Goal: Transaction & Acquisition: Purchase product/service

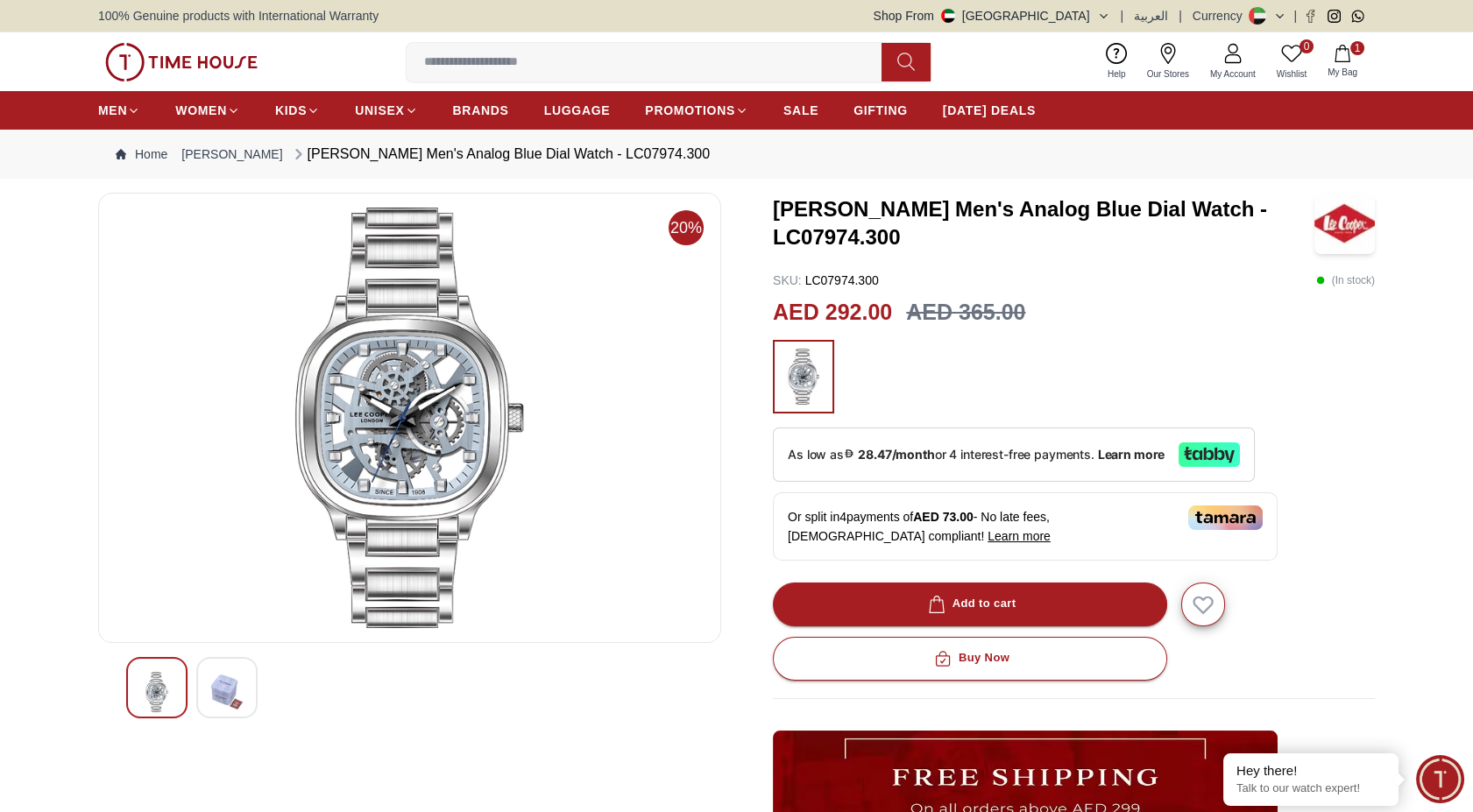
click at [470, 61] on input at bounding box center [650, 62] width 489 height 36
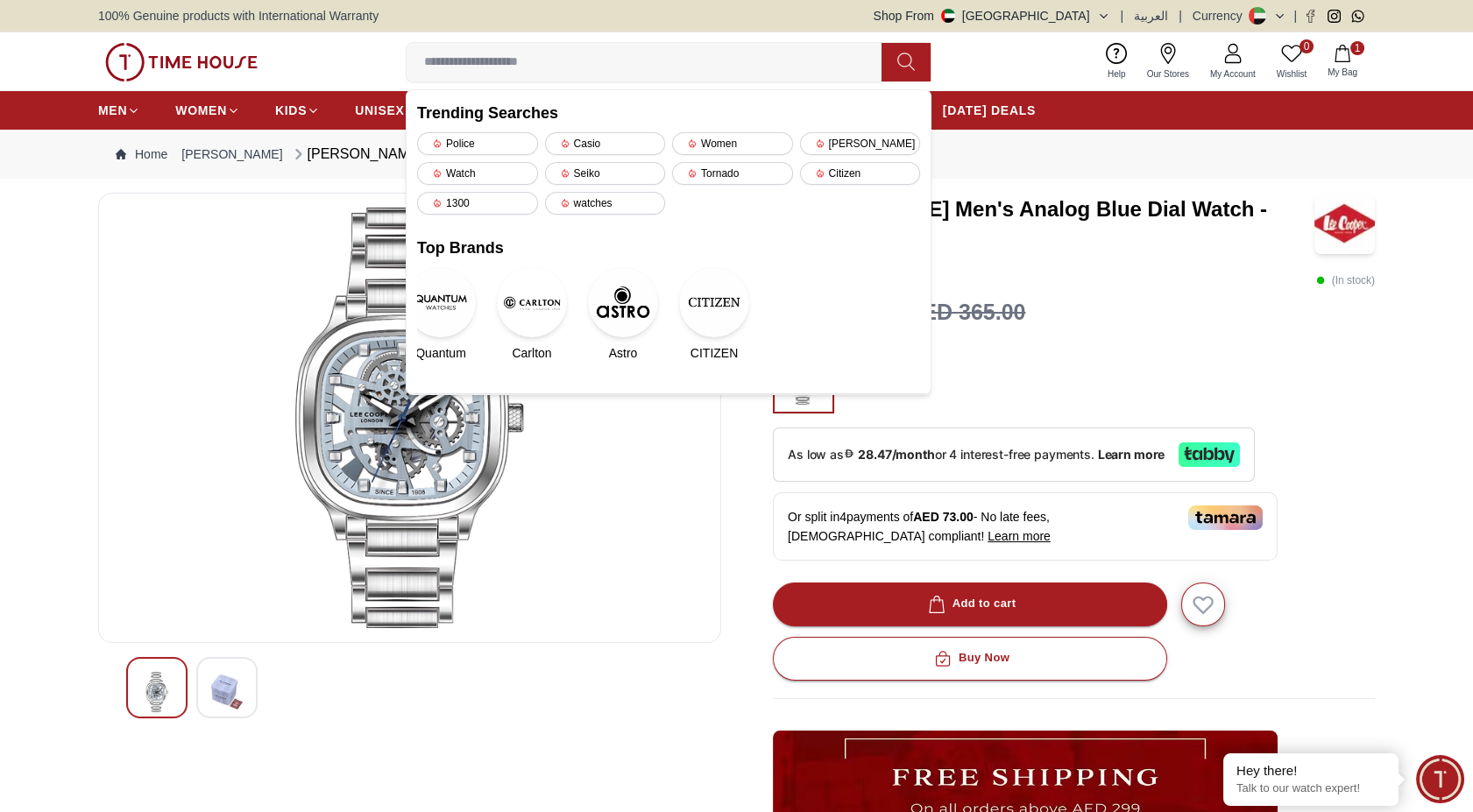
paste input "**********"
type input "**********"
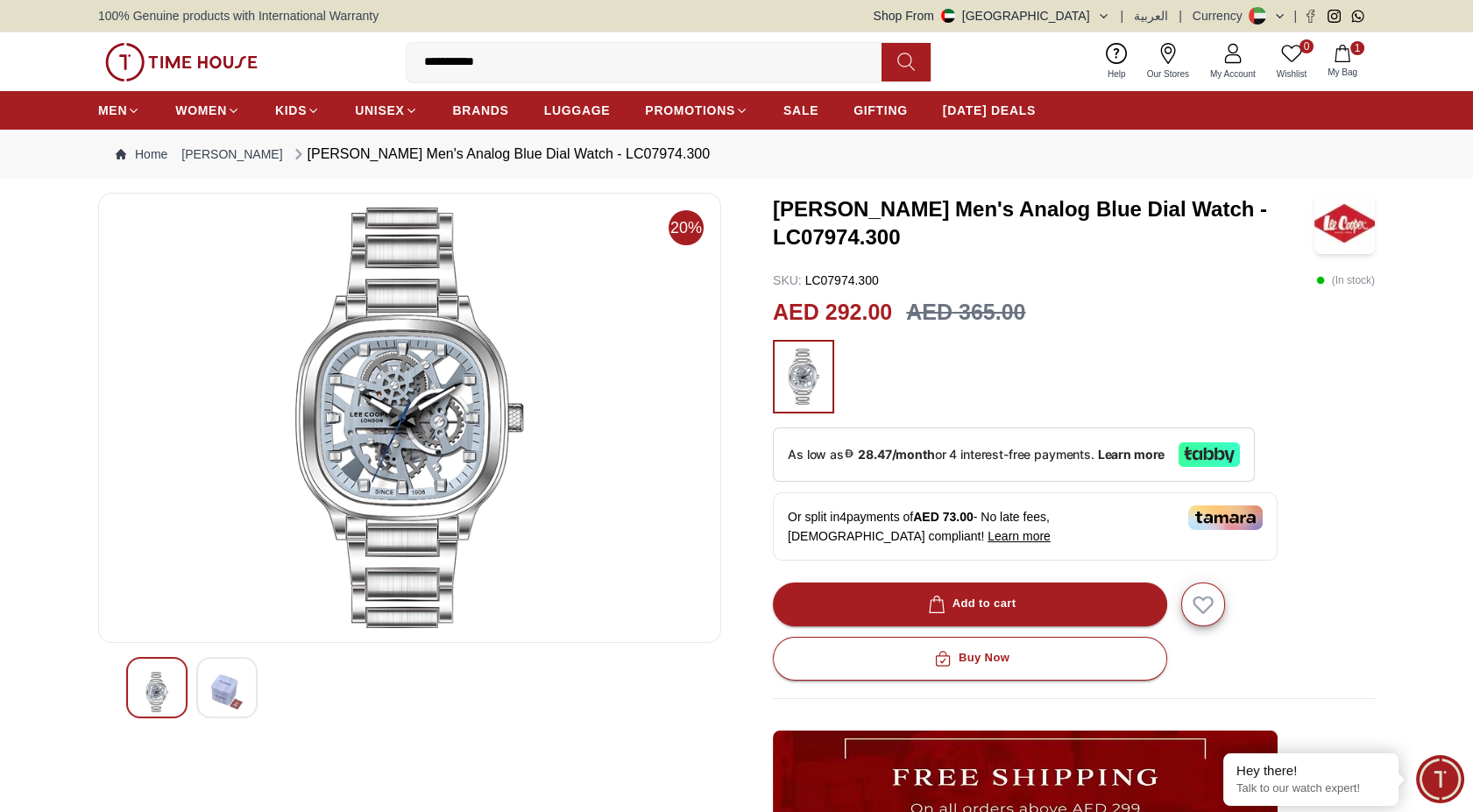
click at [895, 55] on button at bounding box center [906, 62] width 49 height 38
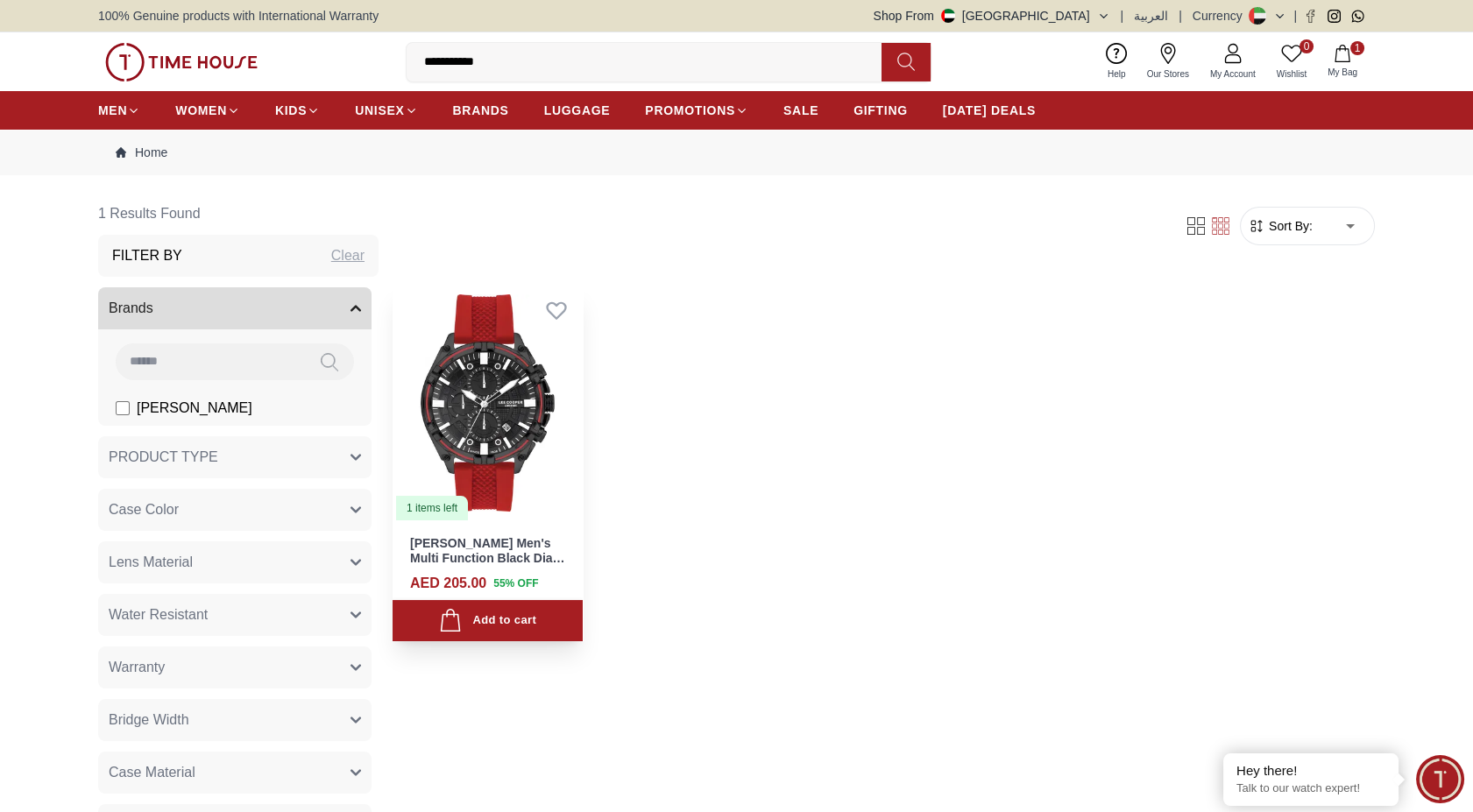
click at [494, 456] on img at bounding box center [488, 403] width 190 height 238
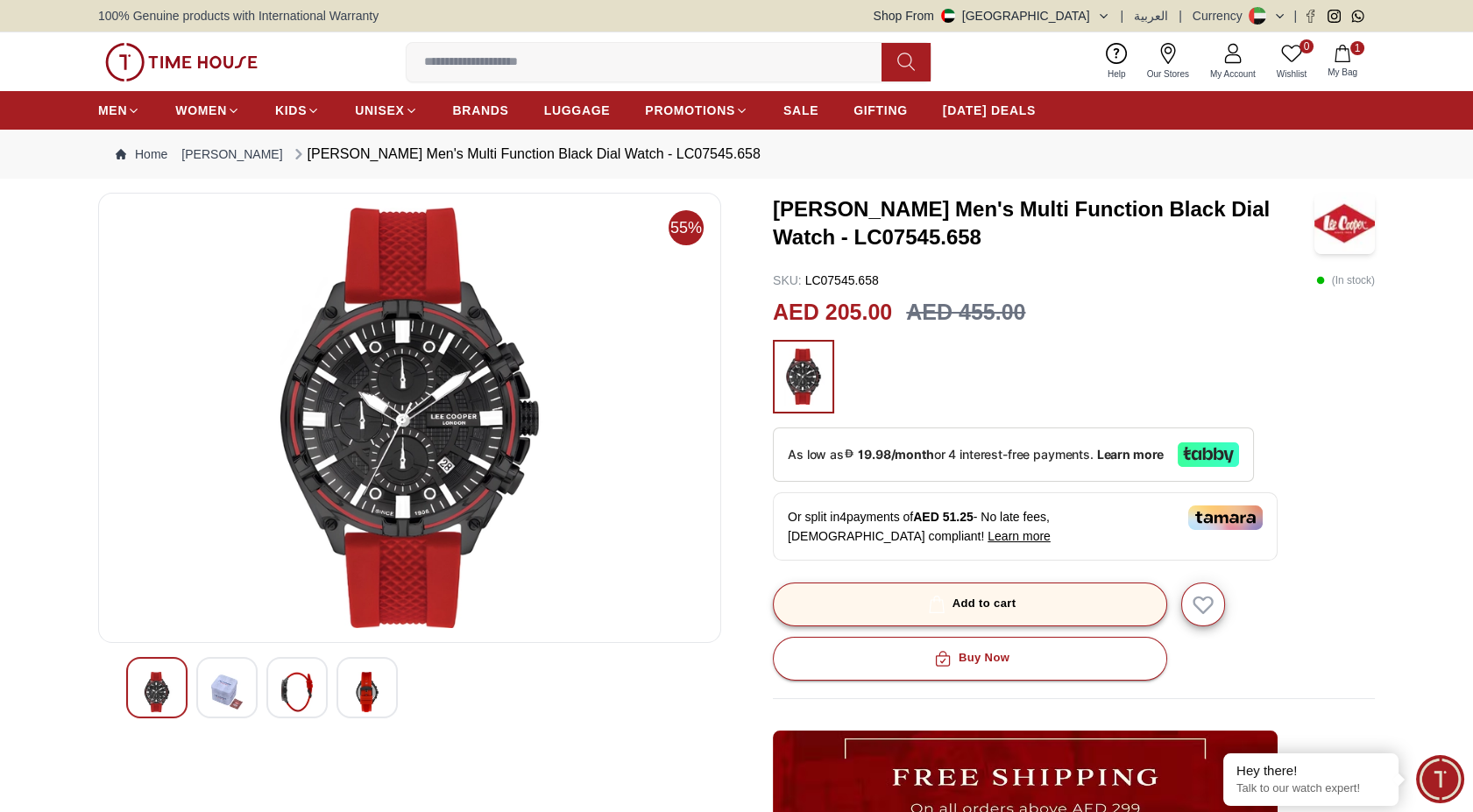
click at [981, 590] on button "Add to cart" at bounding box center [970, 605] width 395 height 44
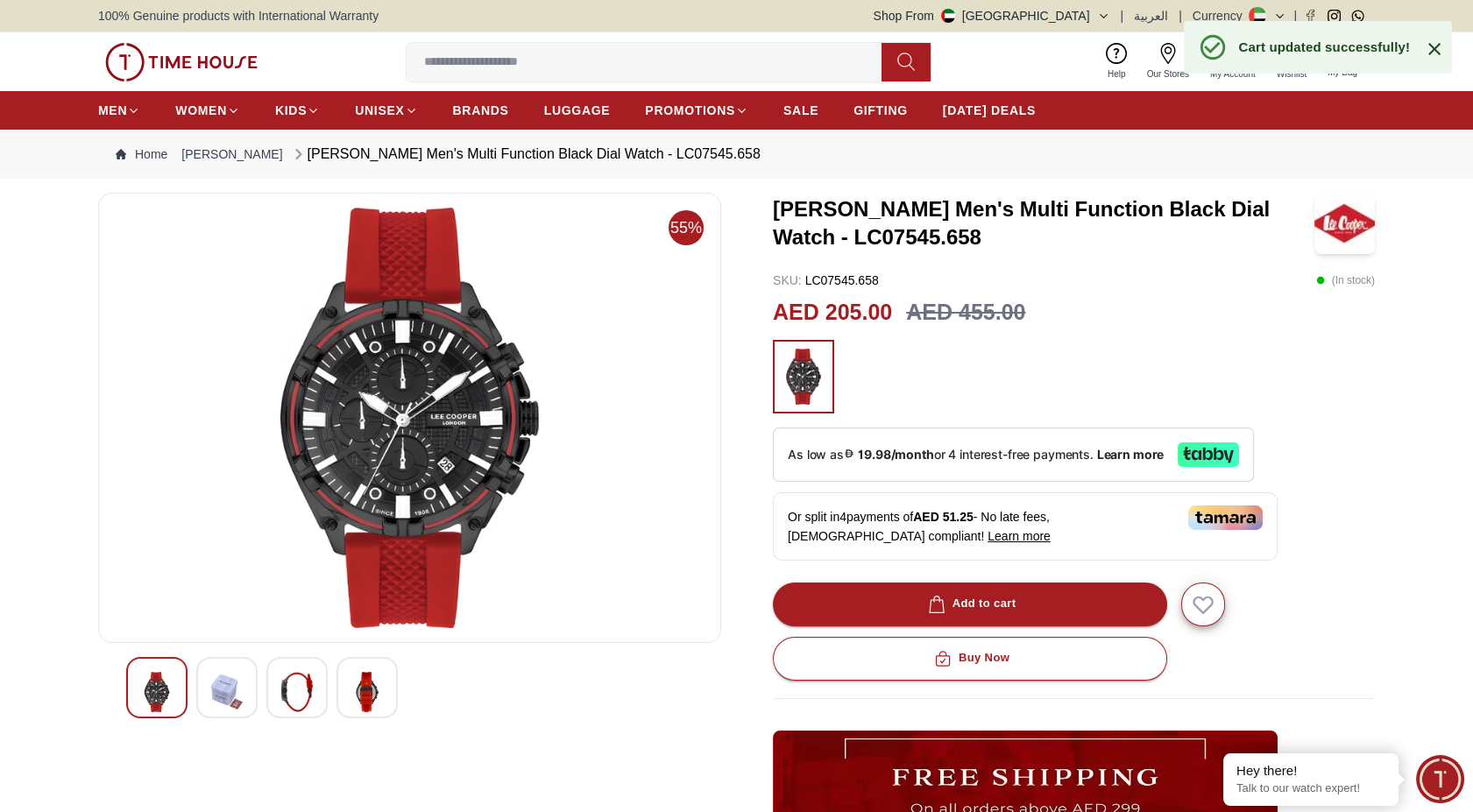
click at [1437, 50] on icon at bounding box center [1435, 49] width 12 height 12
click at [1340, 57] on icon "button" at bounding box center [1342, 54] width 17 height 17
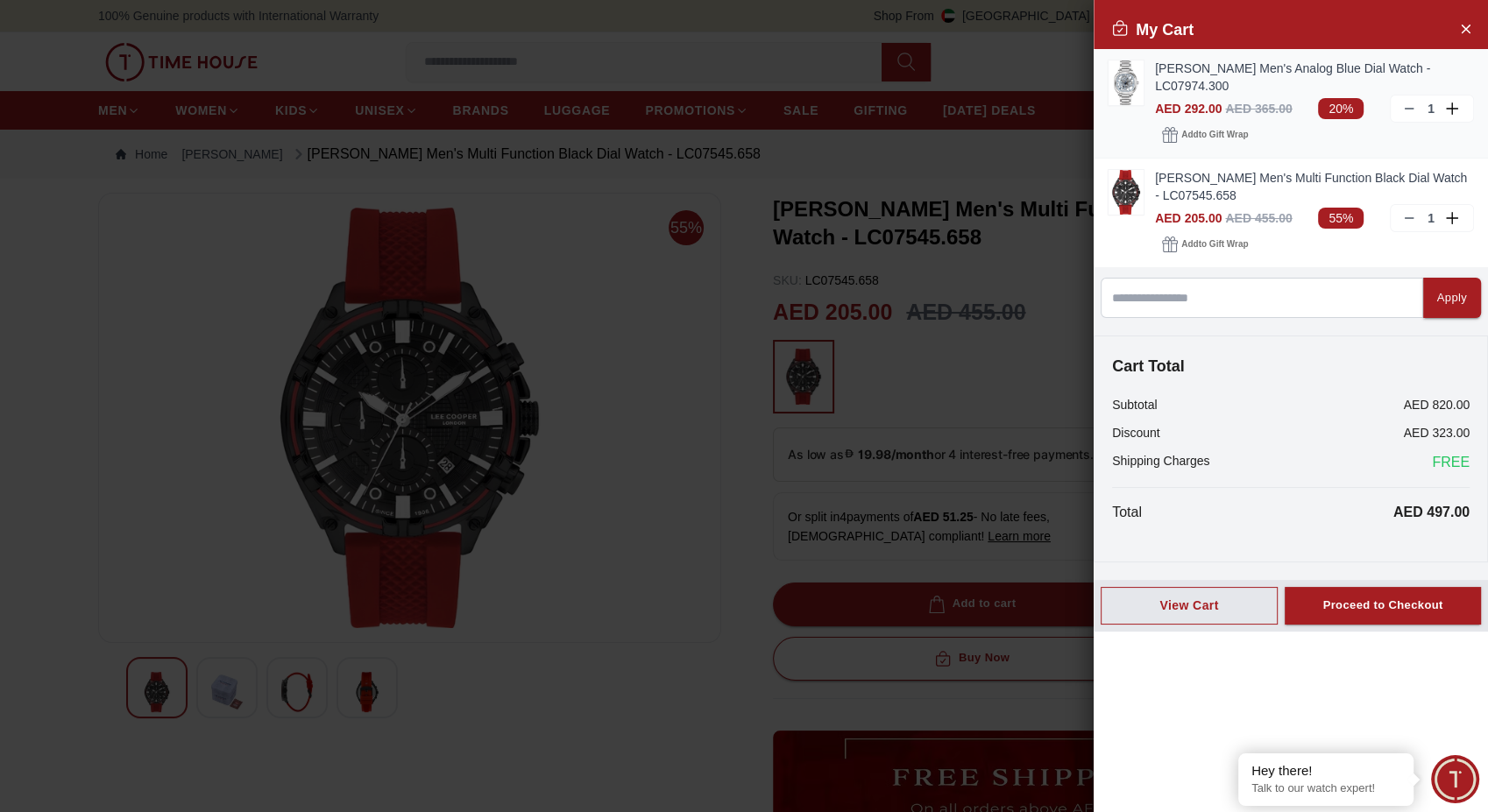
click at [1402, 102] on icon at bounding box center [1408, 108] width 14 height 14
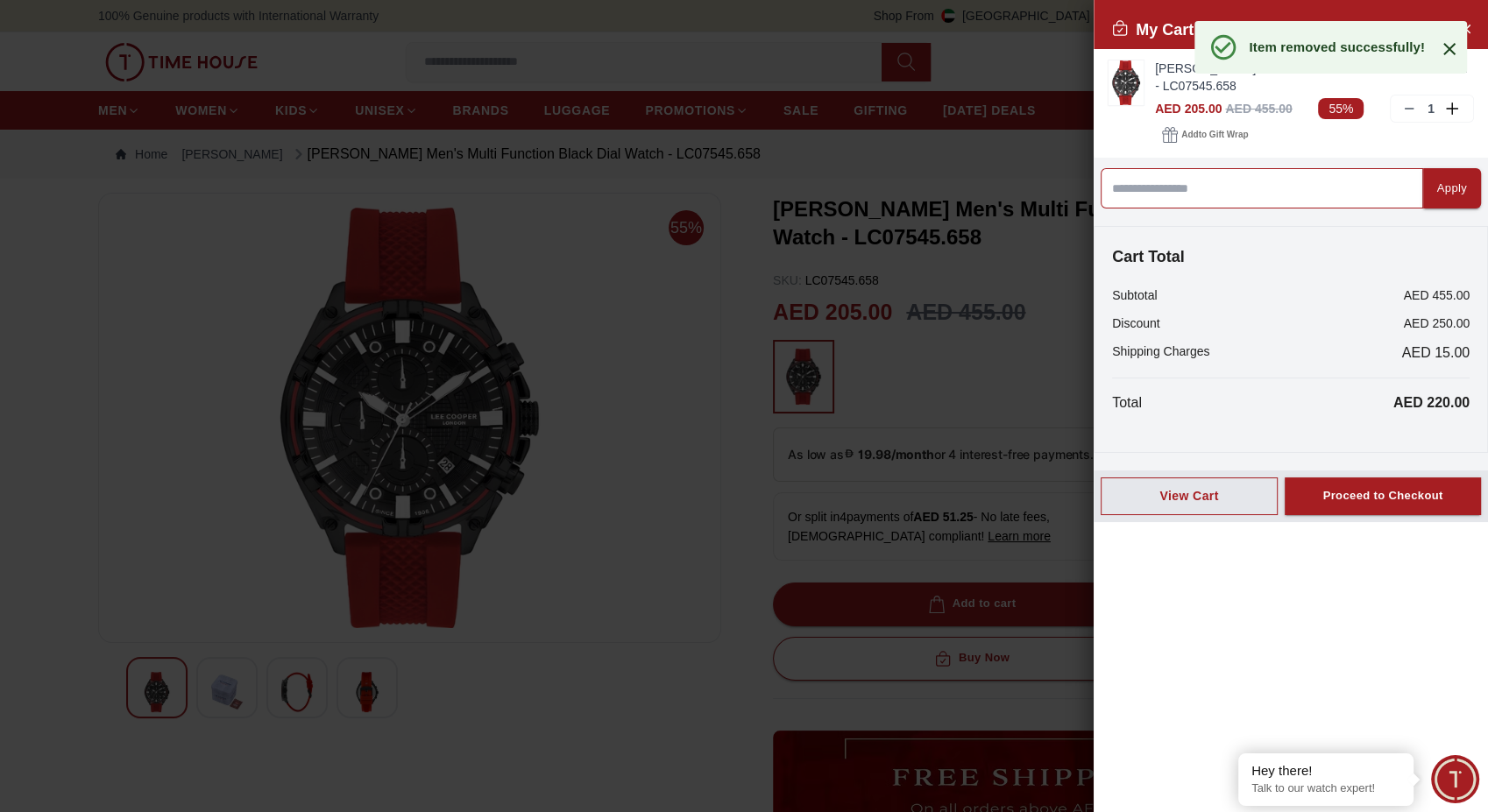
click at [1261, 170] on input at bounding box center [1261, 188] width 323 height 40
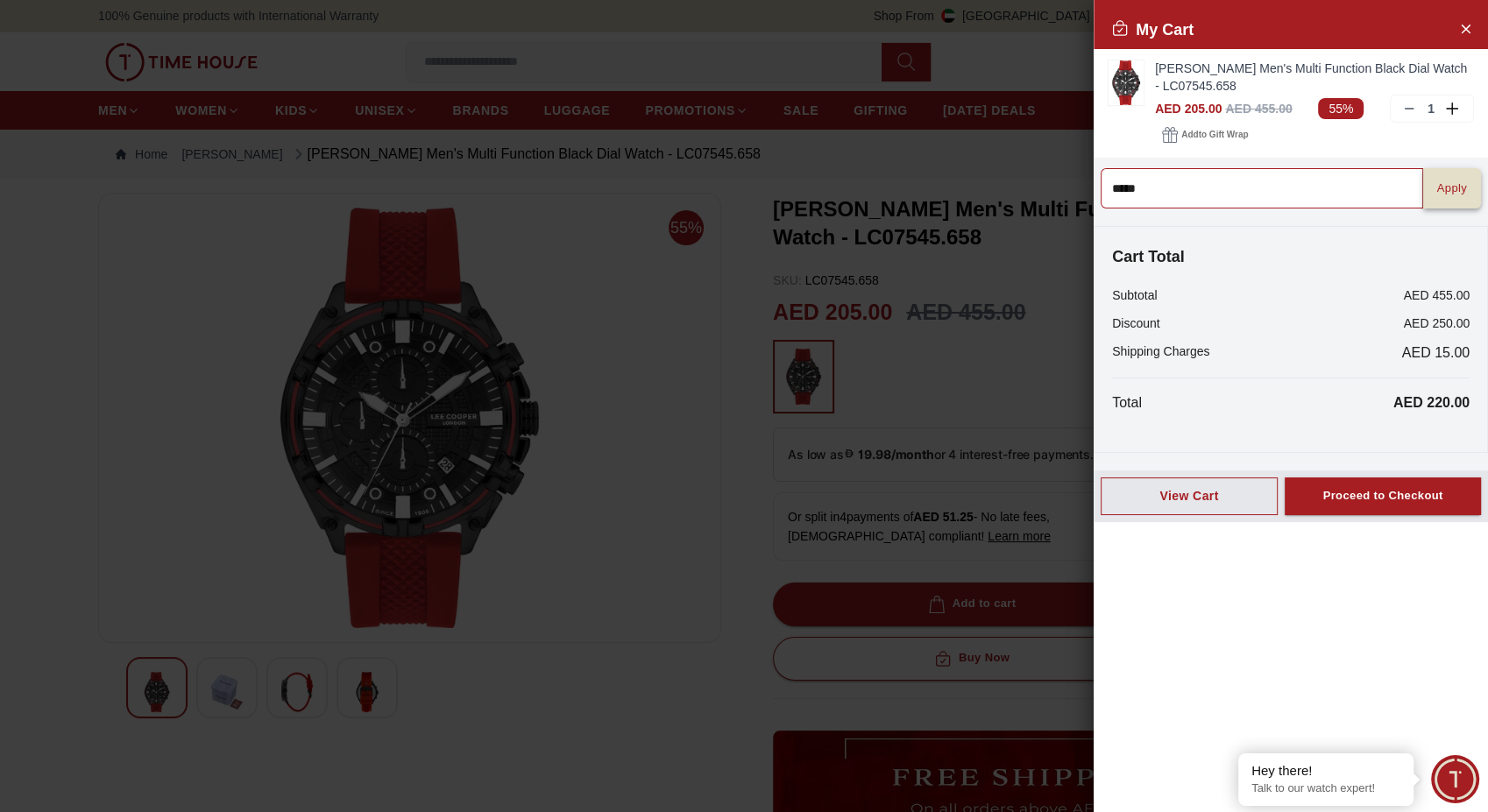
type input "*****"
click at [1452, 197] on button "Apply" at bounding box center [1452, 188] width 58 height 40
click at [1288, 203] on input at bounding box center [1261, 188] width 323 height 40
click at [1238, 189] on input at bounding box center [1261, 188] width 323 height 40
type input "*"
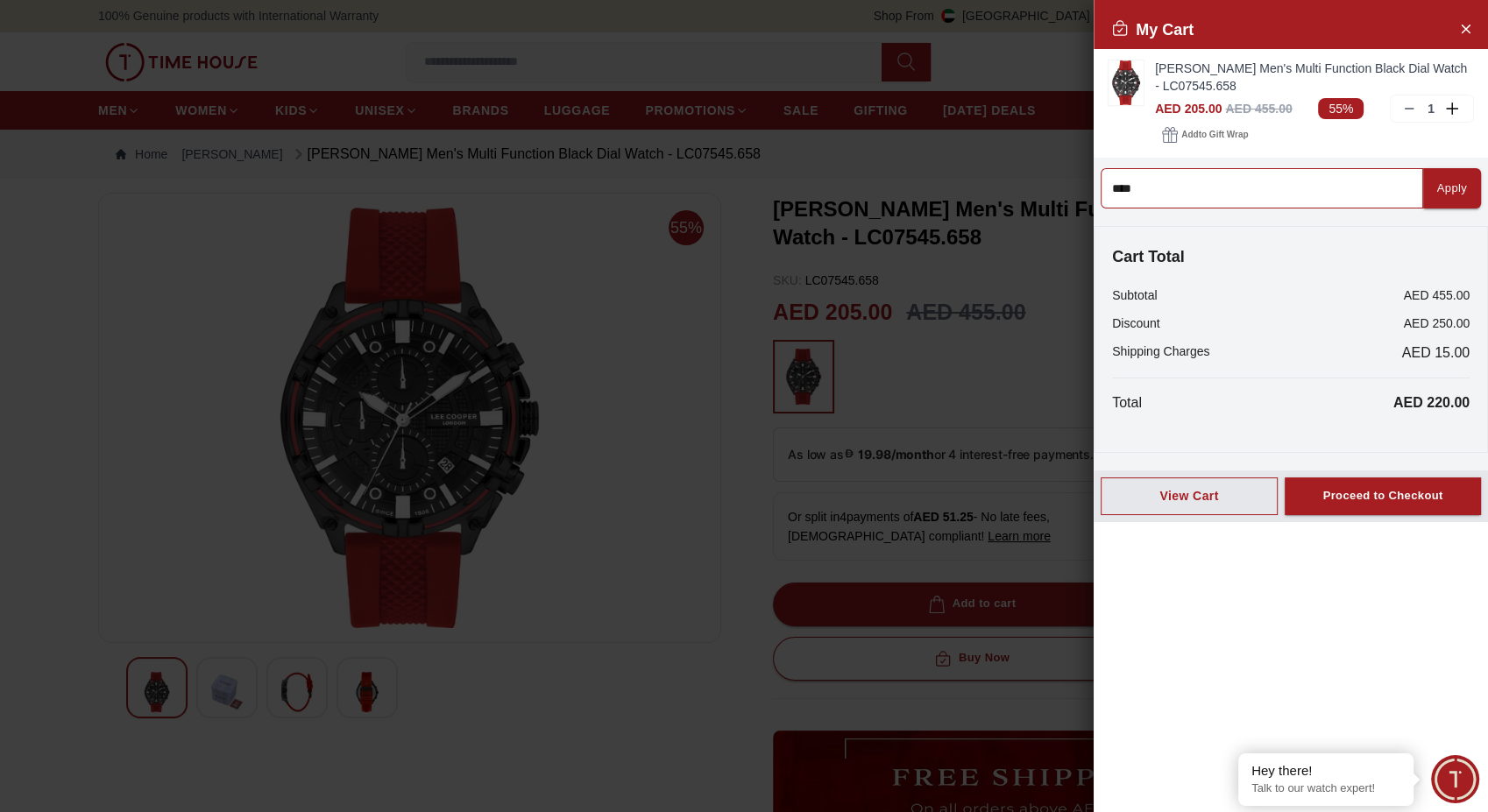
type input "*****"
click at [1319, 194] on input at bounding box center [1261, 188] width 323 height 40
click at [1226, 196] on input at bounding box center [1261, 188] width 323 height 40
type input "*"
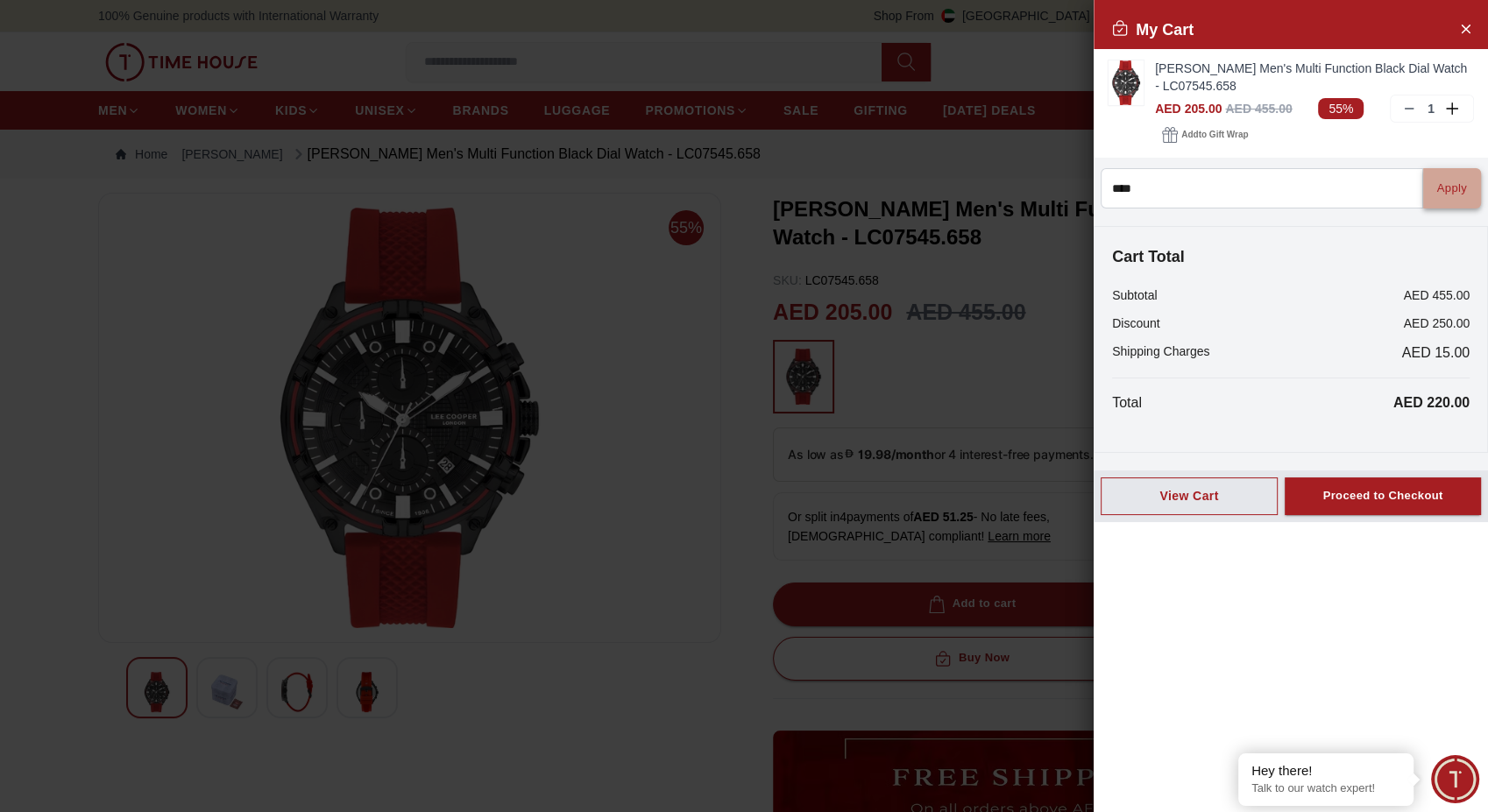
click at [1429, 199] on button "Apply" at bounding box center [1452, 188] width 58 height 40
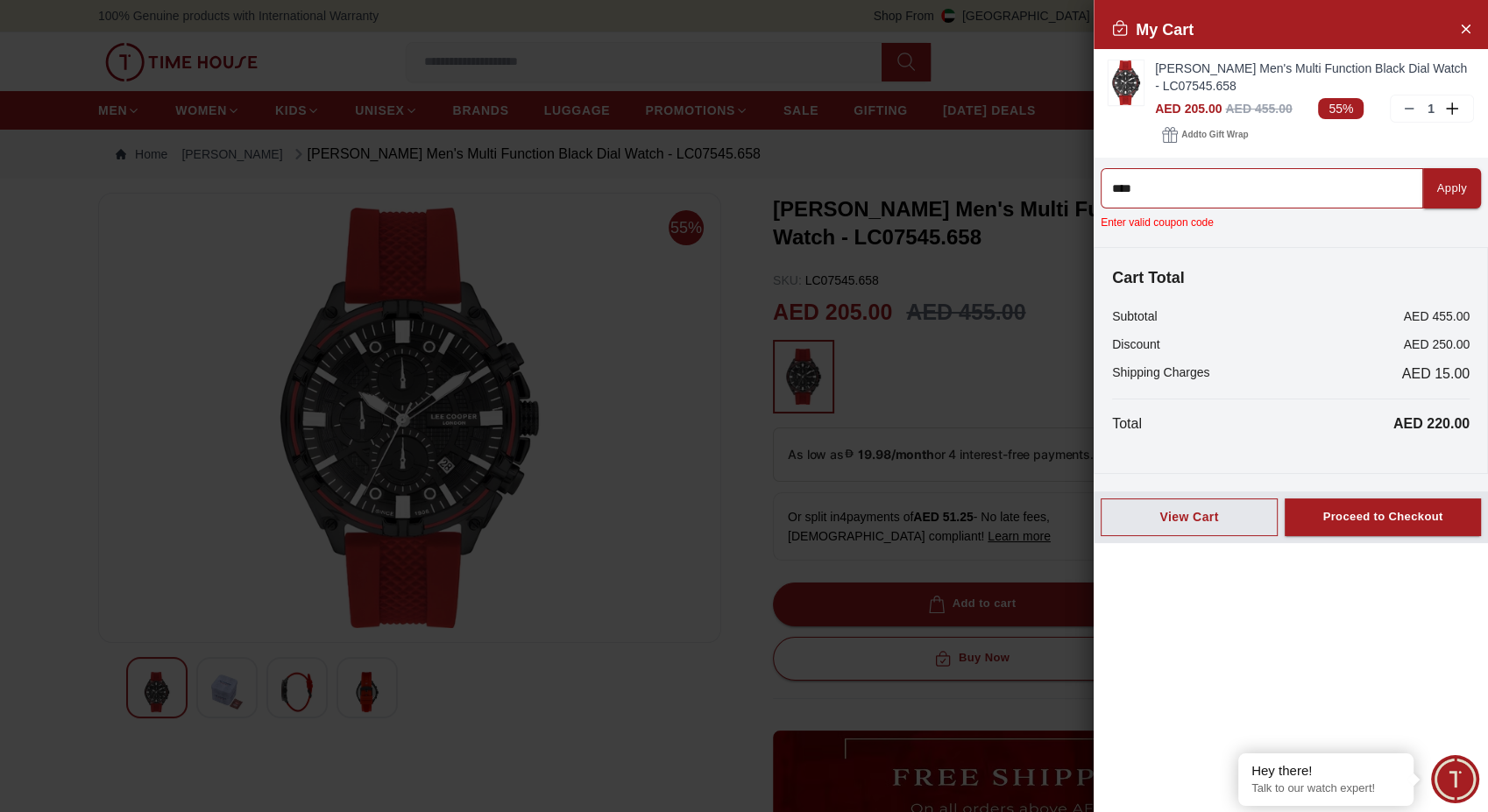
click at [1309, 198] on input "****" at bounding box center [1261, 188] width 323 height 40
type input "*"
type input "*****"
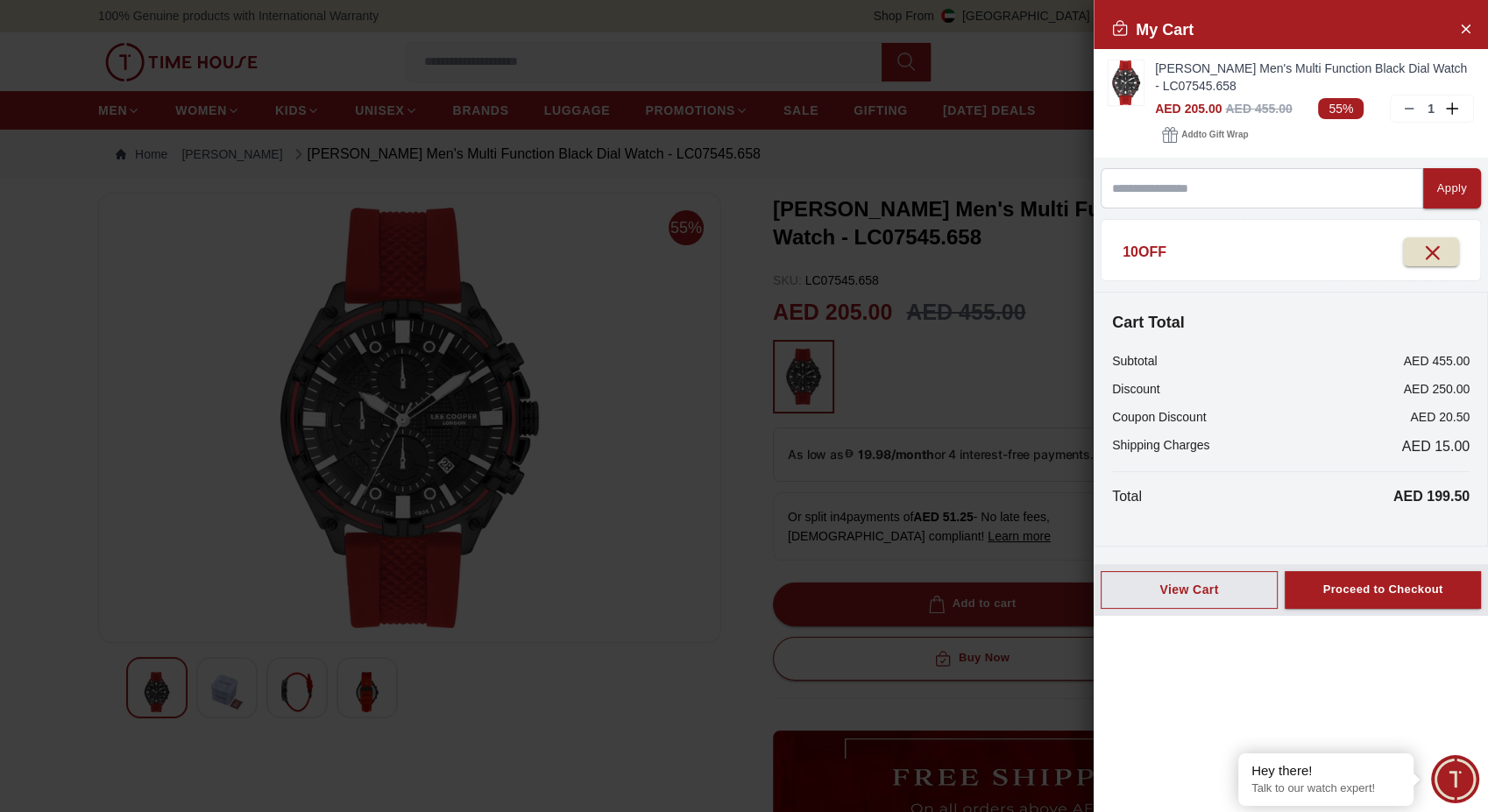
click at [986, 74] on div at bounding box center [744, 406] width 1488 height 812
click at [1454, 25] on button "Close Account" at bounding box center [1464, 28] width 28 height 28
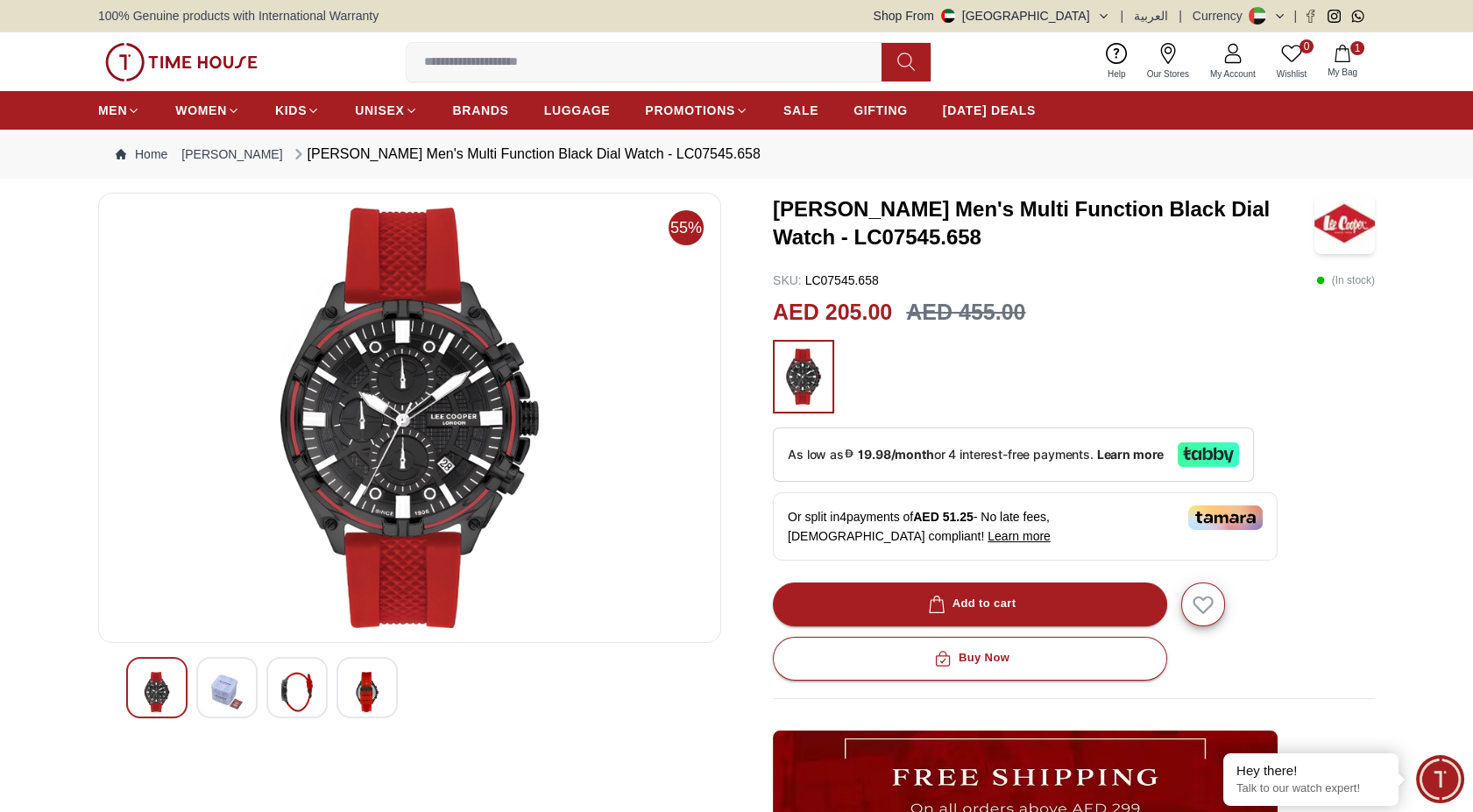
click at [1346, 65] on span "My Bag" at bounding box center [1342, 72] width 44 height 13
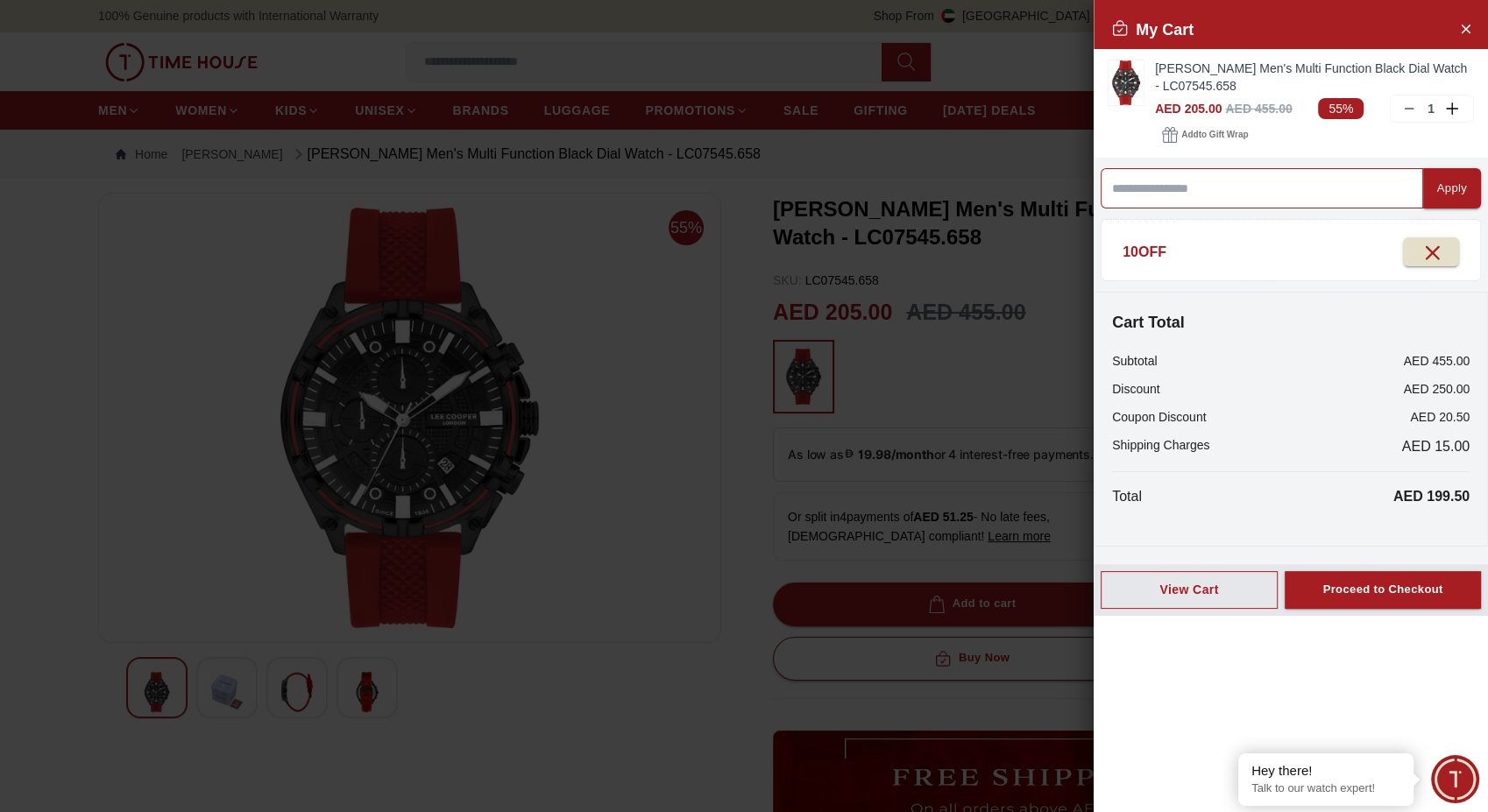
click at [1256, 181] on input at bounding box center [1261, 188] width 323 height 40
type input "*********"
click at [1435, 170] on button "Apply" at bounding box center [1452, 188] width 58 height 40
click at [1340, 189] on input at bounding box center [1261, 188] width 323 height 40
click at [1420, 248] on icon "button" at bounding box center [1430, 251] width 22 height 22
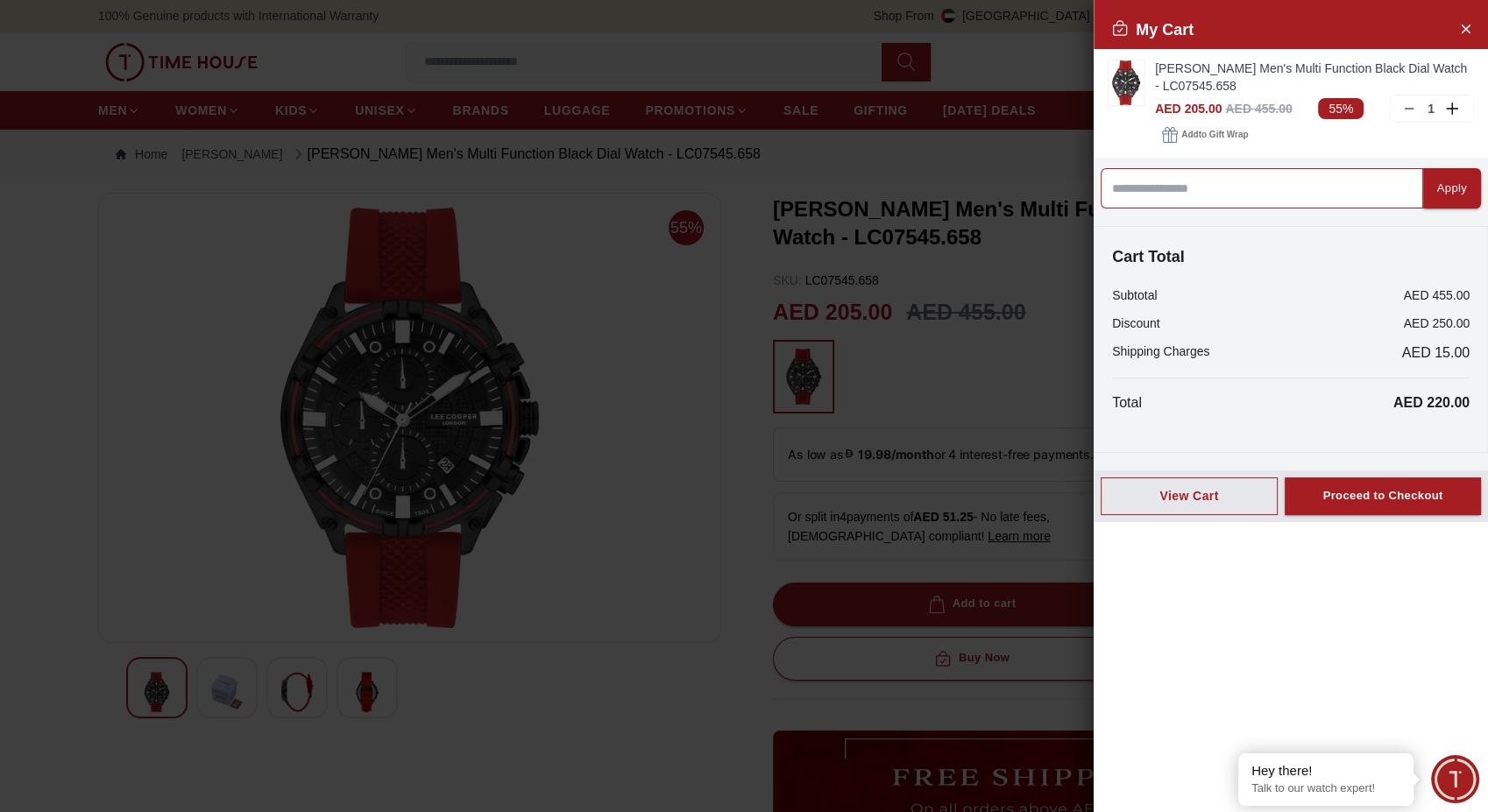
click at [1219, 190] on input at bounding box center [1261, 188] width 323 height 40
type input "*********"
click at [1437, 188] on div "Apply" at bounding box center [1452, 188] width 30 height 20
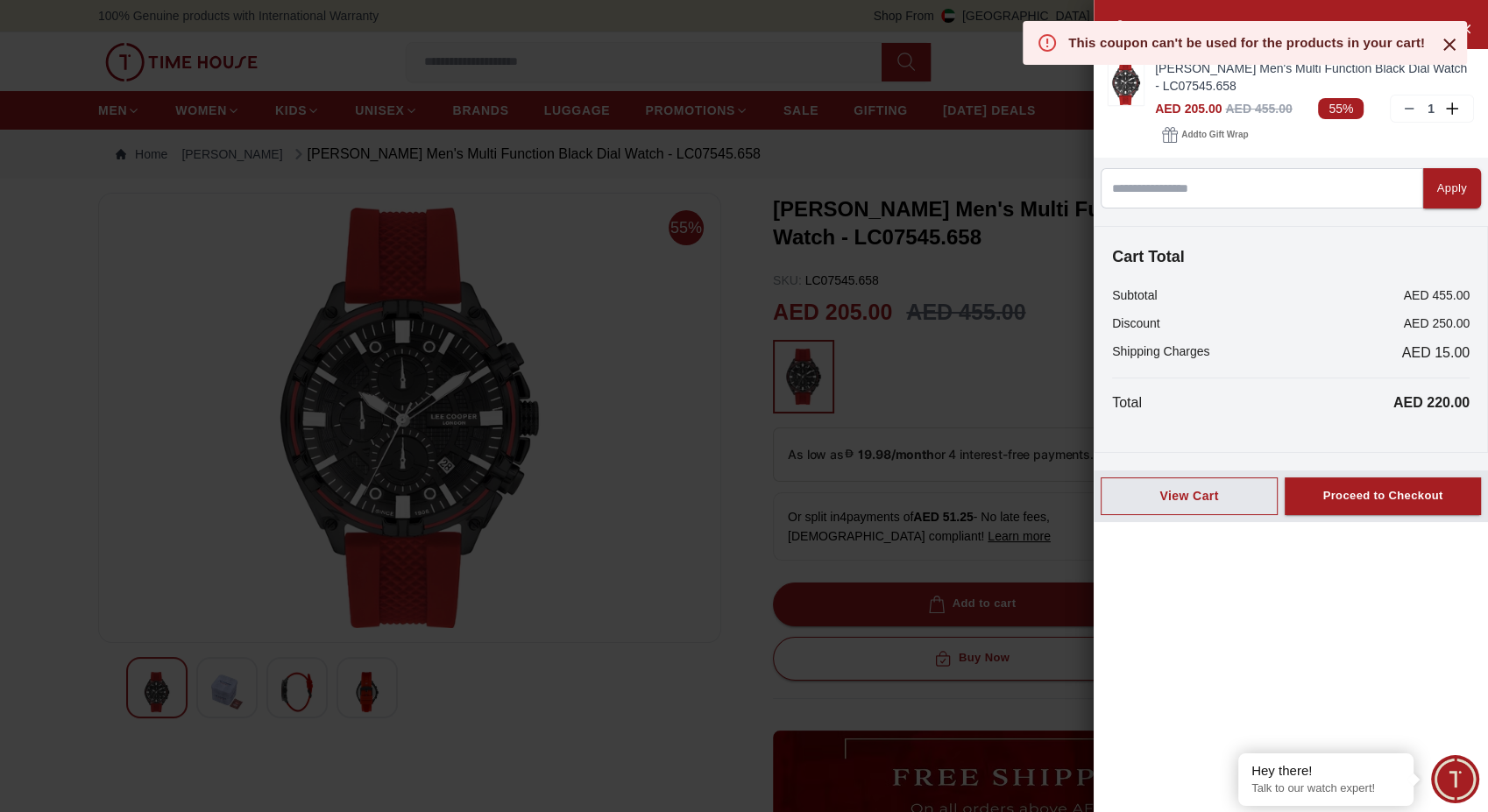
click at [998, 136] on div at bounding box center [744, 406] width 1488 height 812
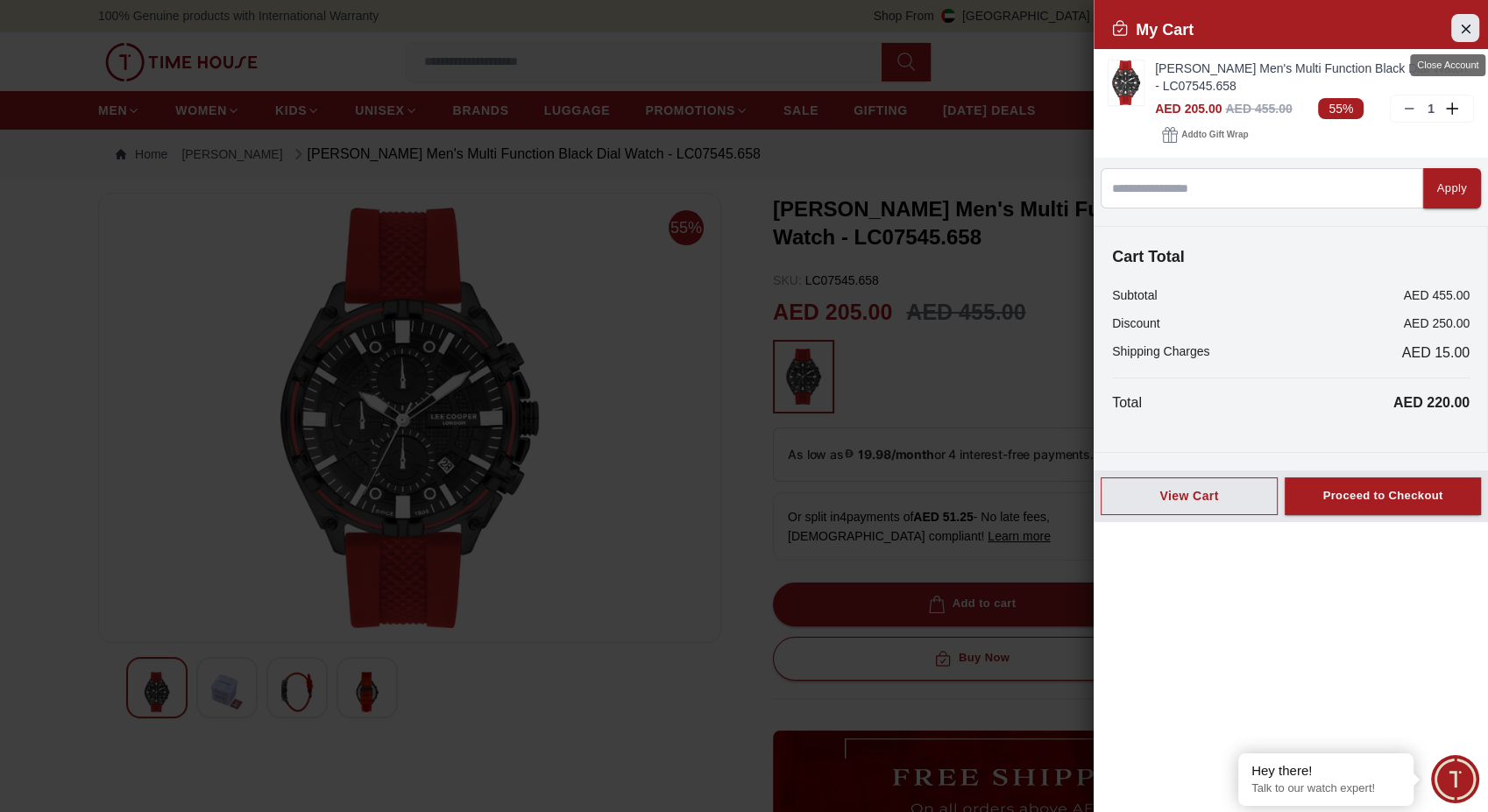
click at [1465, 32] on icon "Close Account" at bounding box center [1465, 28] width 14 height 22
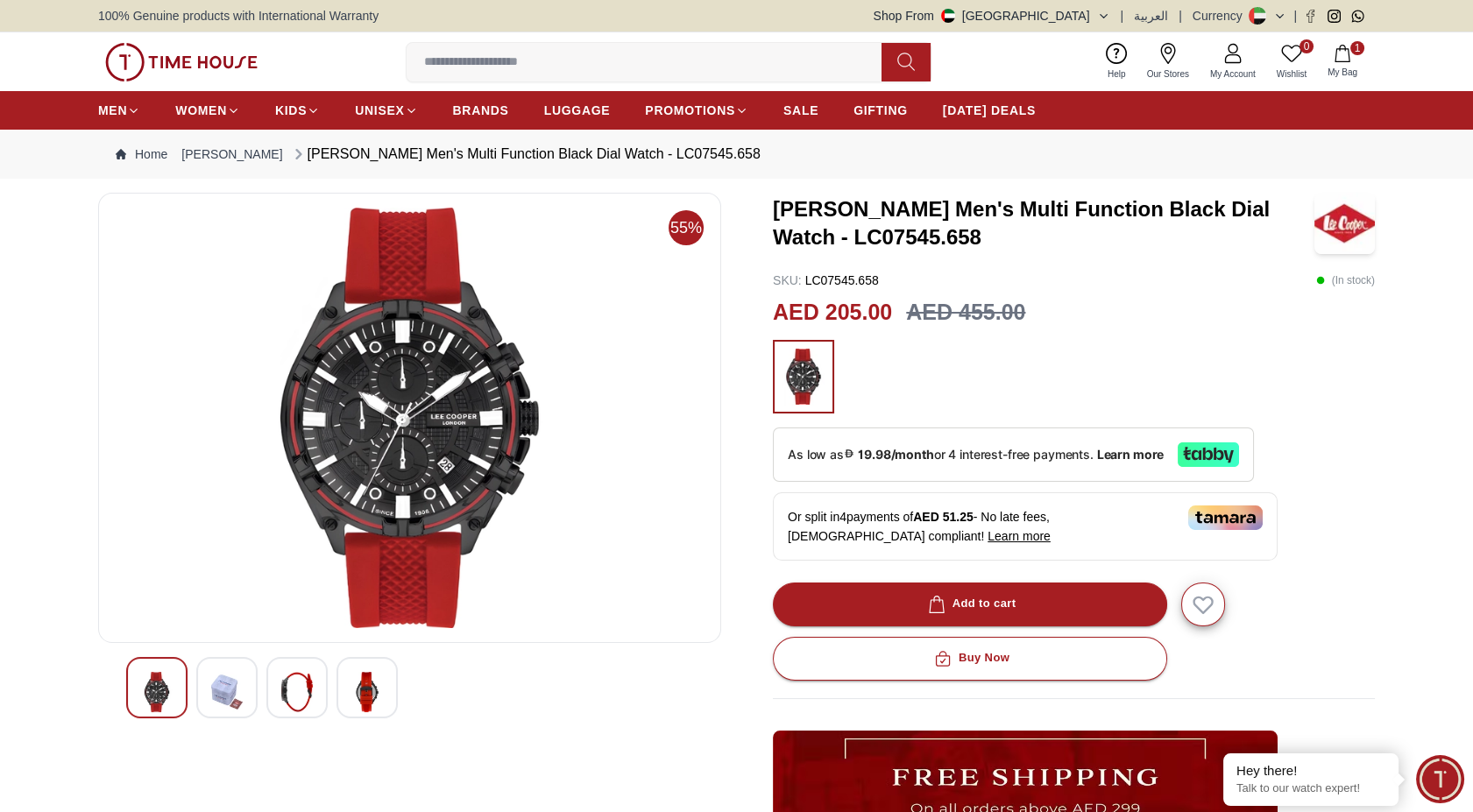
click at [1337, 65] on span "My Bag" at bounding box center [1342, 72] width 44 height 13
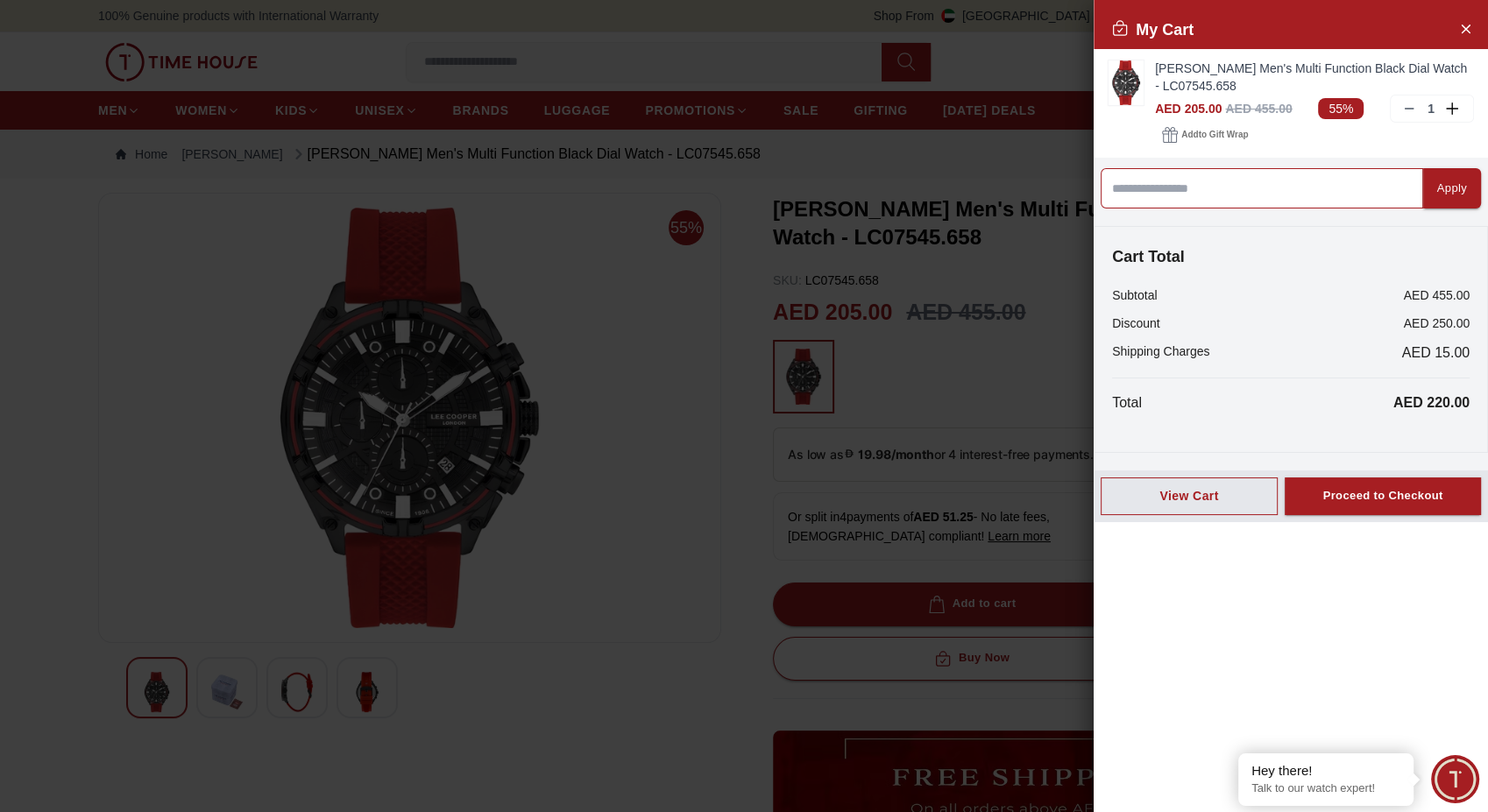
click at [1227, 189] on input at bounding box center [1261, 188] width 323 height 40
type input "*****"
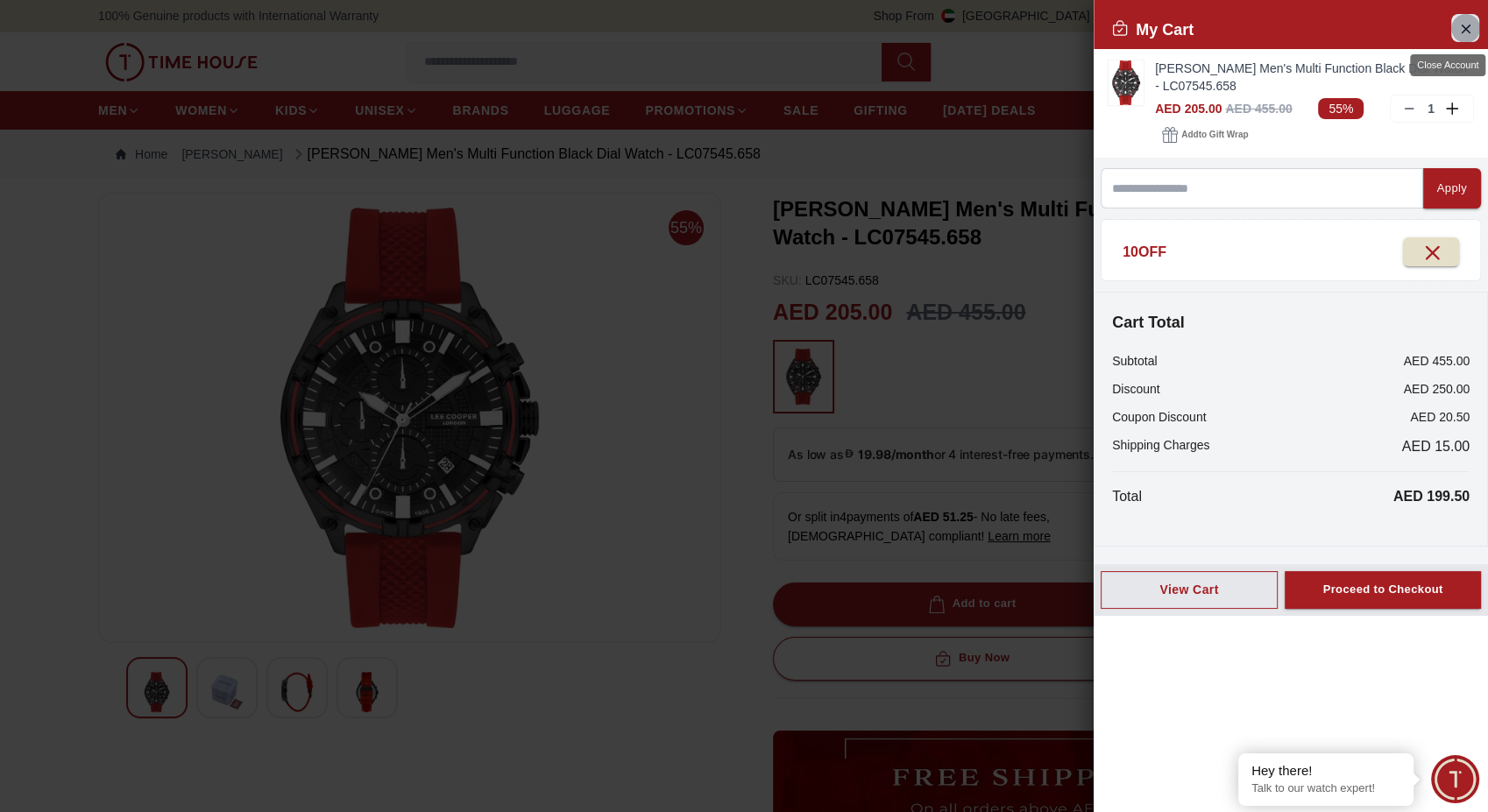
click at [1466, 25] on icon "Close Account" at bounding box center [1465, 28] width 14 height 22
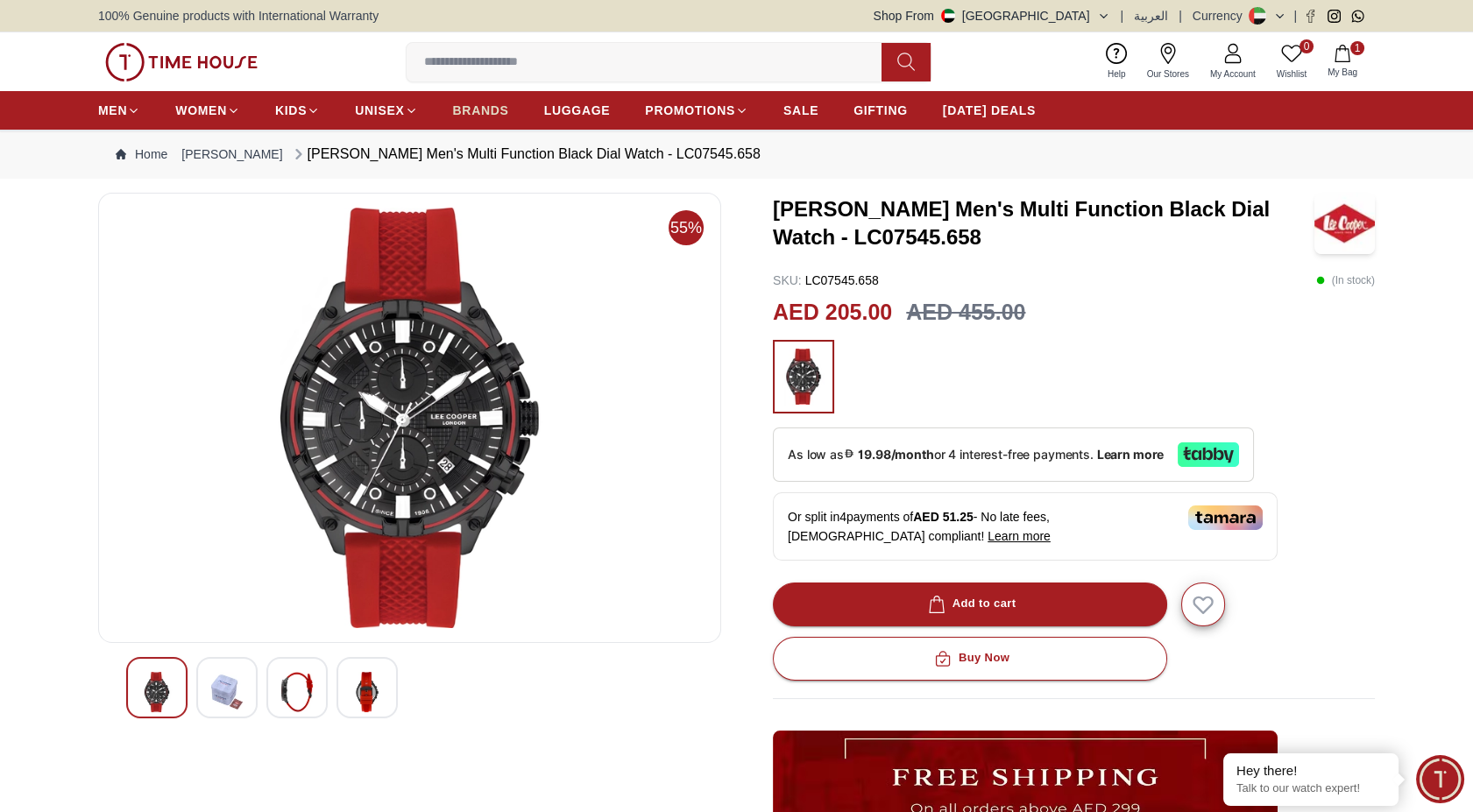
click at [487, 114] on span "BRANDS" at bounding box center [481, 110] width 56 height 17
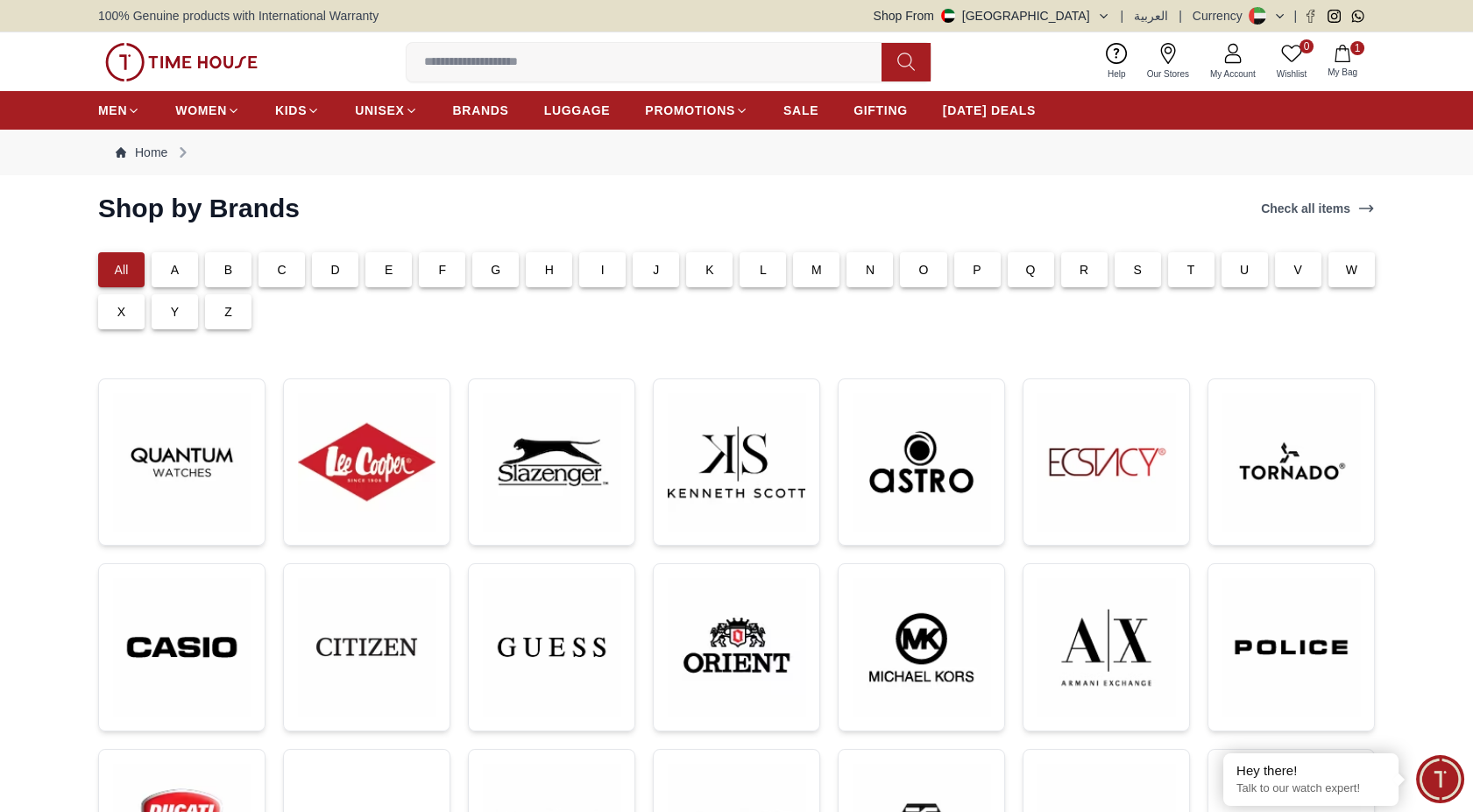
click at [751, 273] on div "L" at bounding box center [762, 270] width 46 height 36
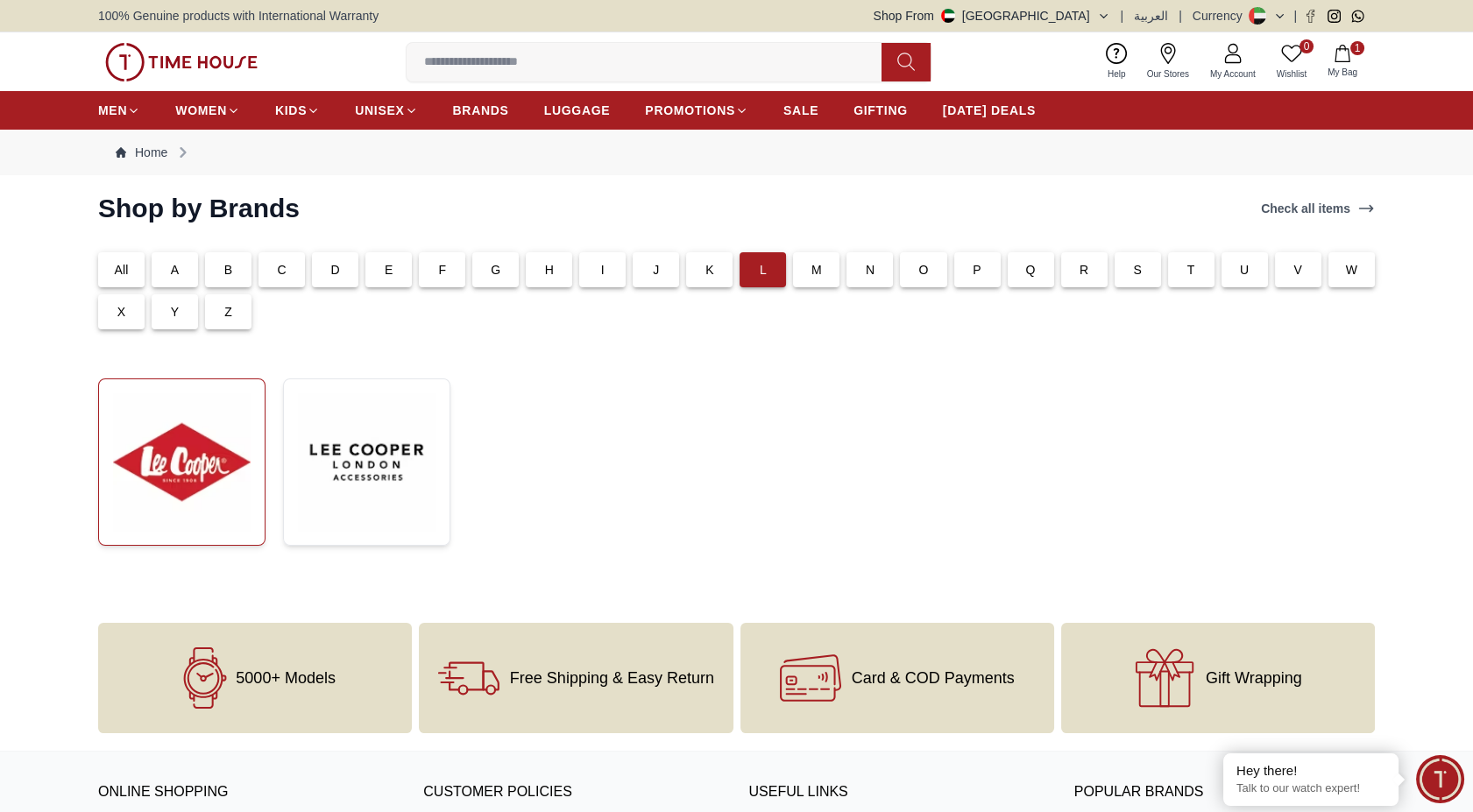
click at [222, 432] on img at bounding box center [181, 462] width 137 height 137
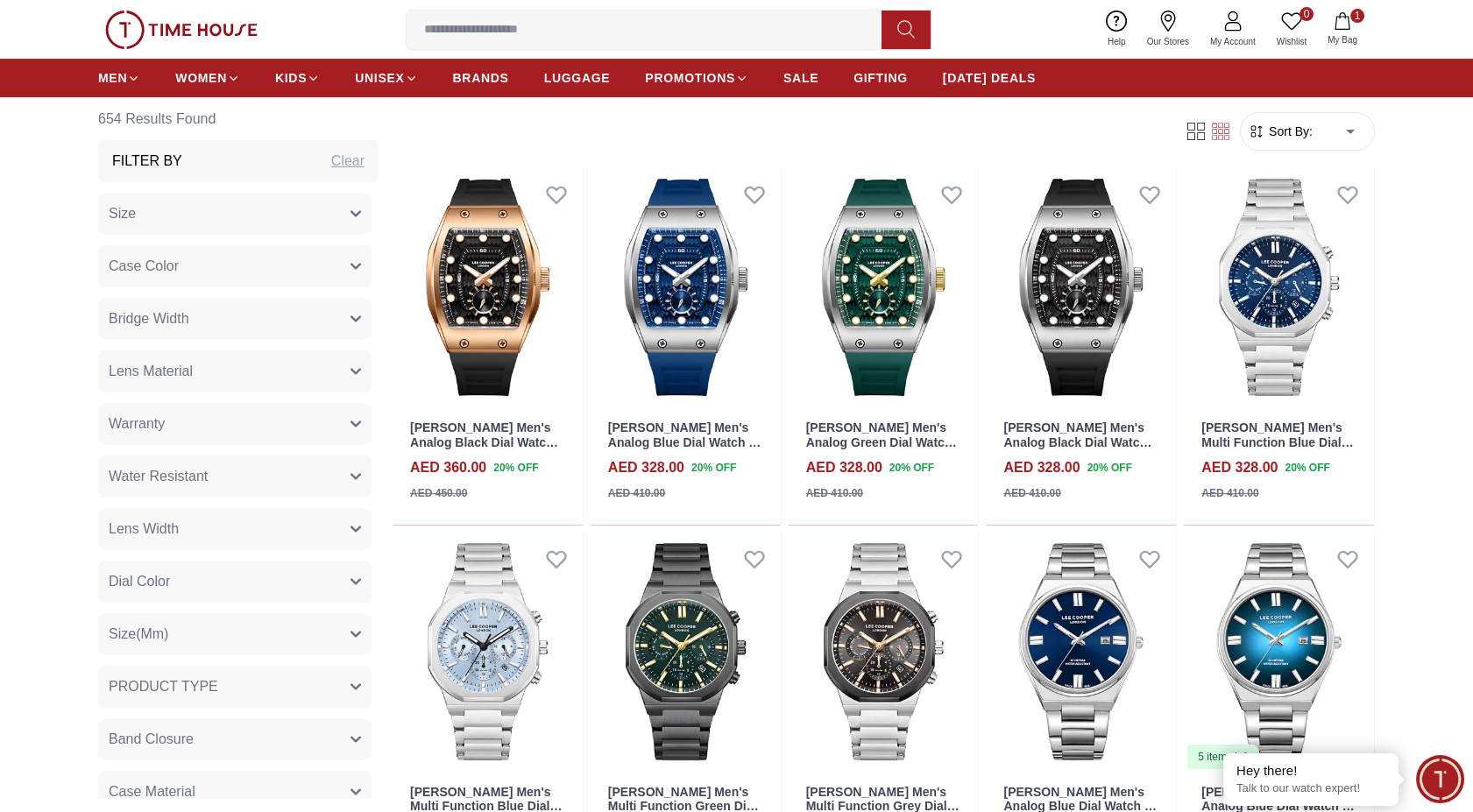
scroll to position [681, 0]
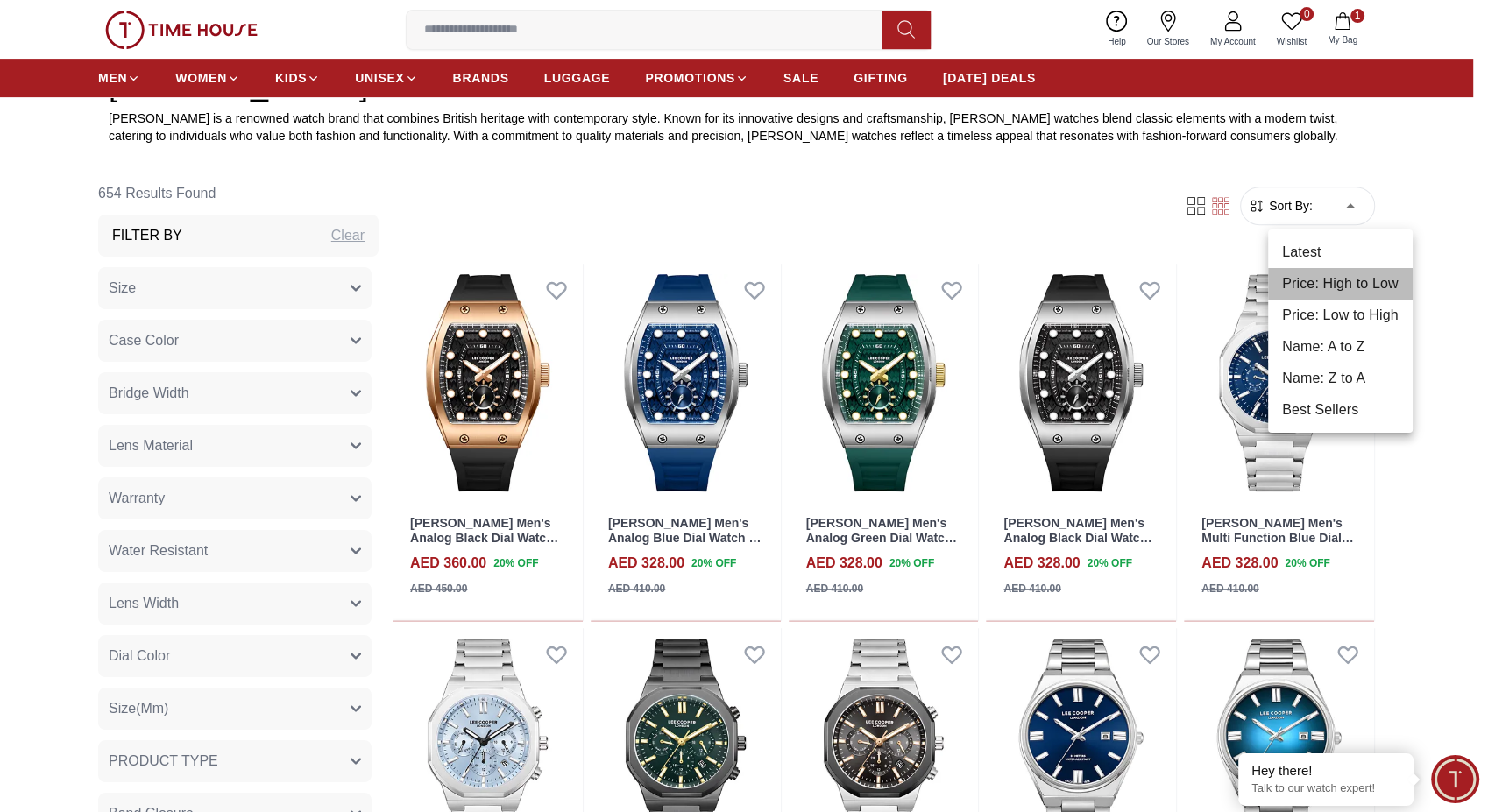
click at [1333, 286] on li "Price: High to Low" at bounding box center [1340, 283] width 145 height 32
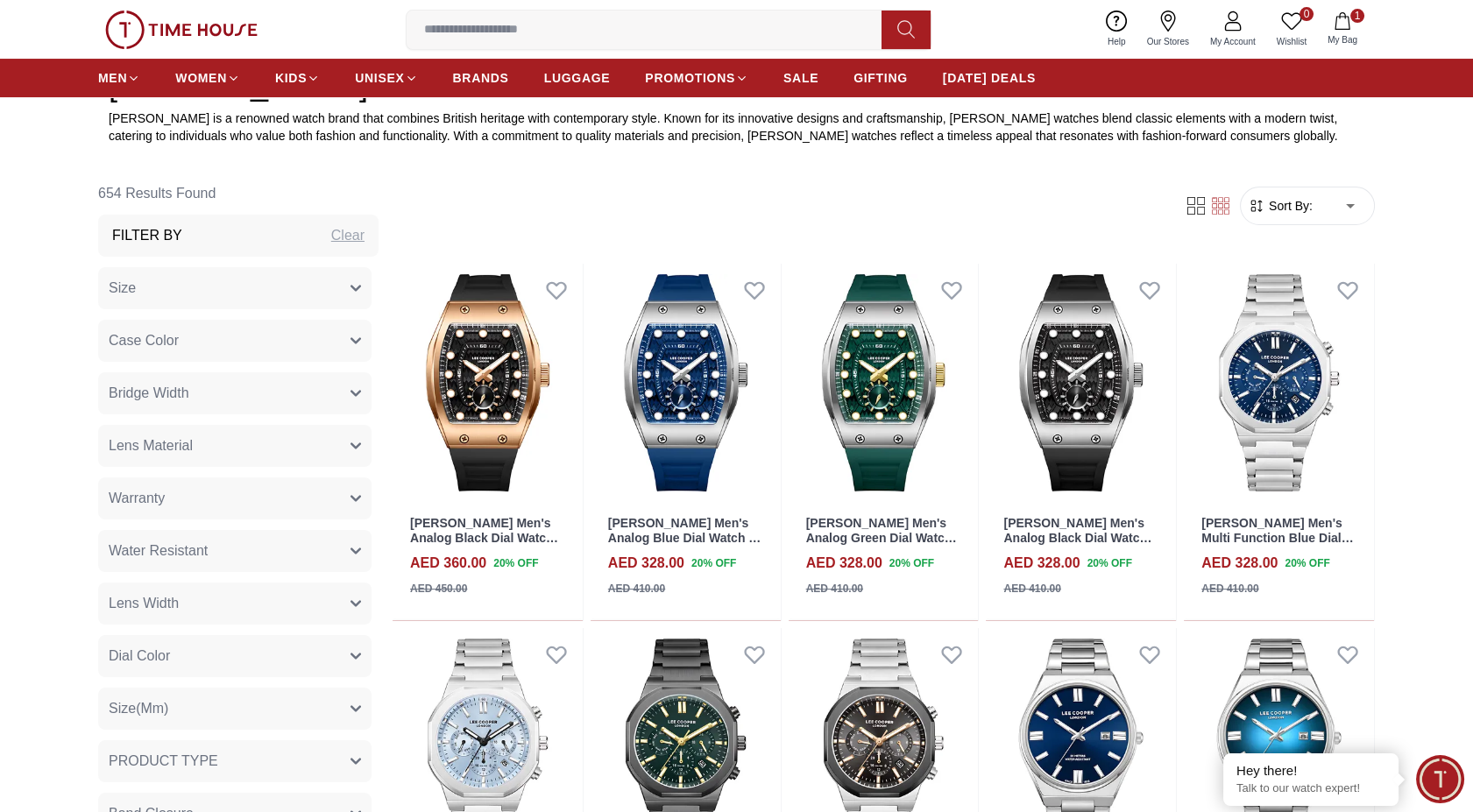
type input "*"
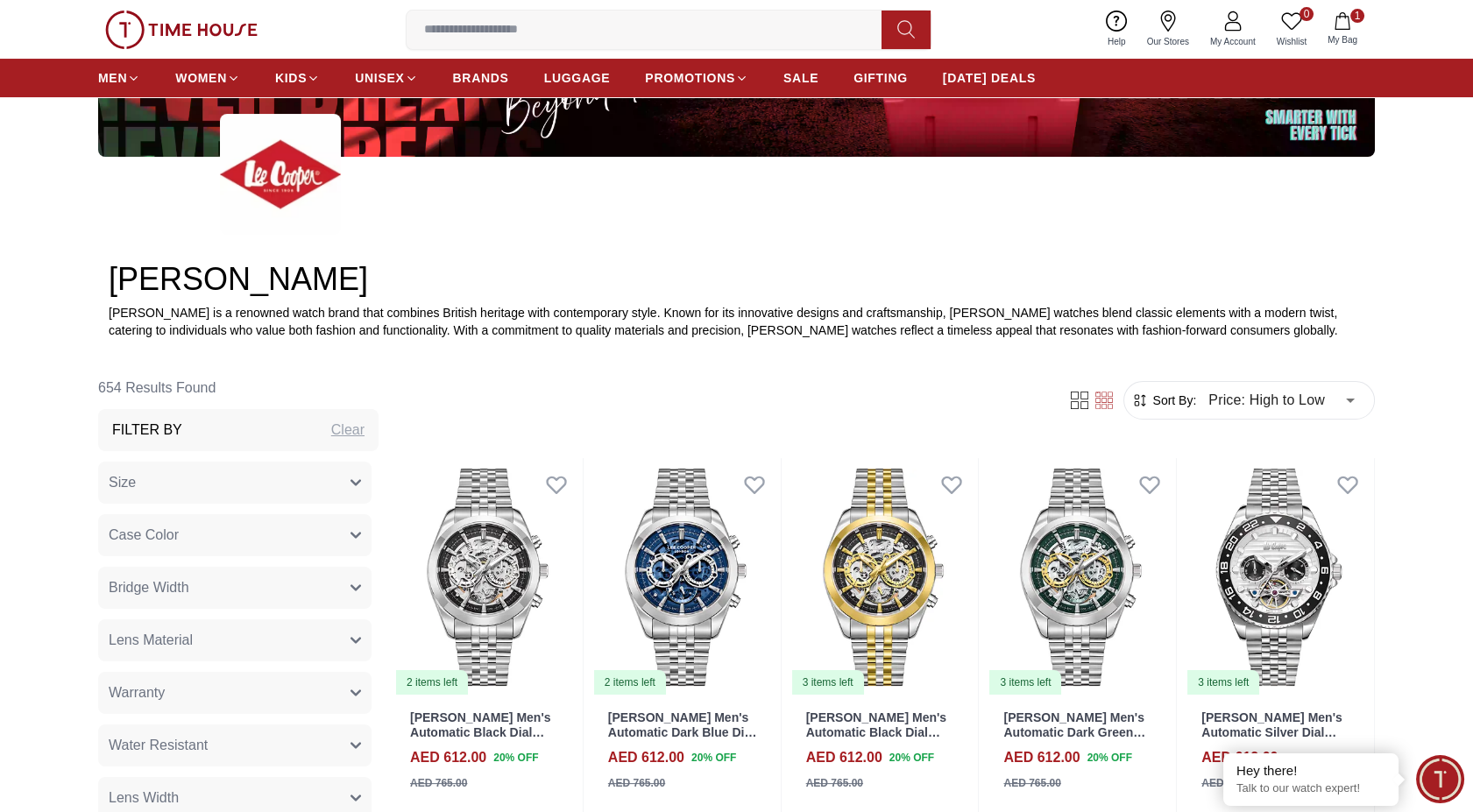
click at [194, 590] on button "Bridge Width" at bounding box center [234, 587] width 274 height 42
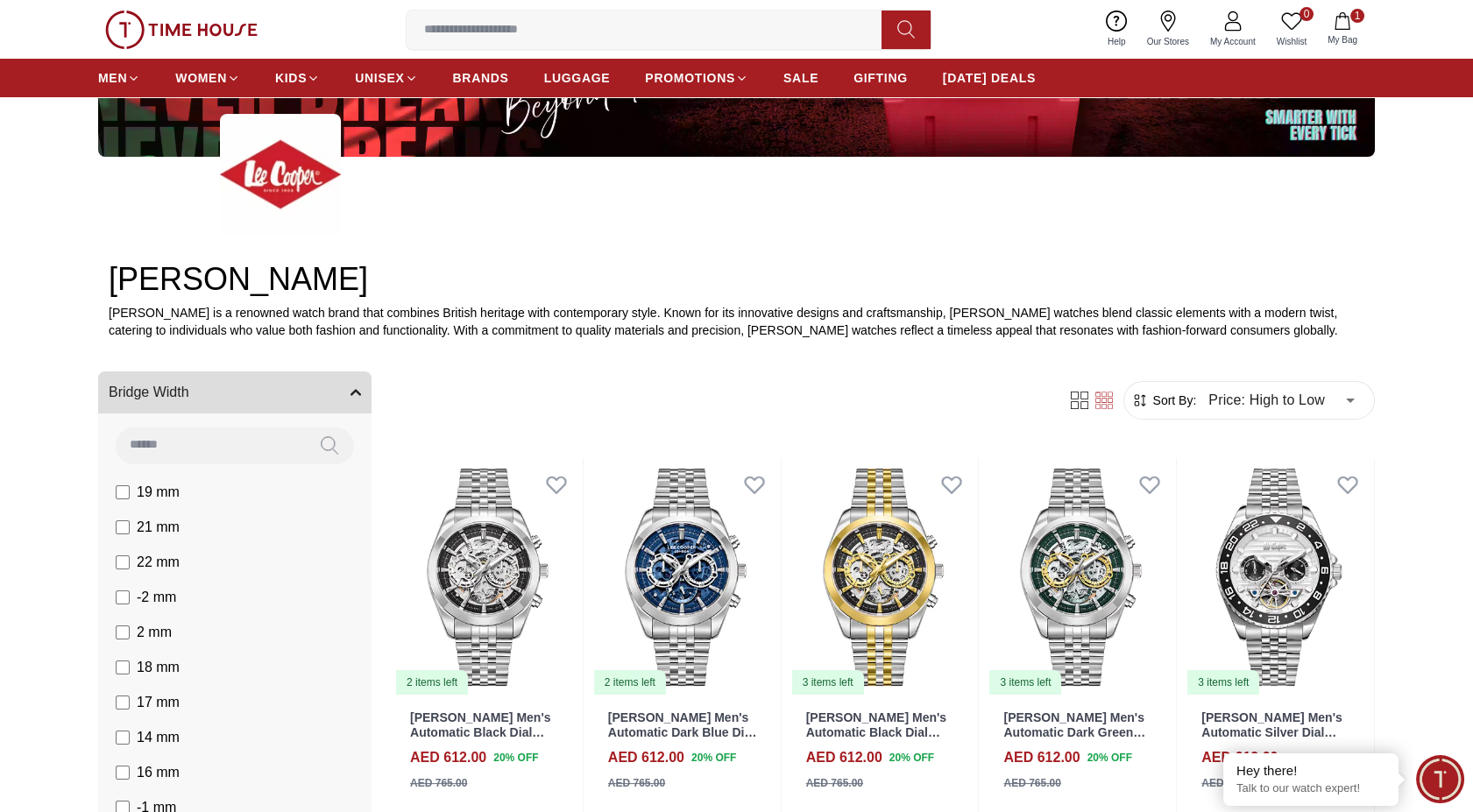
scroll to position [195, 0]
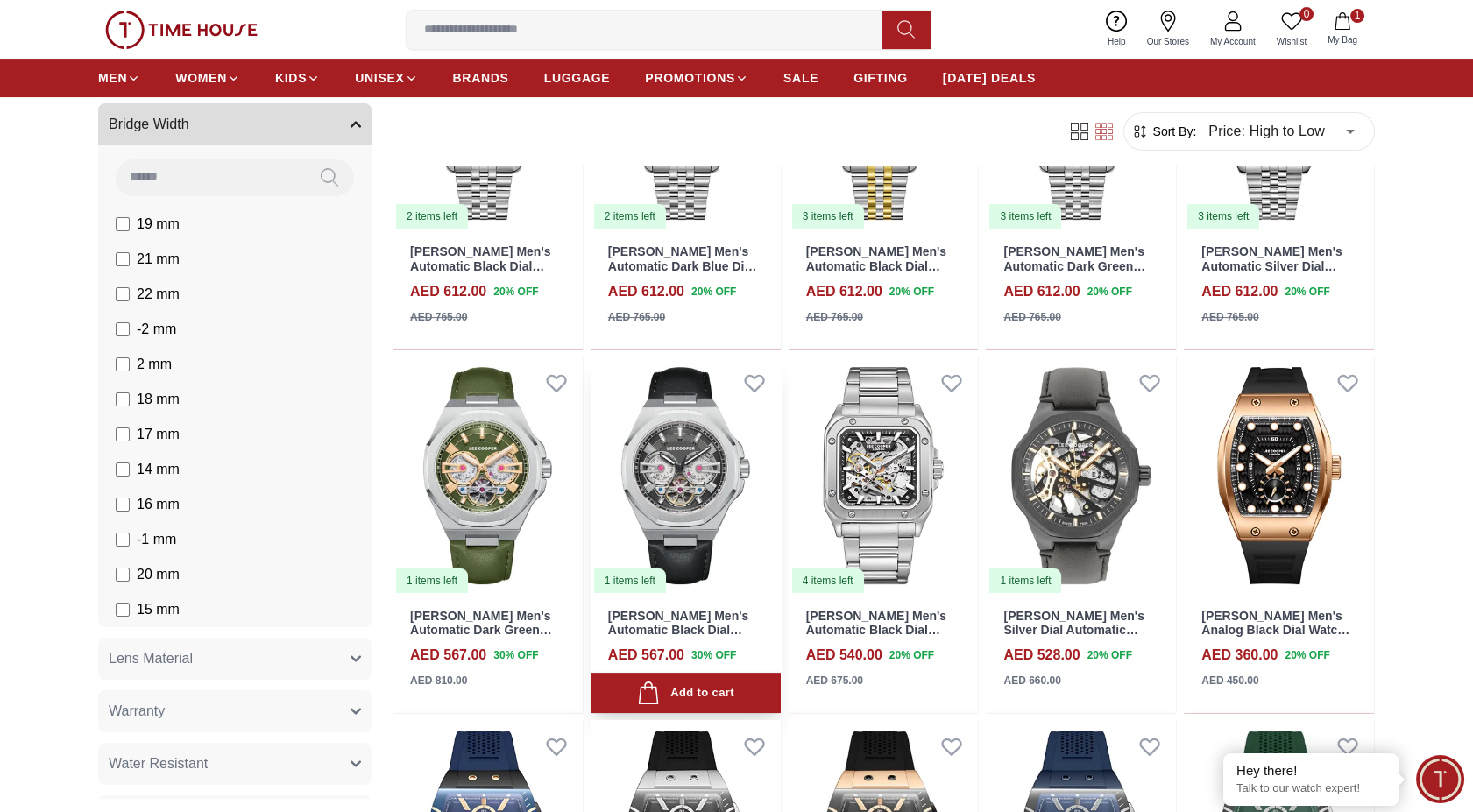
scroll to position [1070, 0]
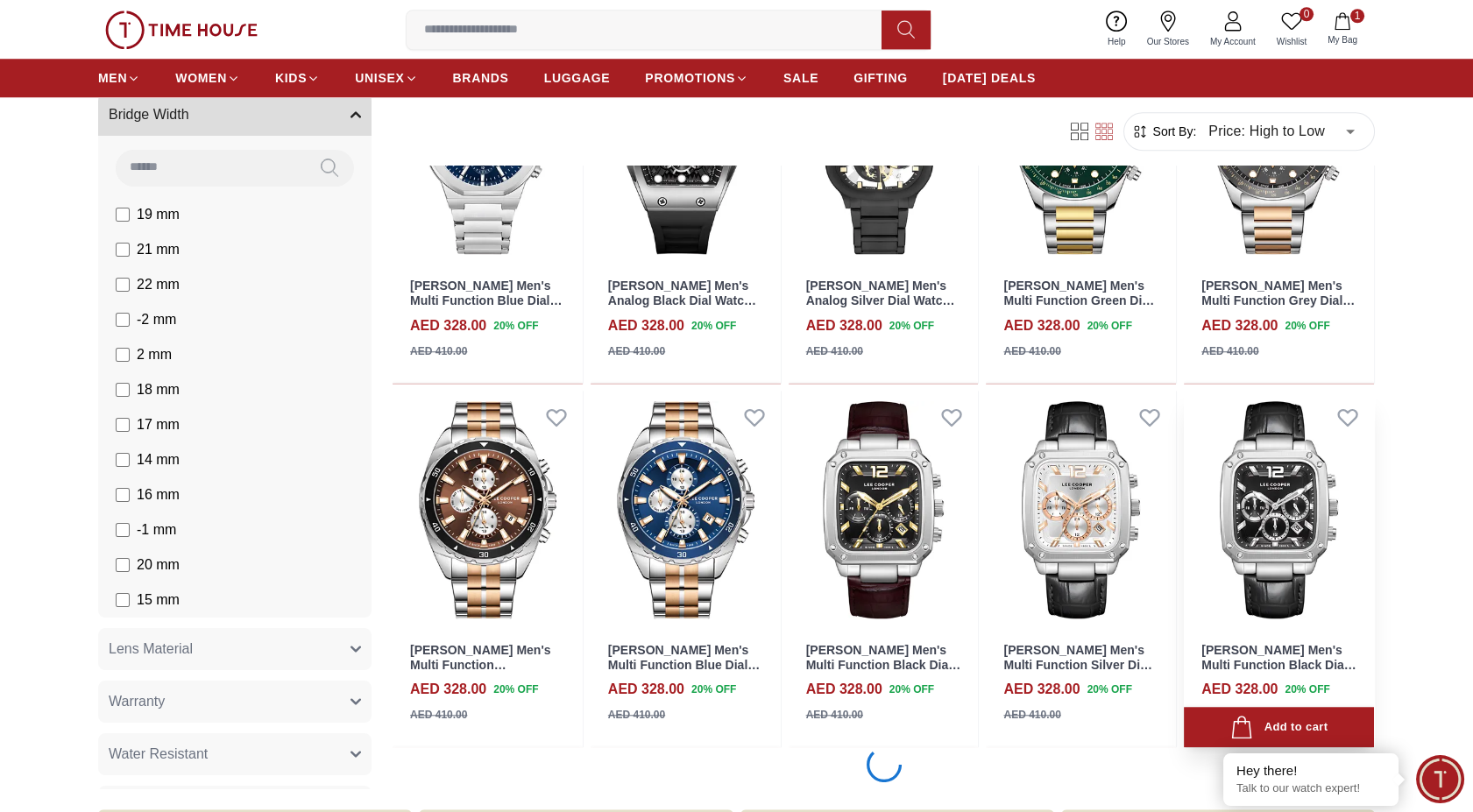
scroll to position [3115, 0]
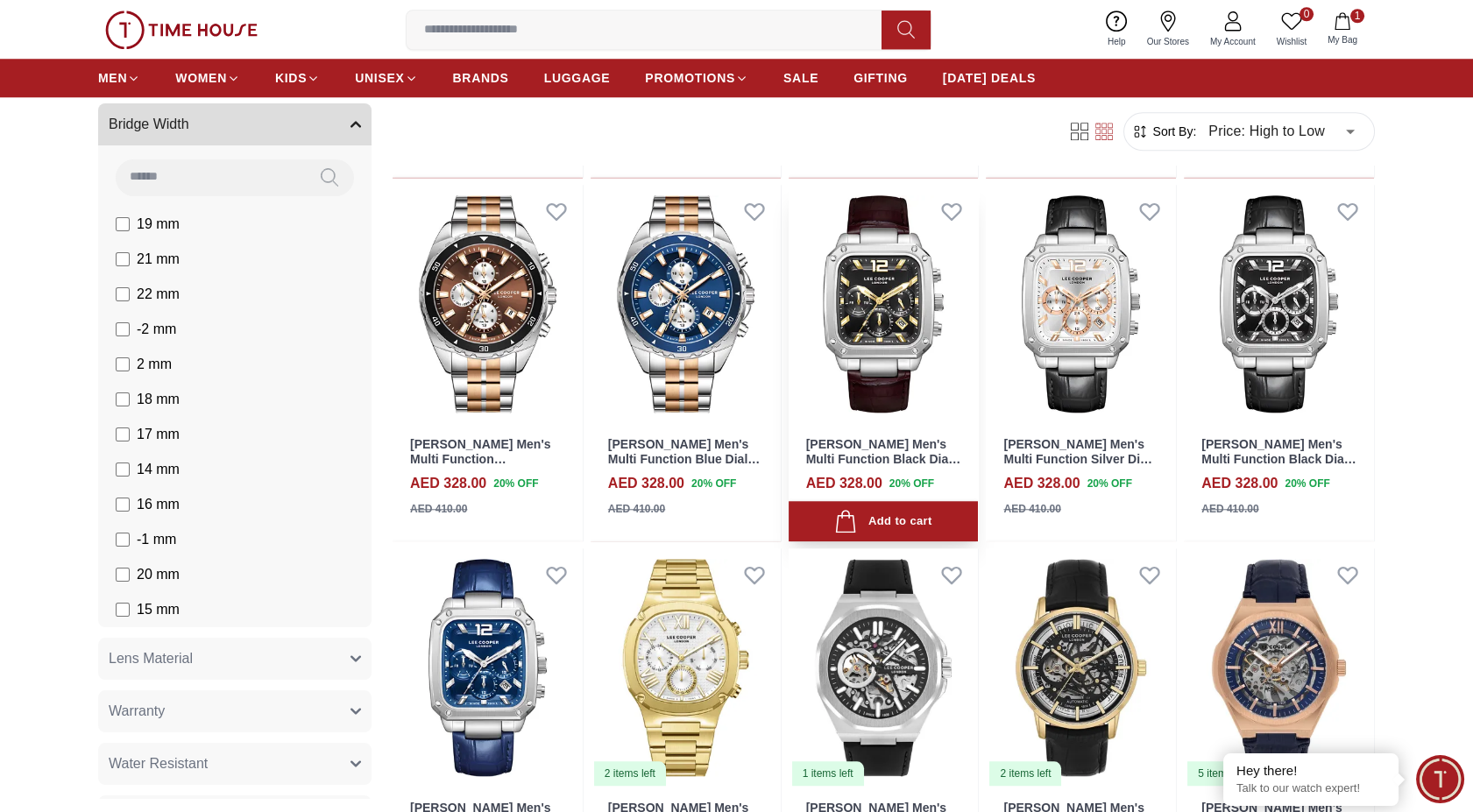
scroll to position [3405, 0]
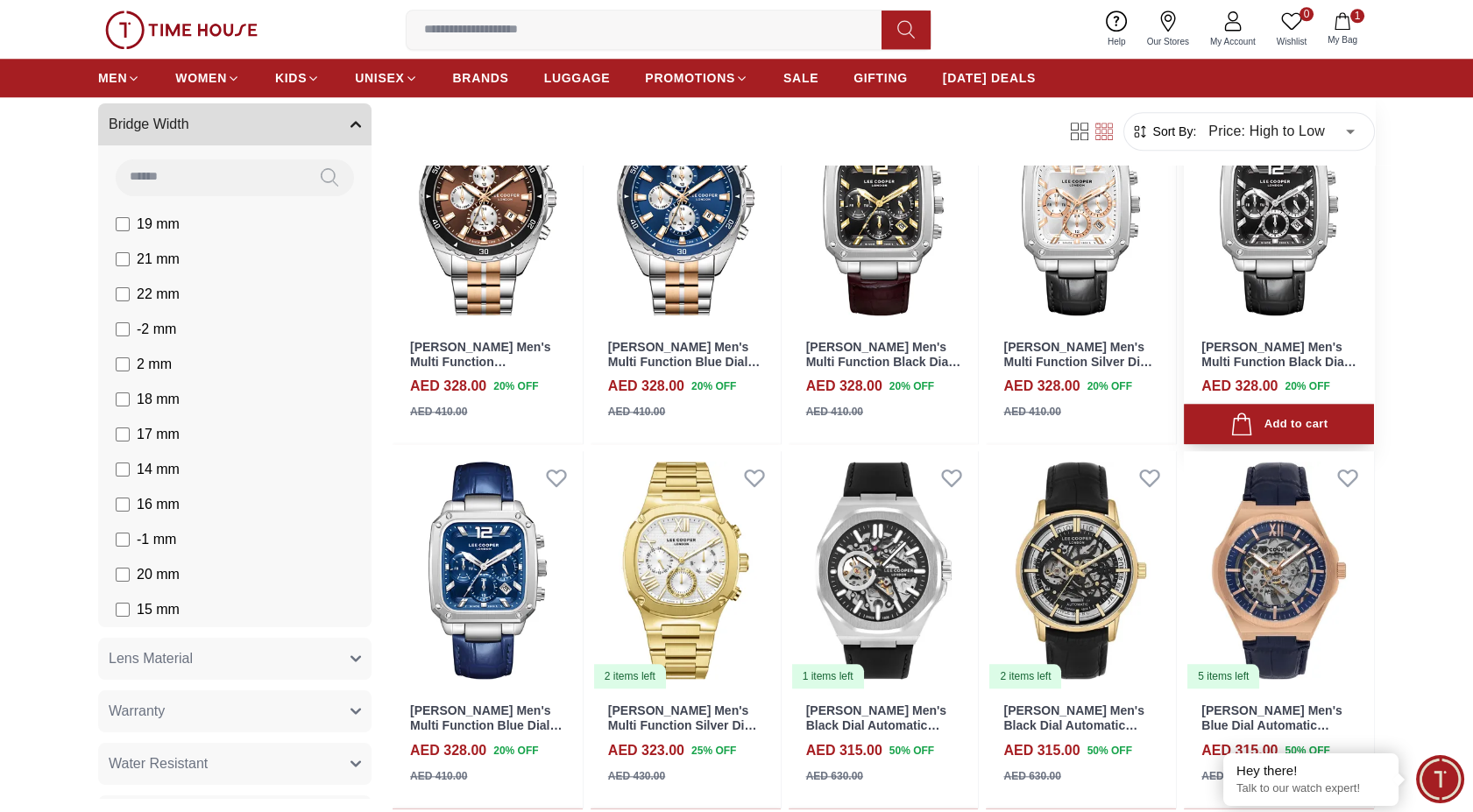
click at [1289, 211] on img at bounding box center [1279, 206] width 190 height 238
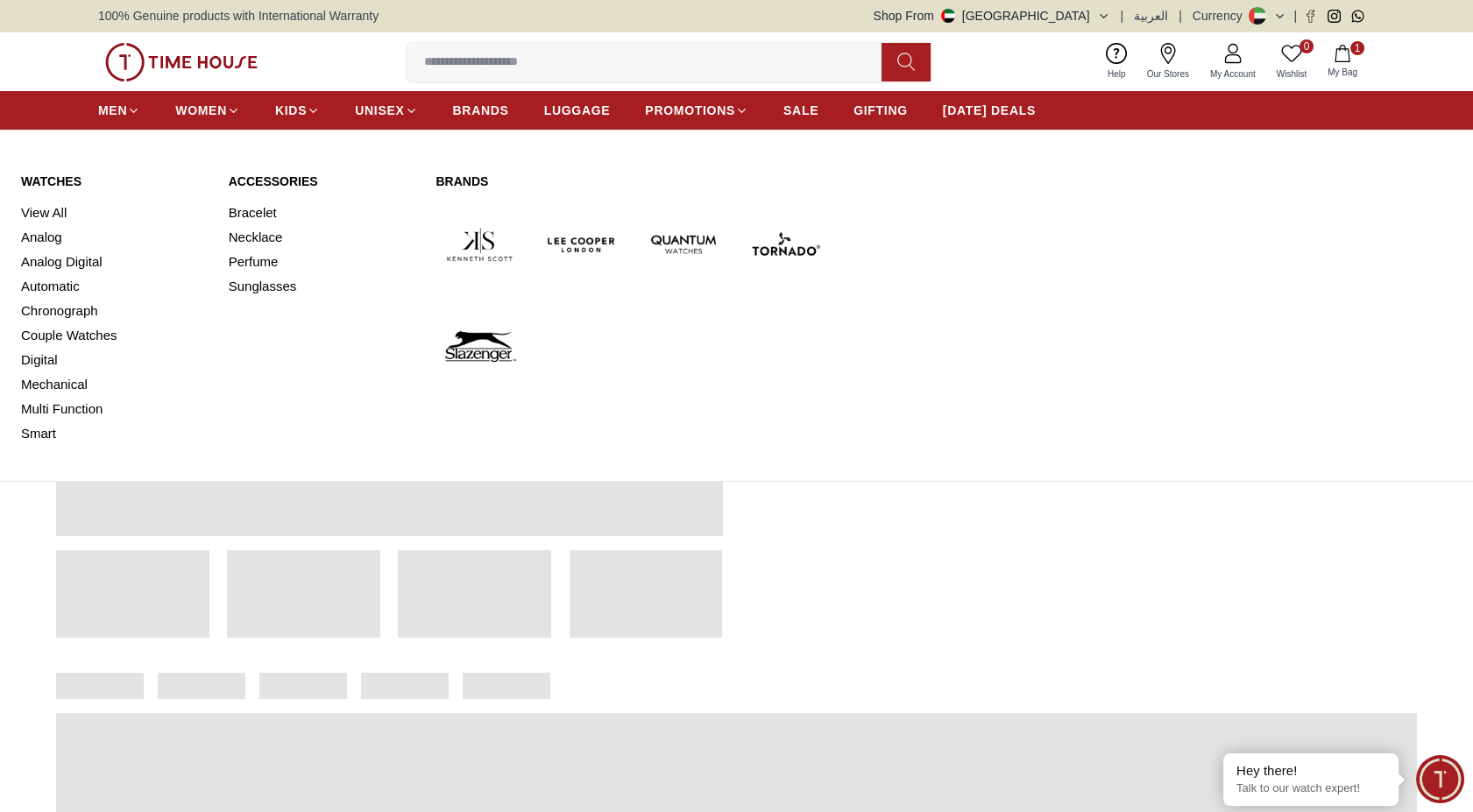
scroll to position [2326, 0]
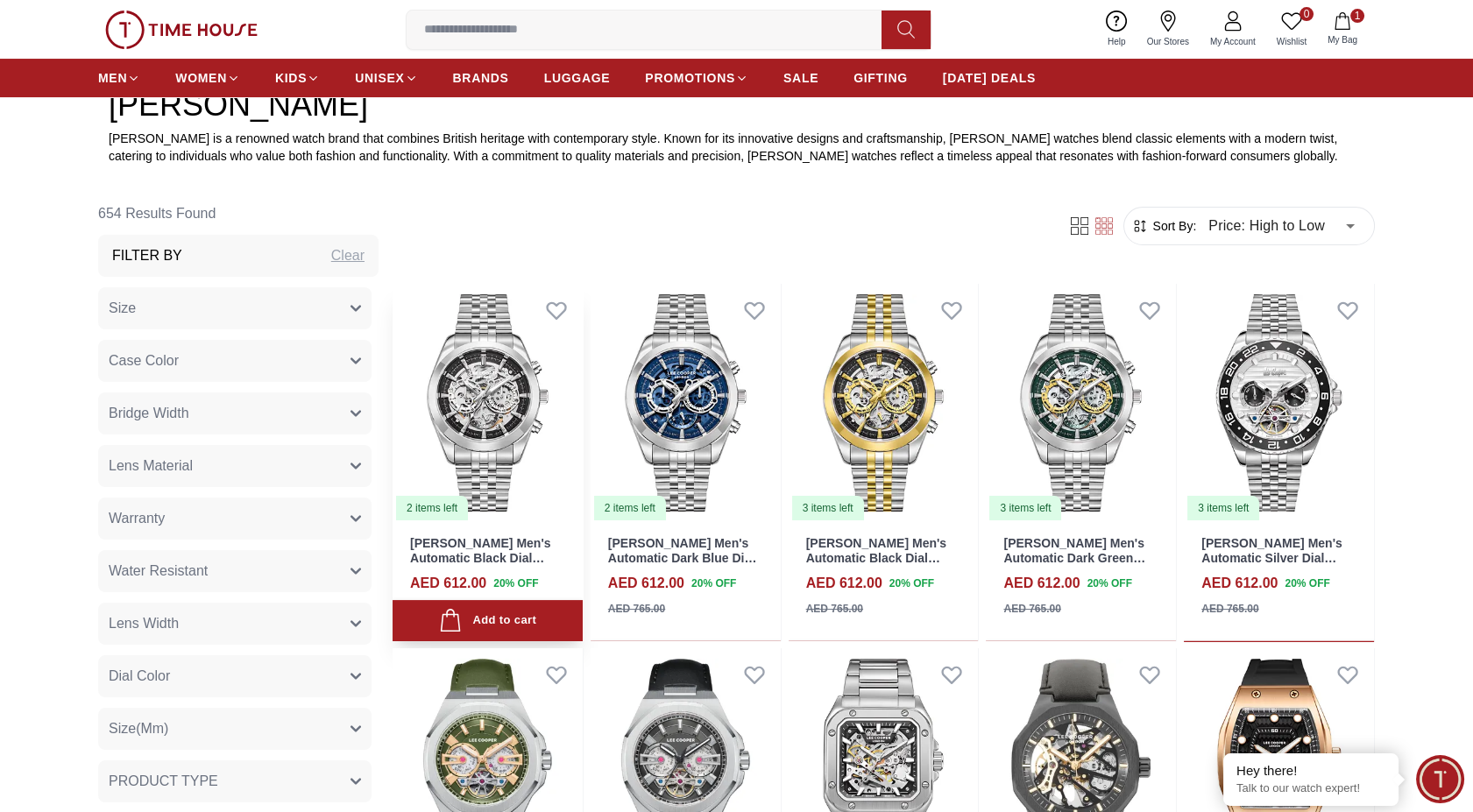
scroll to position [681, 0]
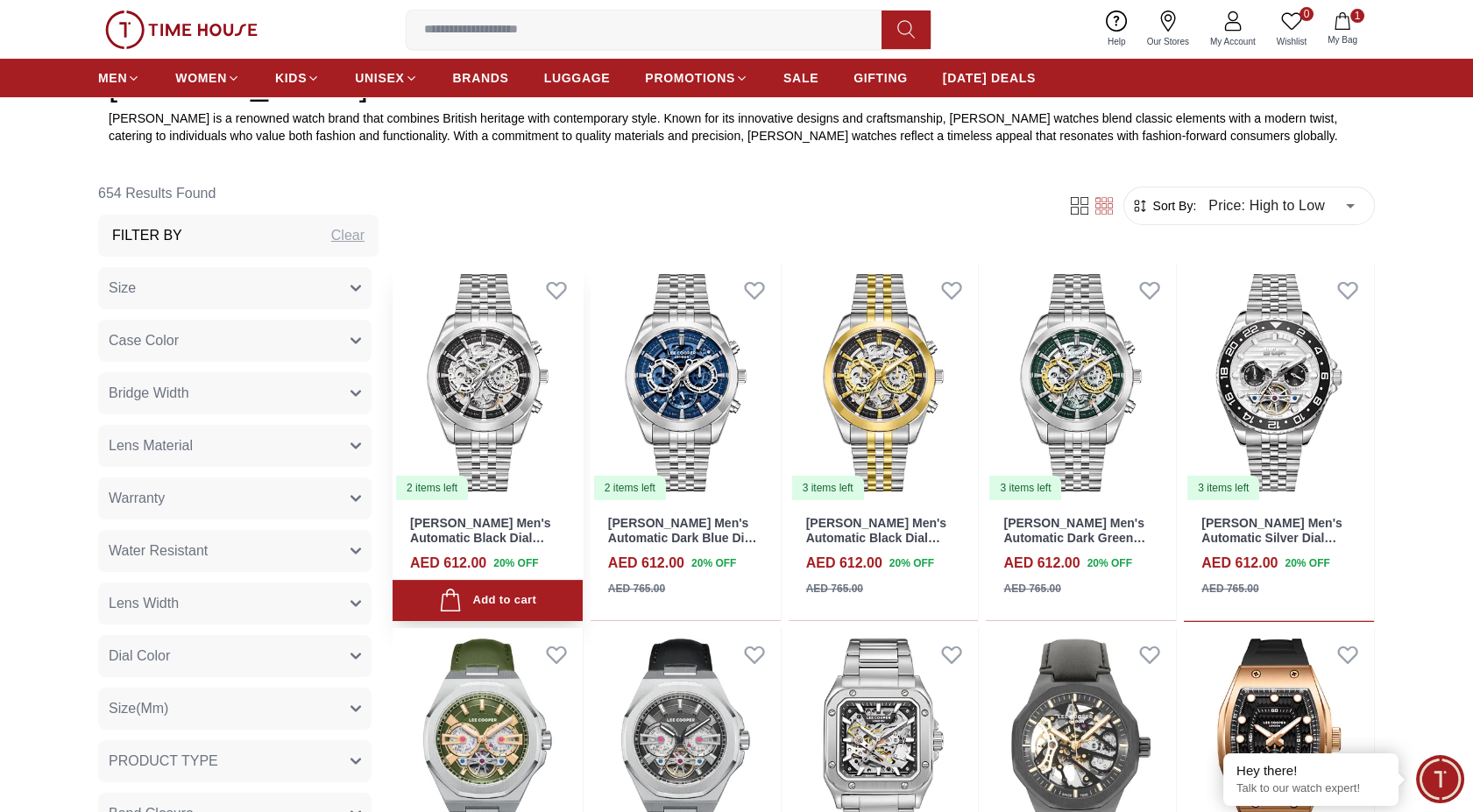
click at [482, 343] on img at bounding box center [488, 383] width 190 height 238
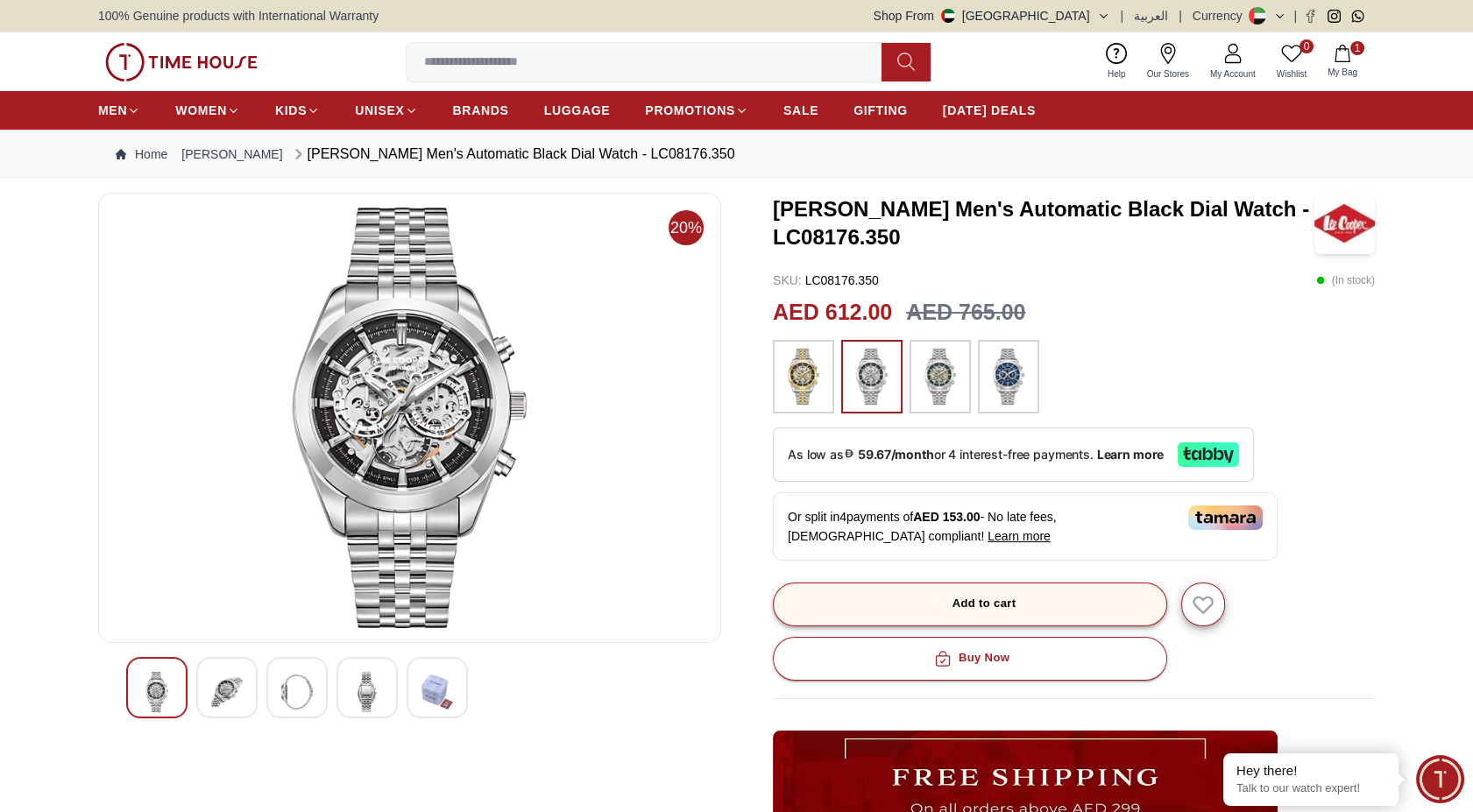
click at [995, 587] on button "Add to cart" at bounding box center [970, 605] width 395 height 44
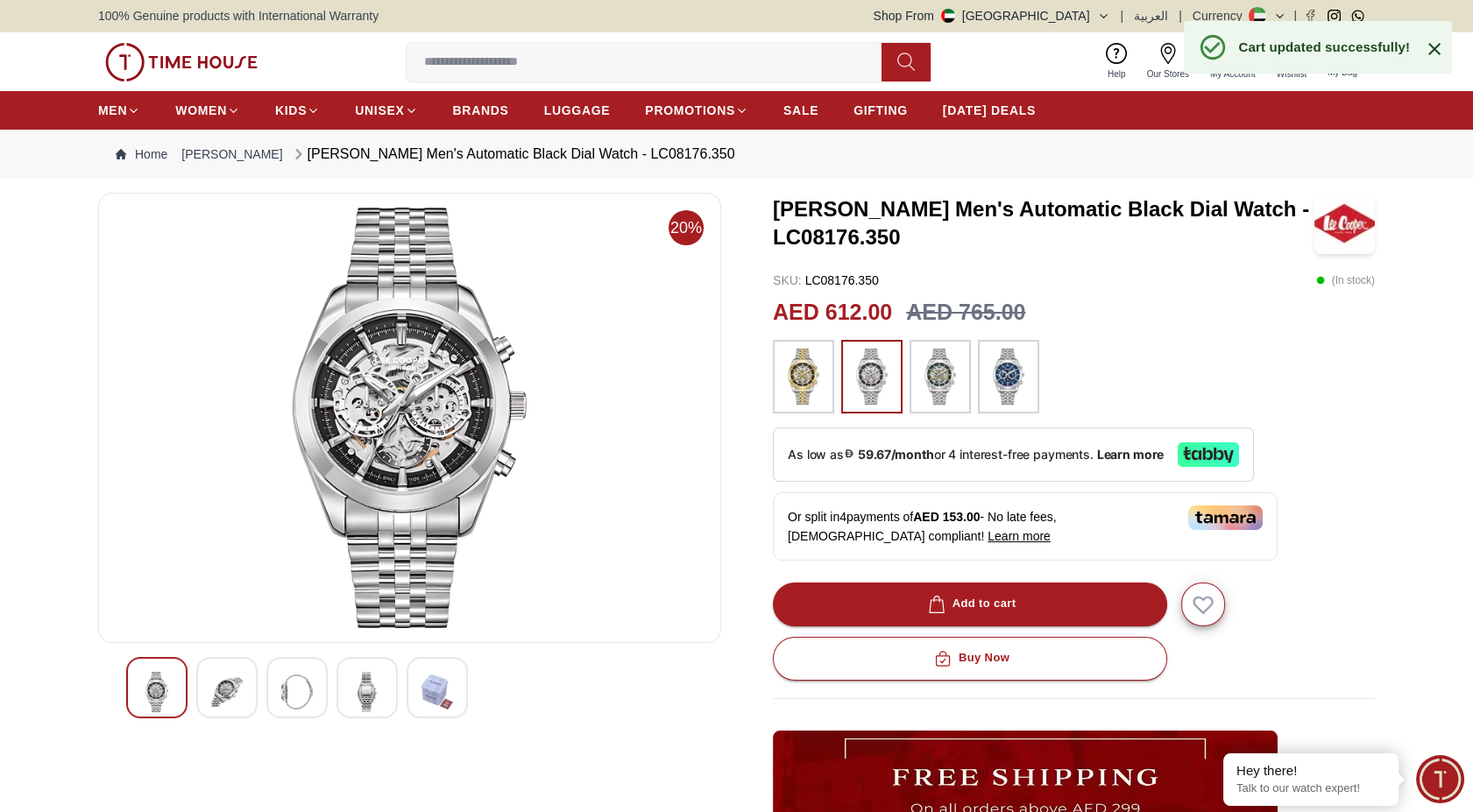
click at [1435, 45] on icon at bounding box center [1435, 49] width 21 height 21
click at [1350, 66] on span "My Bag" at bounding box center [1342, 72] width 44 height 13
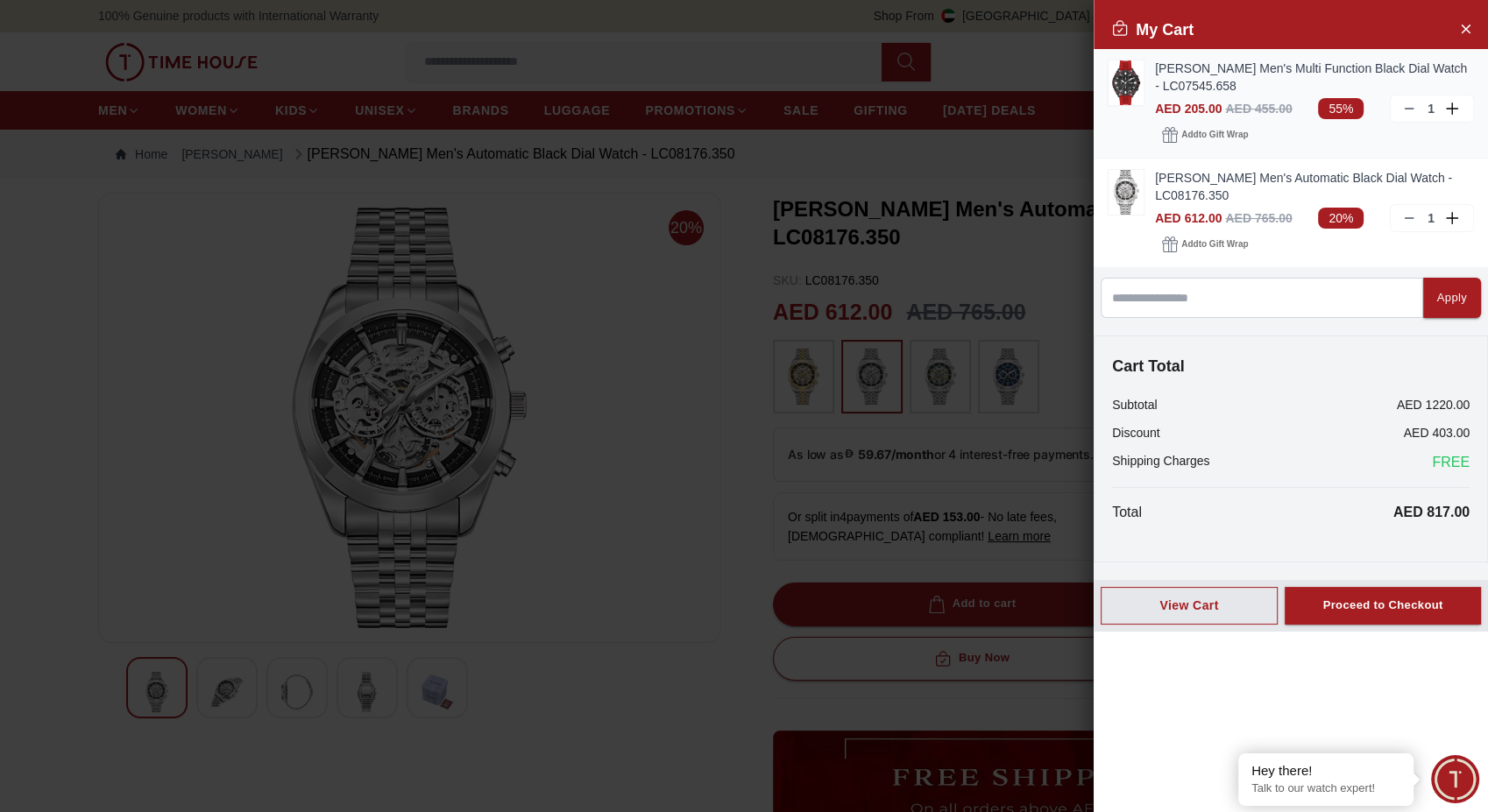
click at [1414, 106] on icon at bounding box center [1408, 108] width 14 height 14
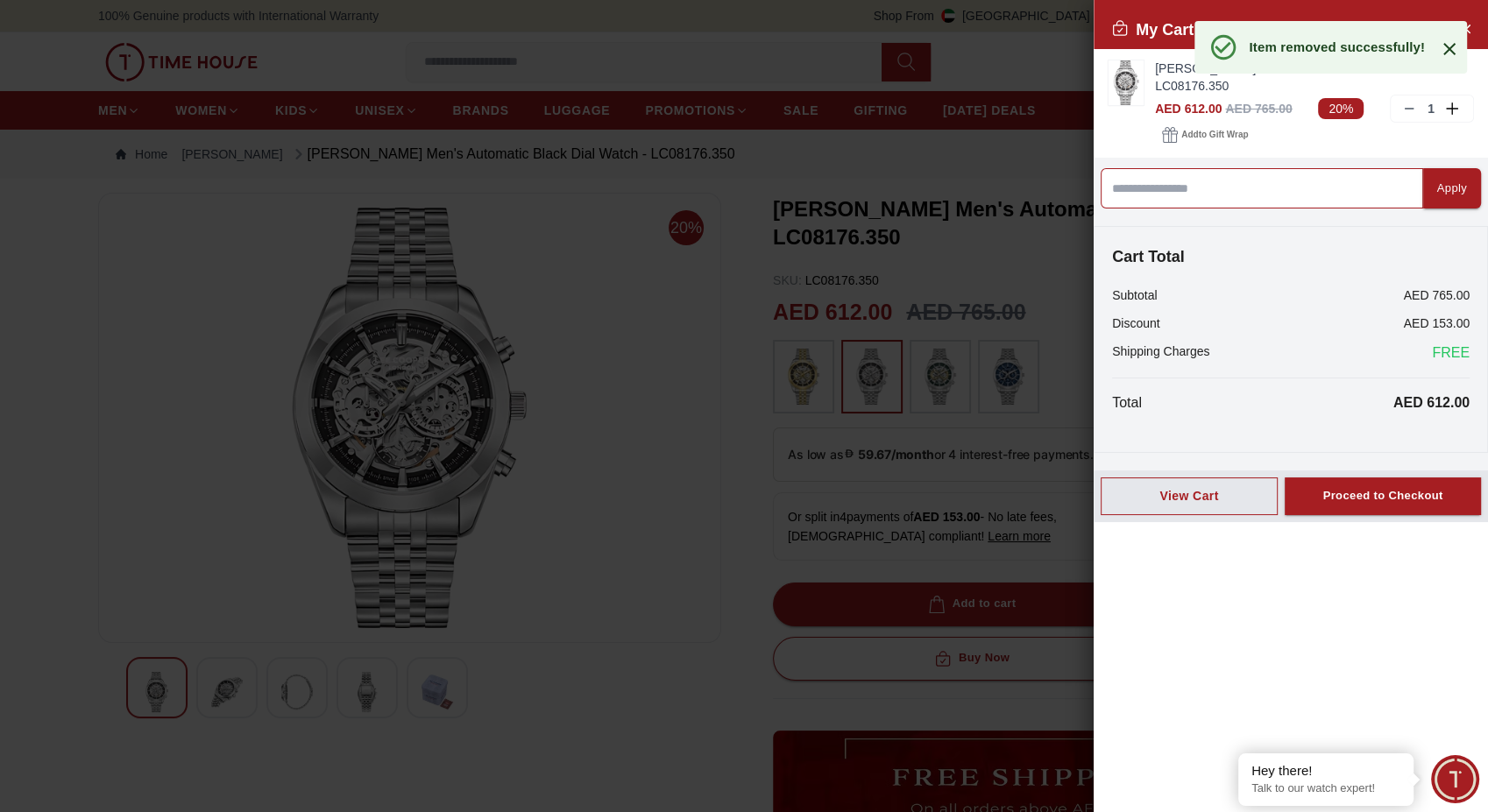
click at [1232, 186] on input at bounding box center [1261, 188] width 323 height 40
type input "*"
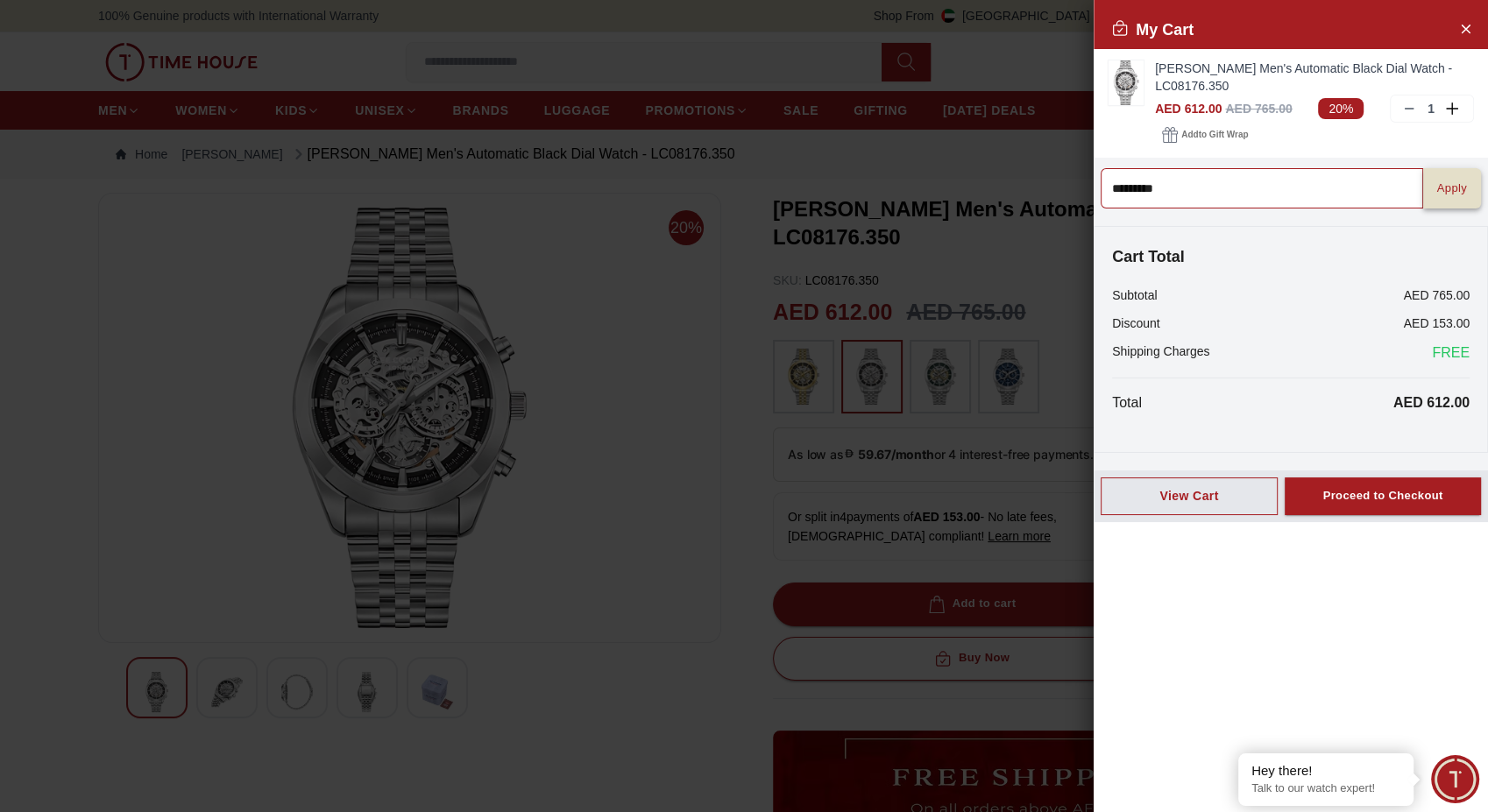
type input "*********"
click at [1437, 196] on div "Apply" at bounding box center [1452, 188] width 30 height 20
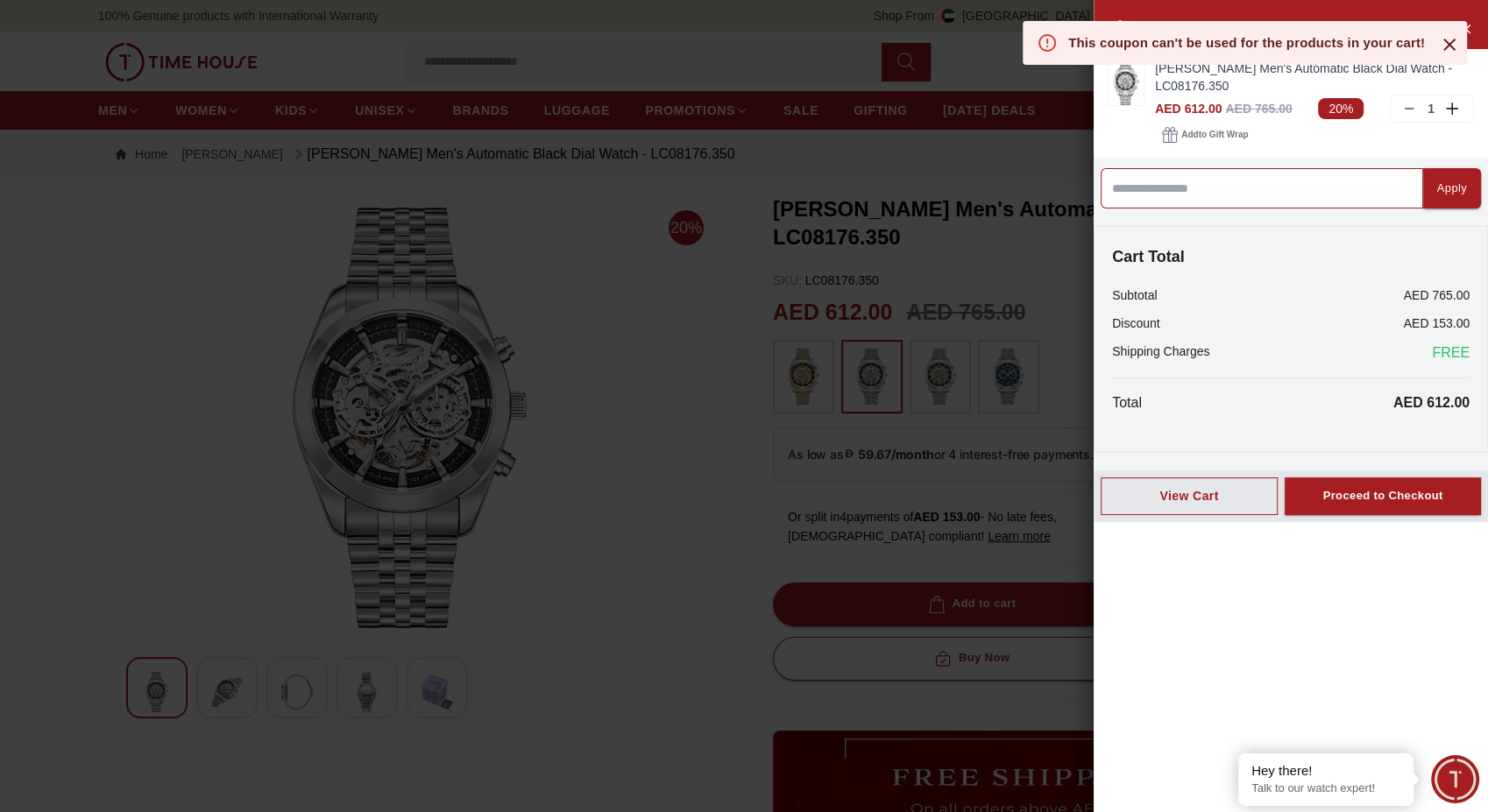
click at [1279, 179] on input at bounding box center [1261, 188] width 323 height 40
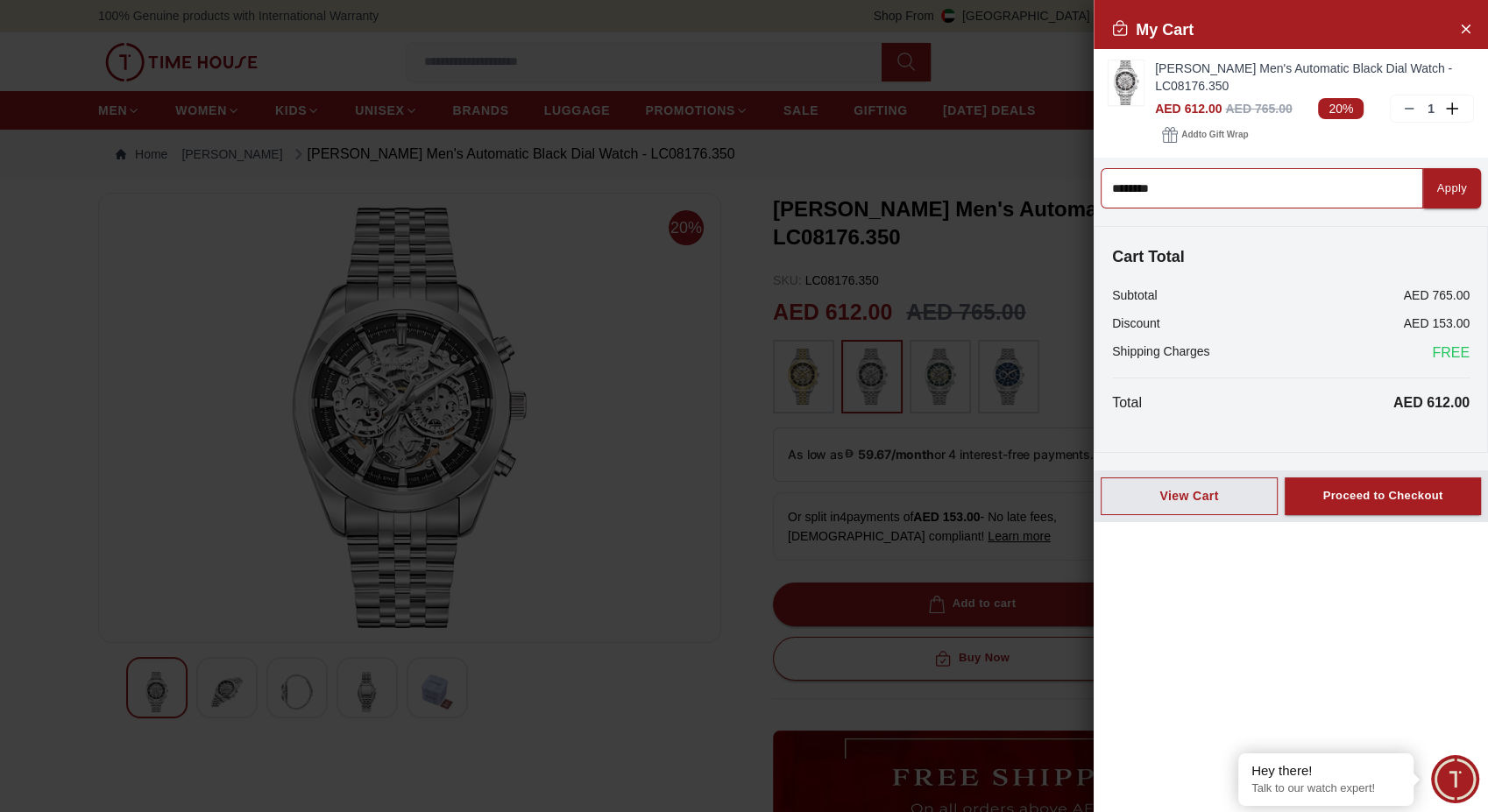
type input "*********"
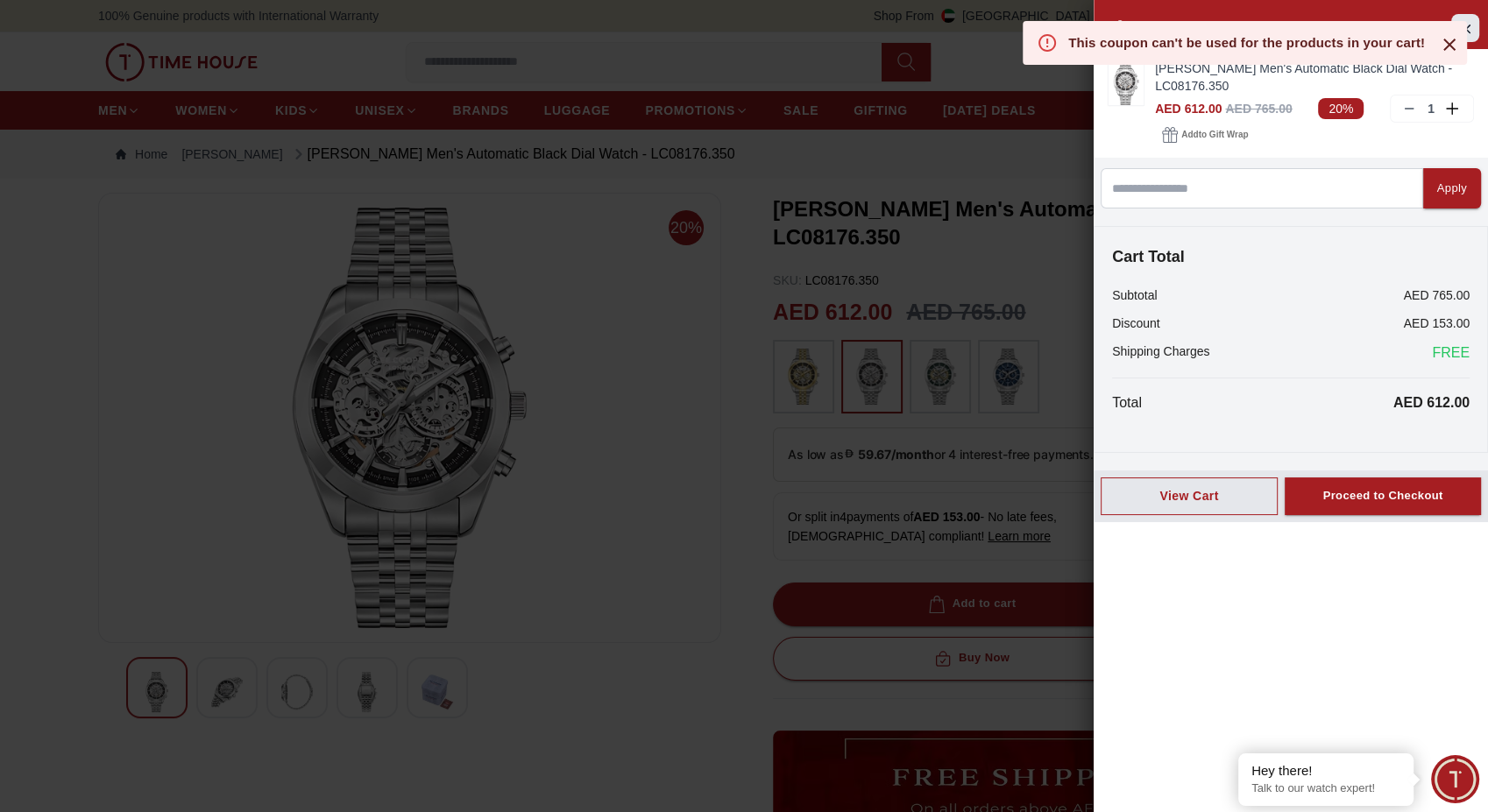
drag, startPoint x: 1454, startPoint y: 54, endPoint x: 1456, endPoint y: 38, distance: 16.1
click at [1454, 53] on icon at bounding box center [1450, 45] width 21 height 21
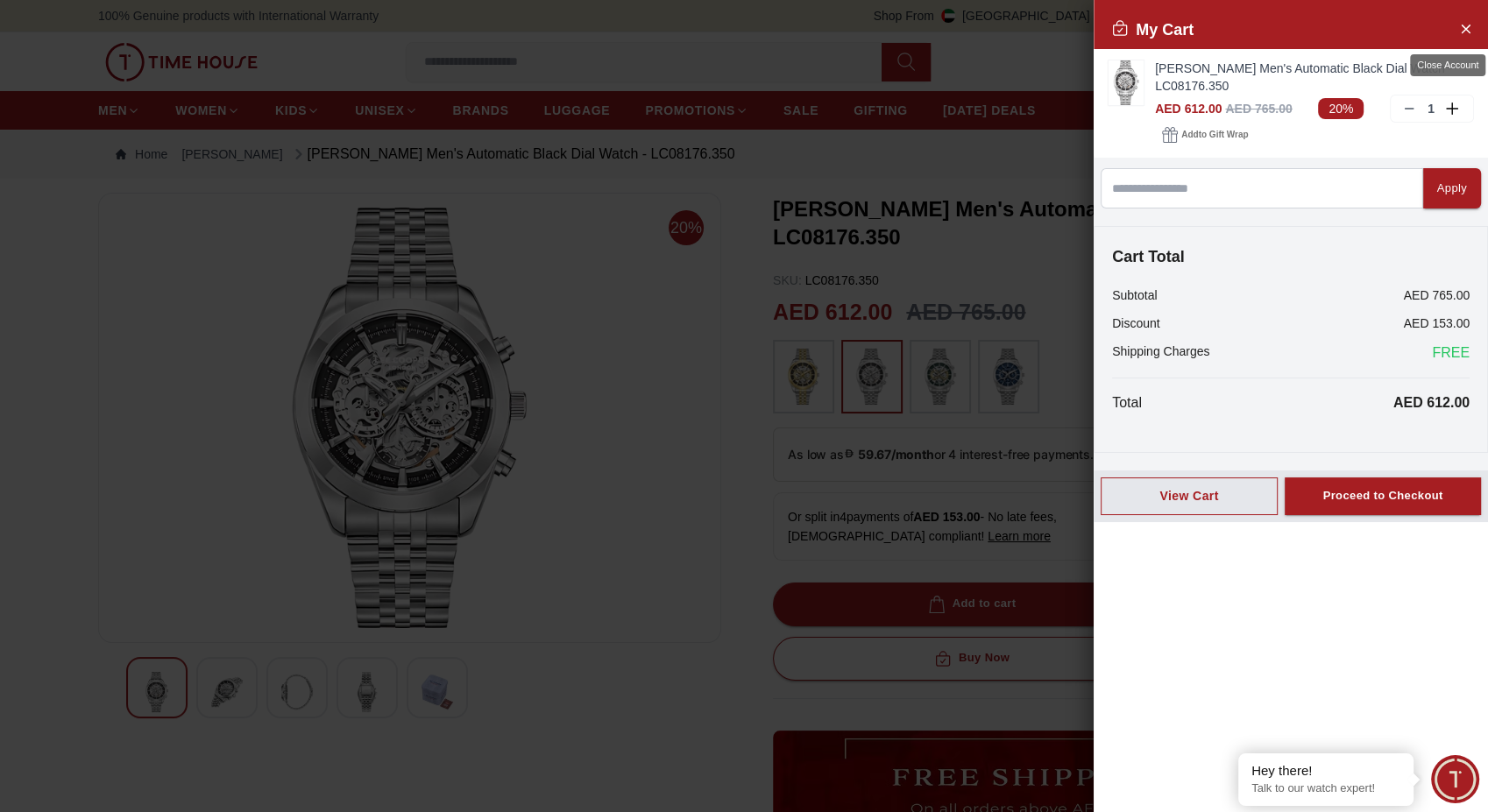
click at [1469, 29] on icon "Close Account" at bounding box center [1465, 28] width 14 height 22
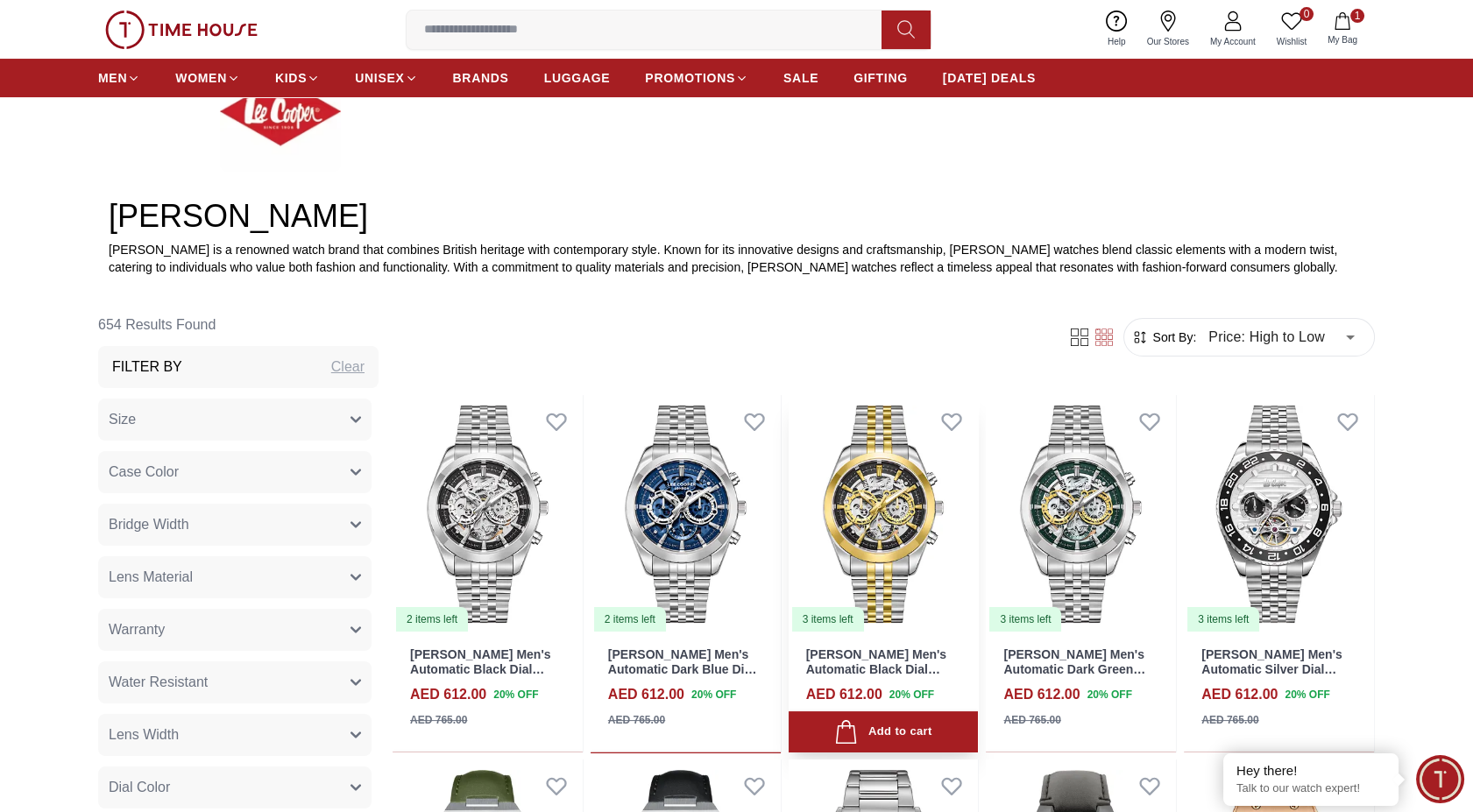
scroll to position [681, 0]
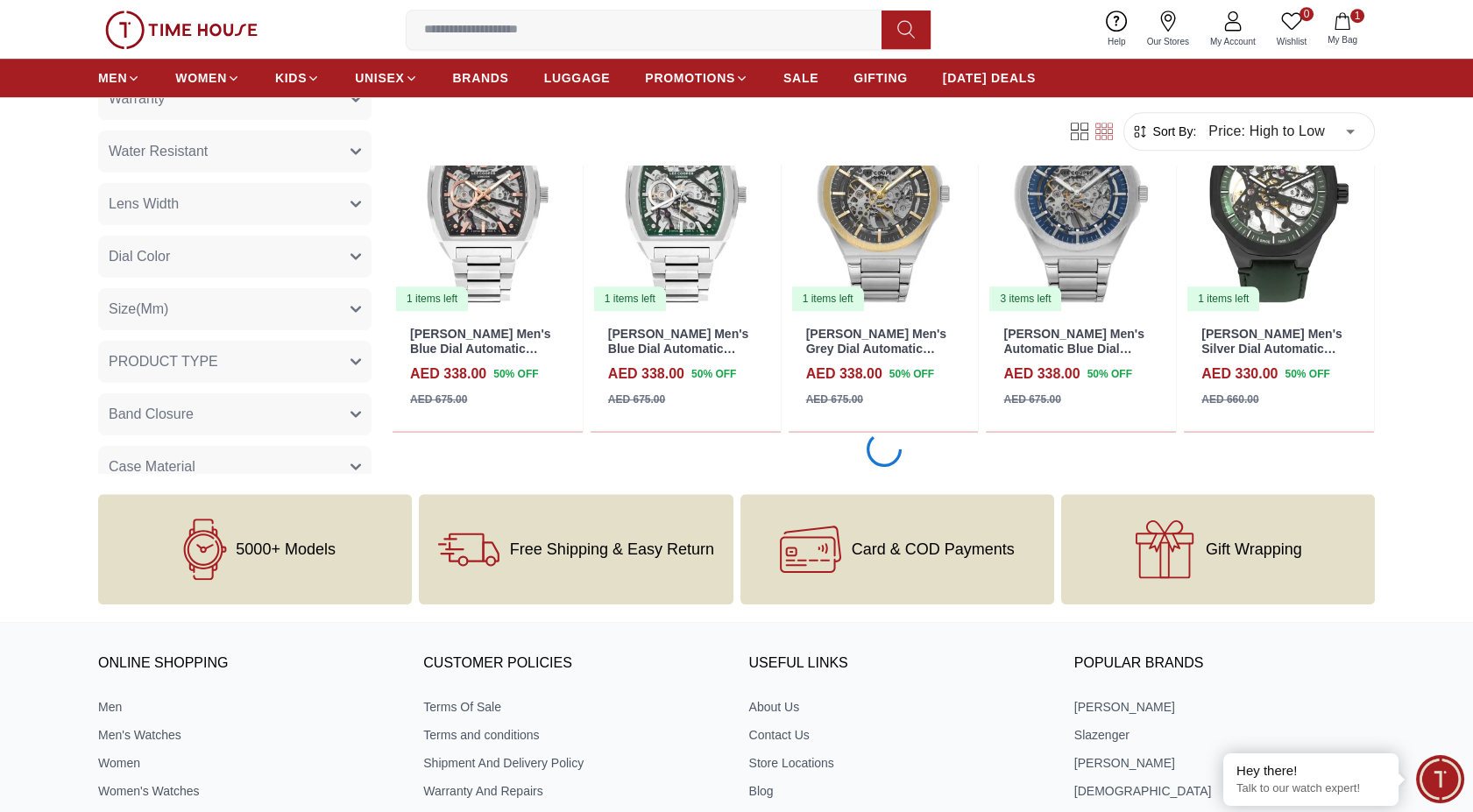
scroll to position [2043, 0]
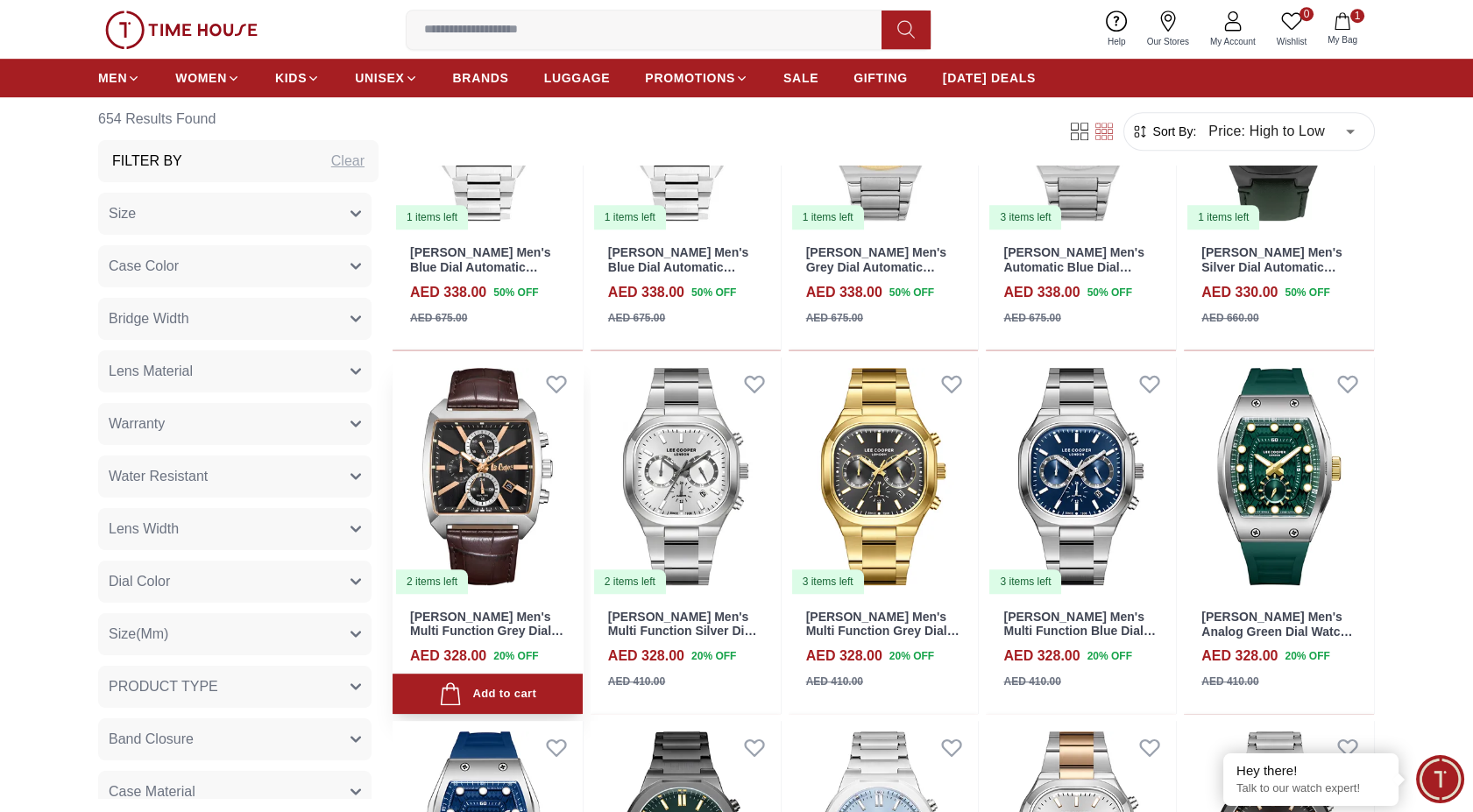
click at [501, 494] on img at bounding box center [488, 476] width 190 height 238
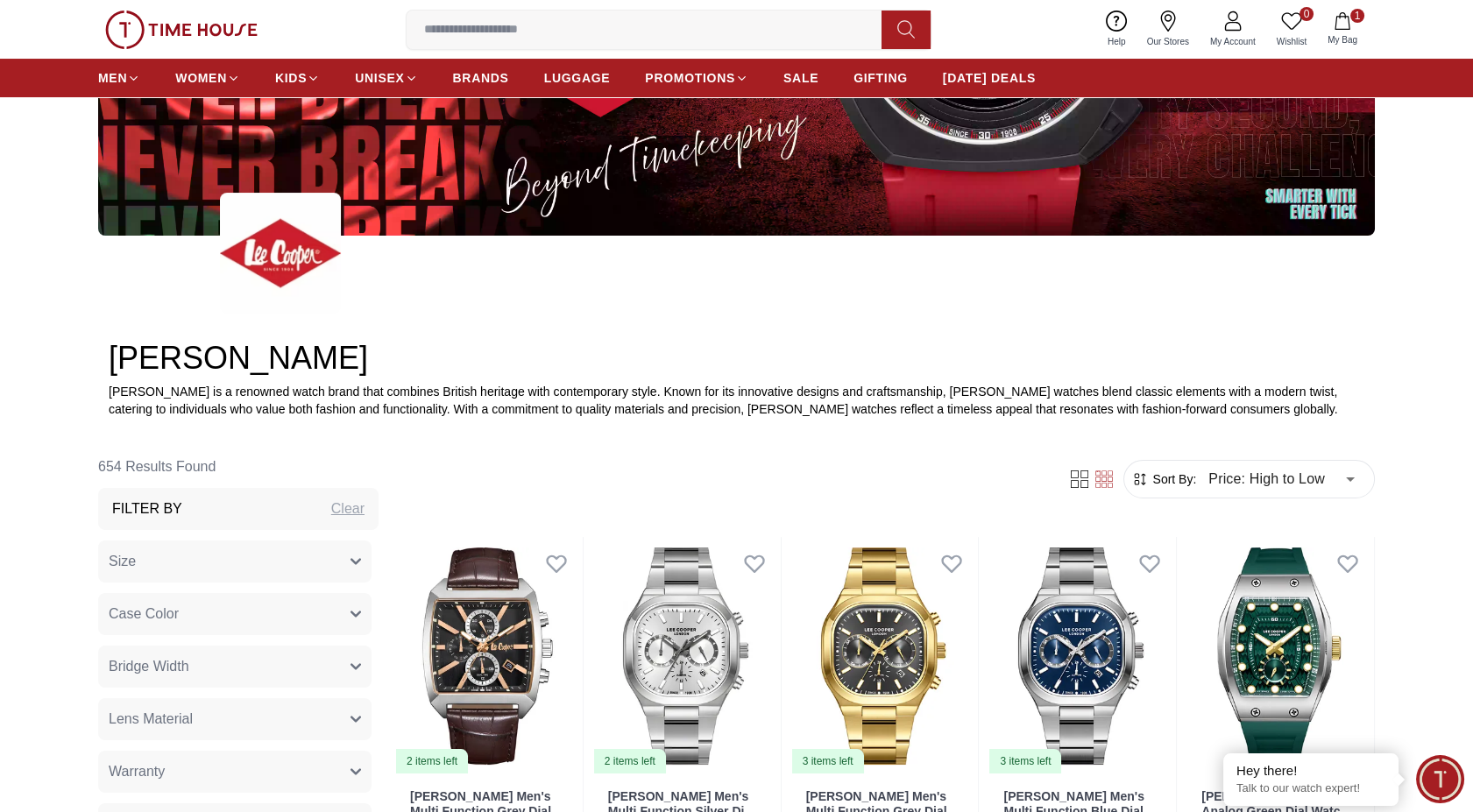
scroll to position [584, 0]
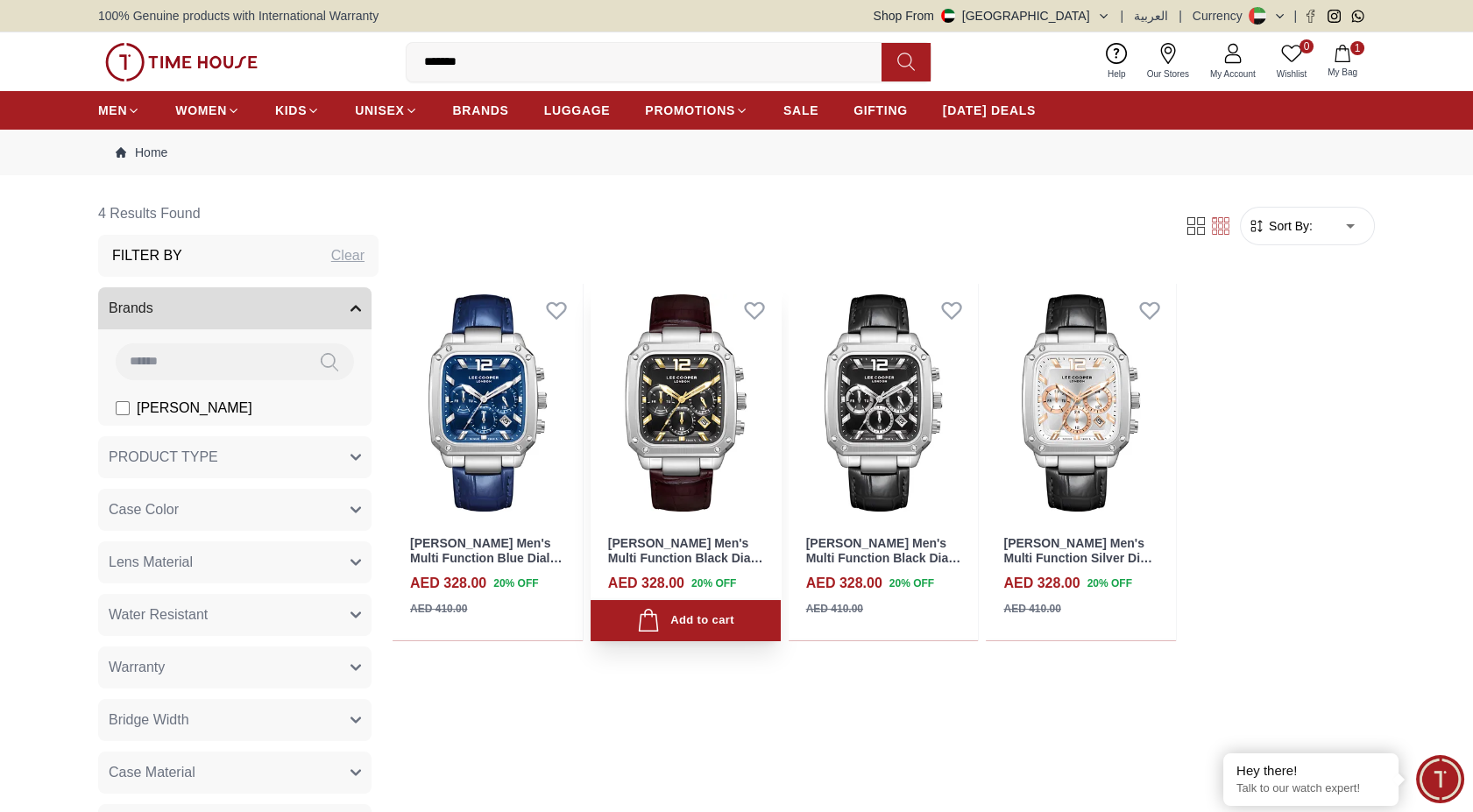
click at [715, 427] on img at bounding box center [686, 403] width 190 height 238
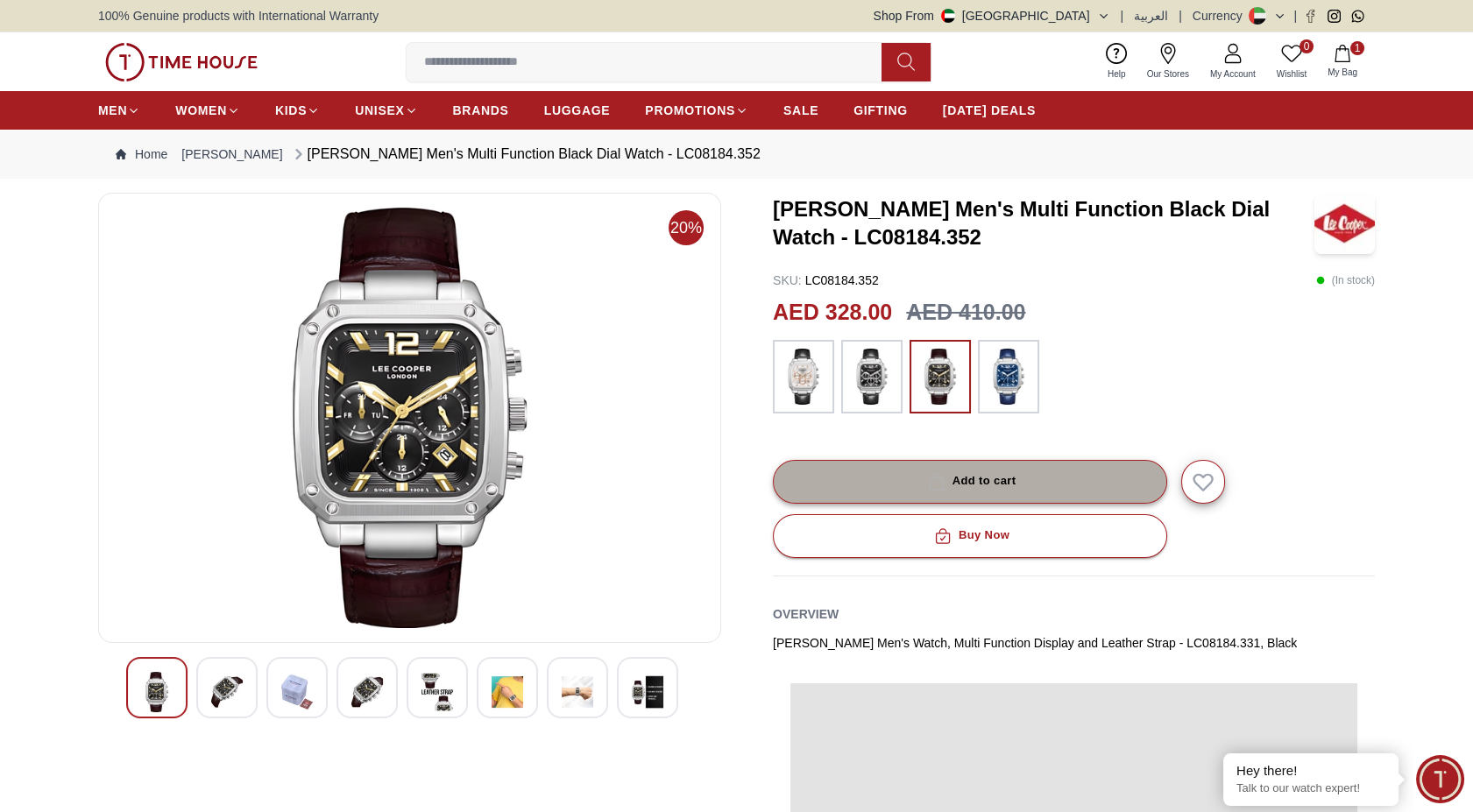
click at [1073, 466] on button "Add to cart" at bounding box center [970, 482] width 395 height 44
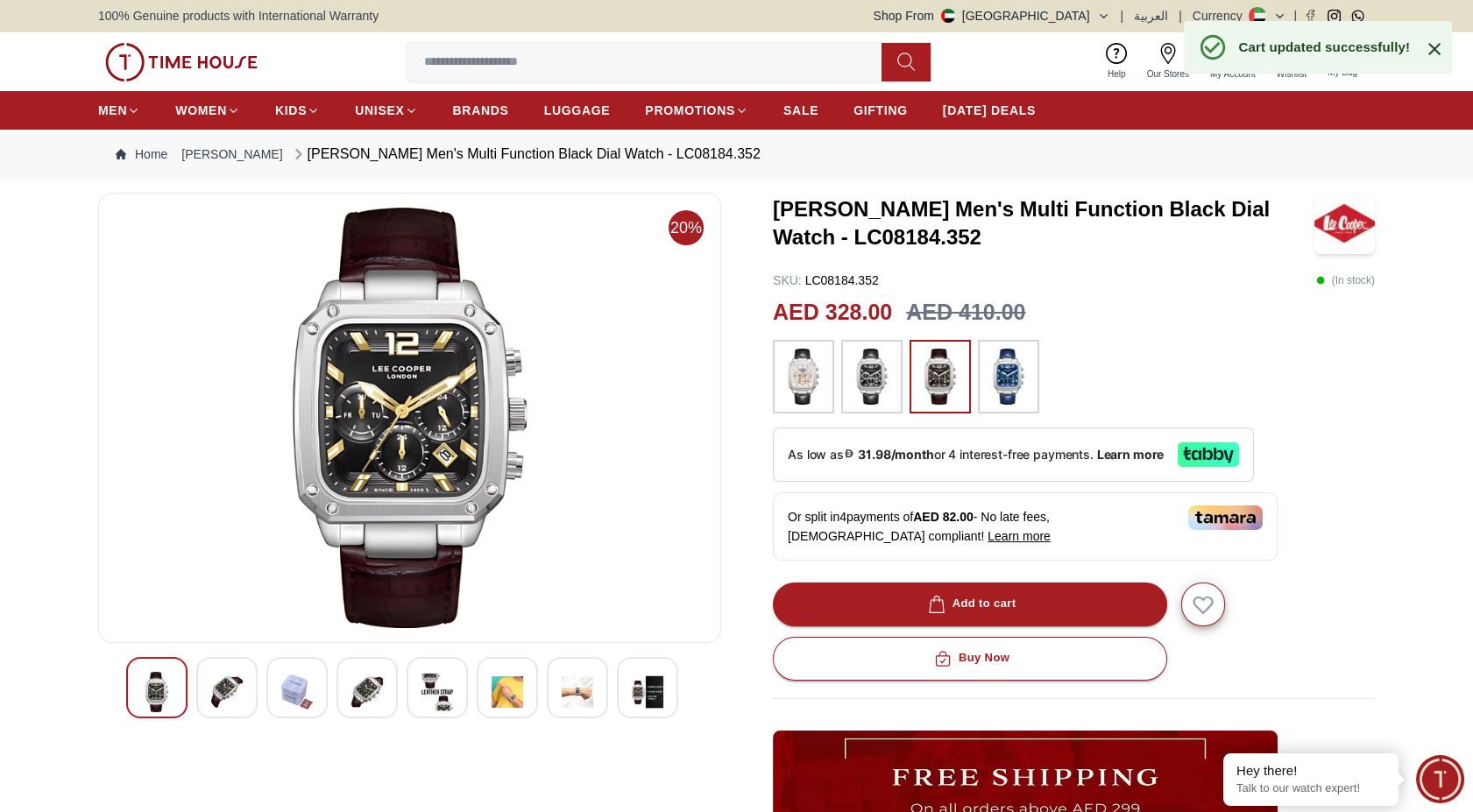
click at [1427, 55] on icon at bounding box center [1435, 49] width 21 height 21
click at [1354, 56] on button "2 My Bag" at bounding box center [1342, 61] width 51 height 41
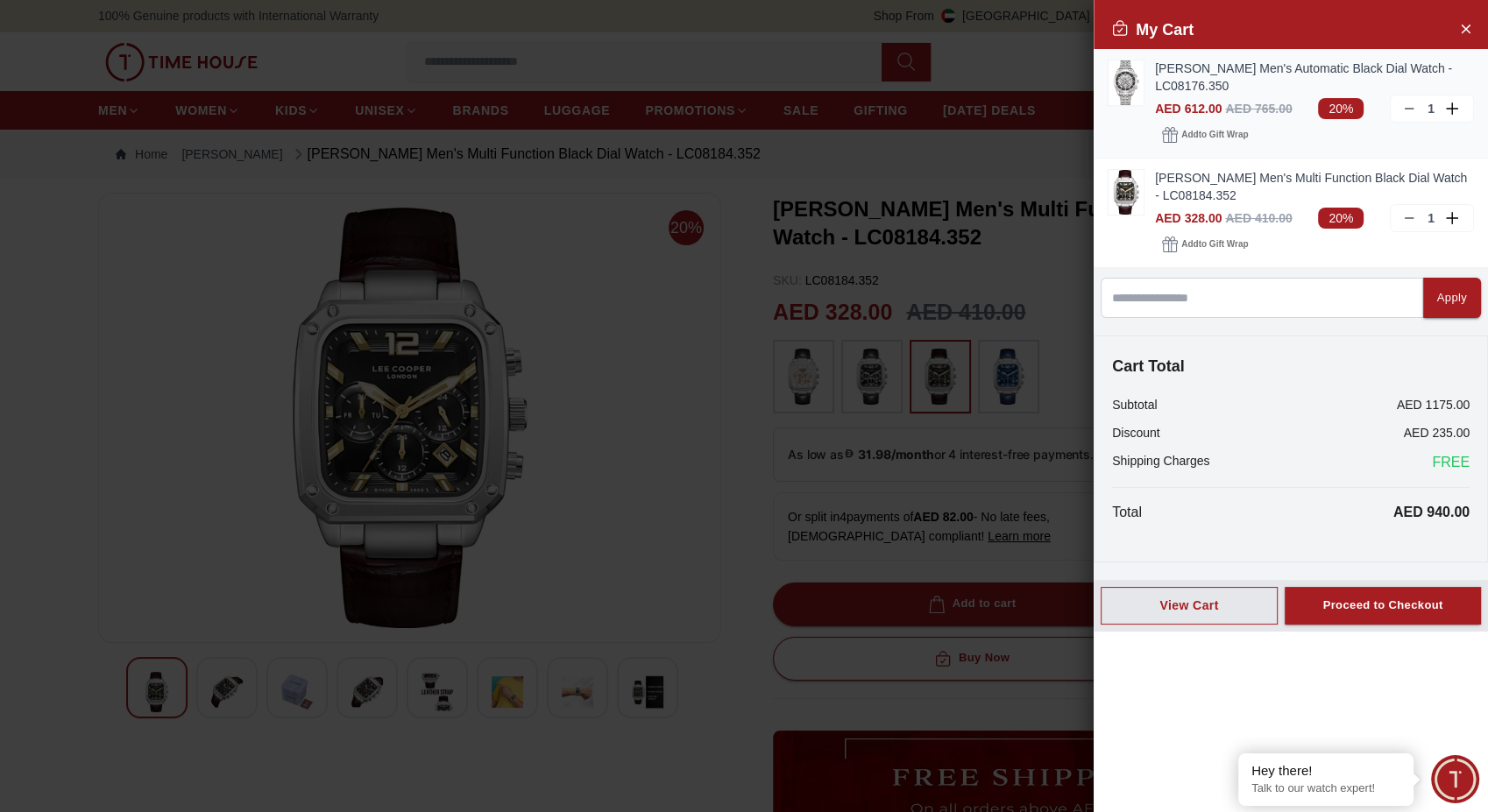
click at [1406, 107] on icon at bounding box center [1408, 108] width 14 height 14
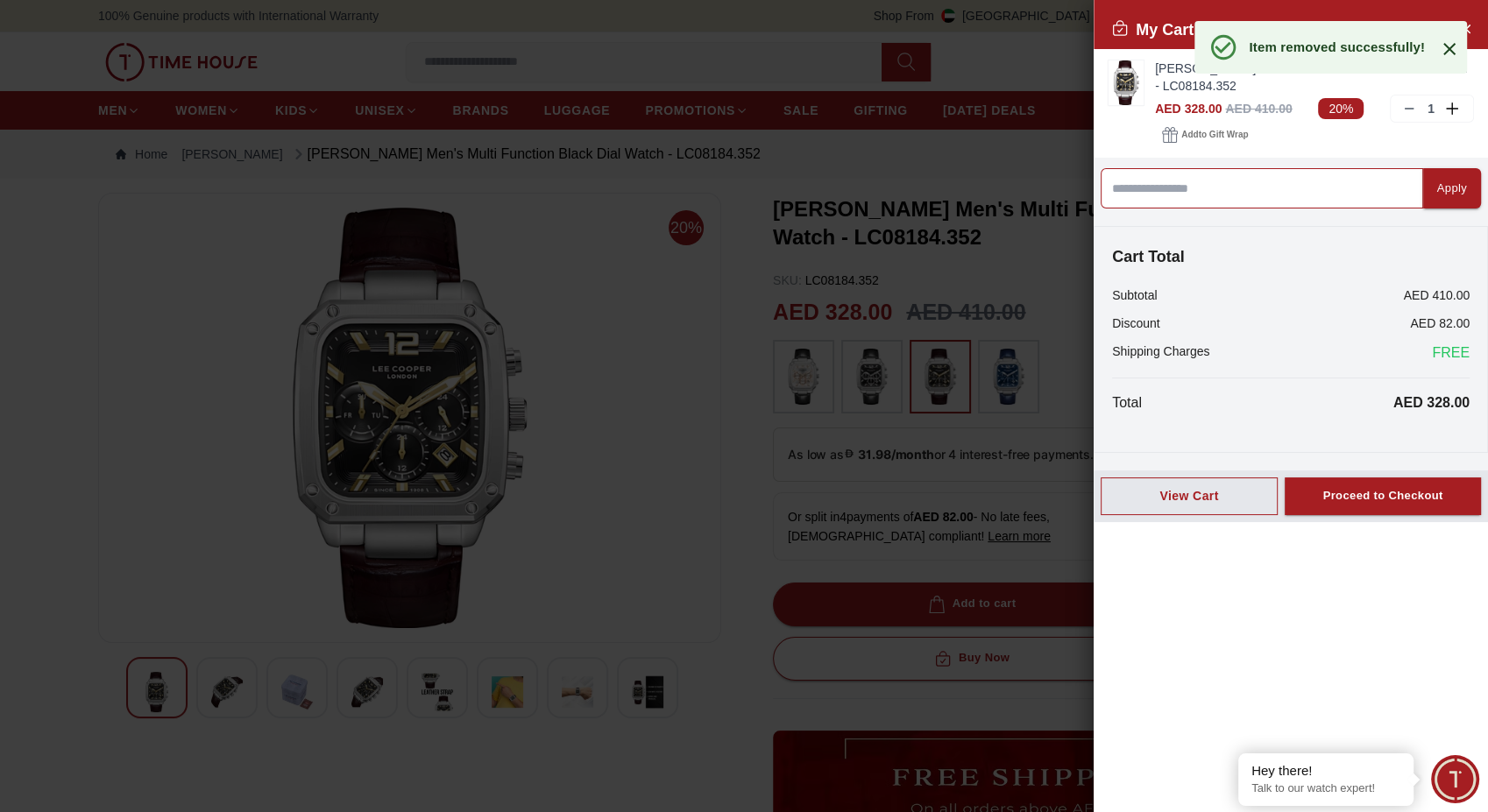
click at [1237, 184] on input at bounding box center [1261, 188] width 323 height 40
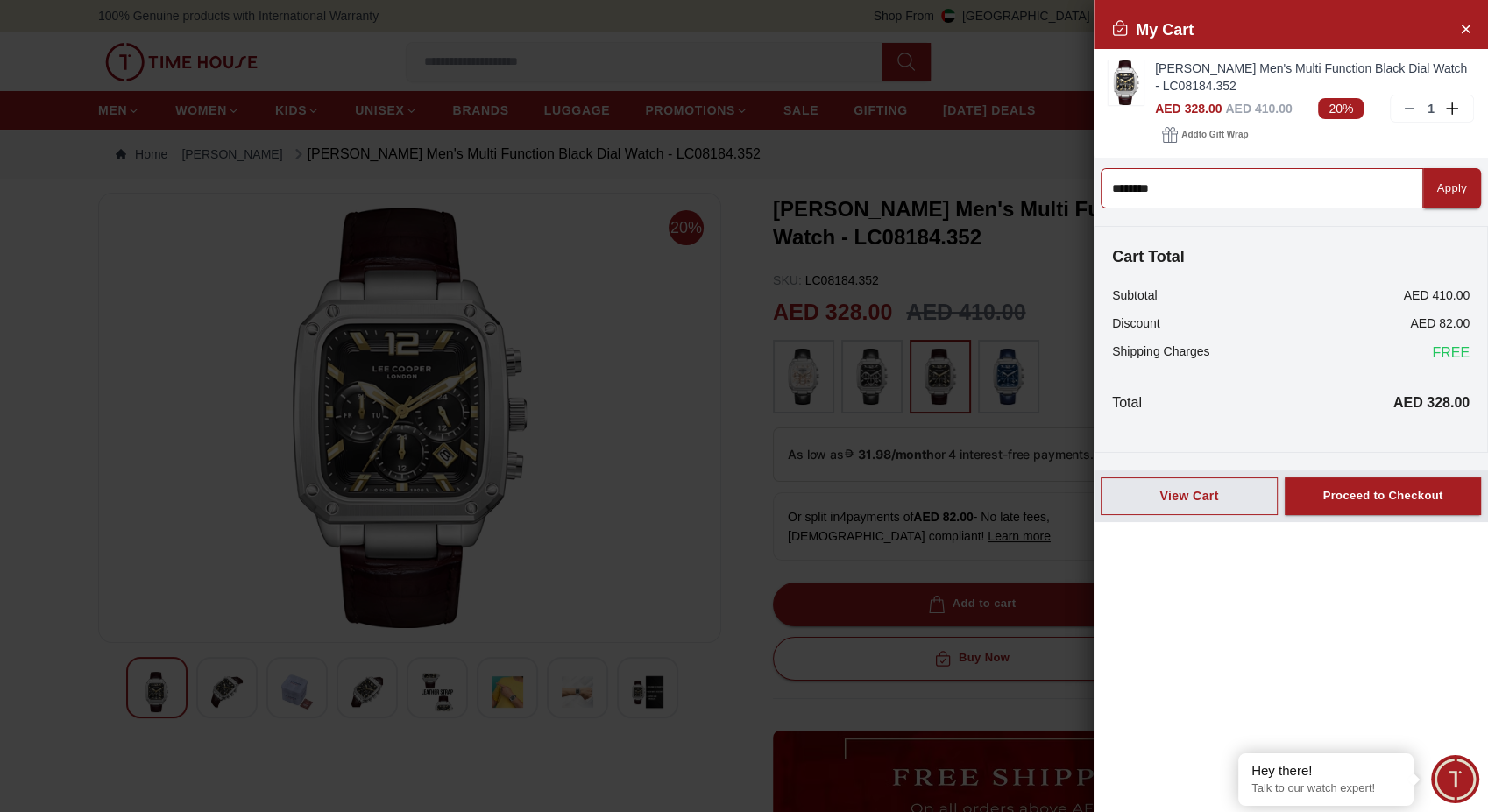
type input "*********"
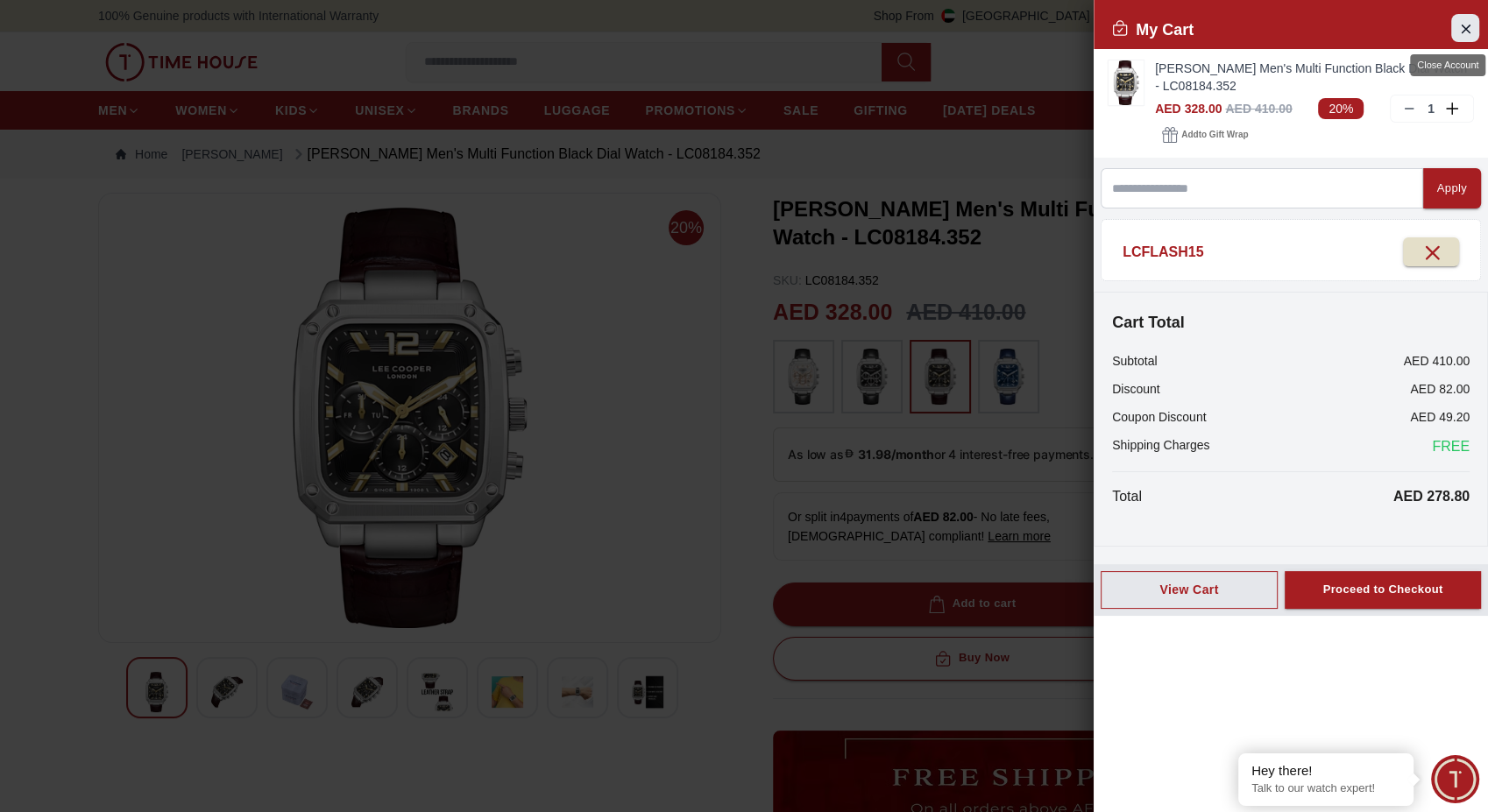
click at [1465, 24] on icon "Close Account" at bounding box center [1465, 28] width 14 height 22
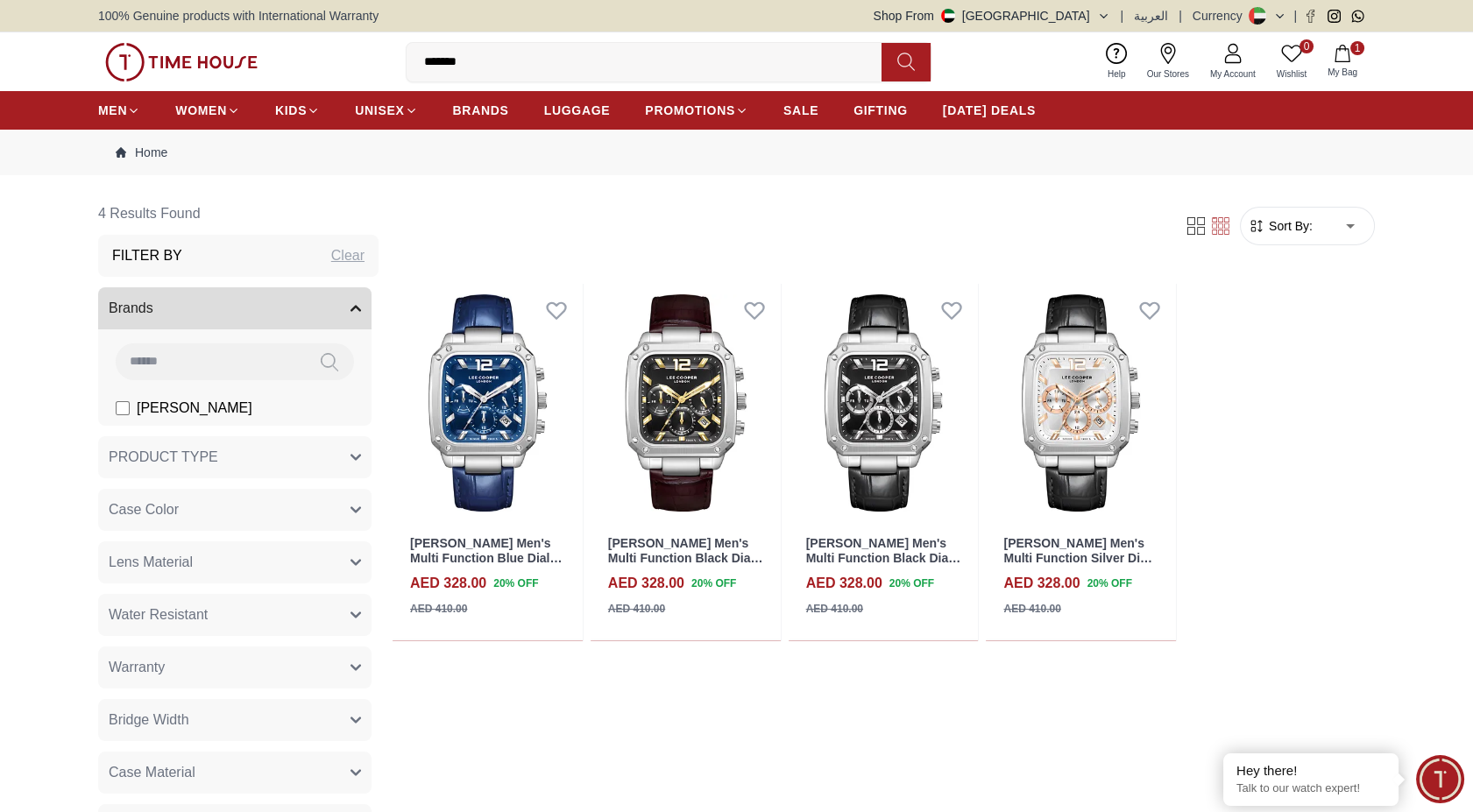
click at [1330, 53] on button "1 My Bag" at bounding box center [1342, 61] width 51 height 41
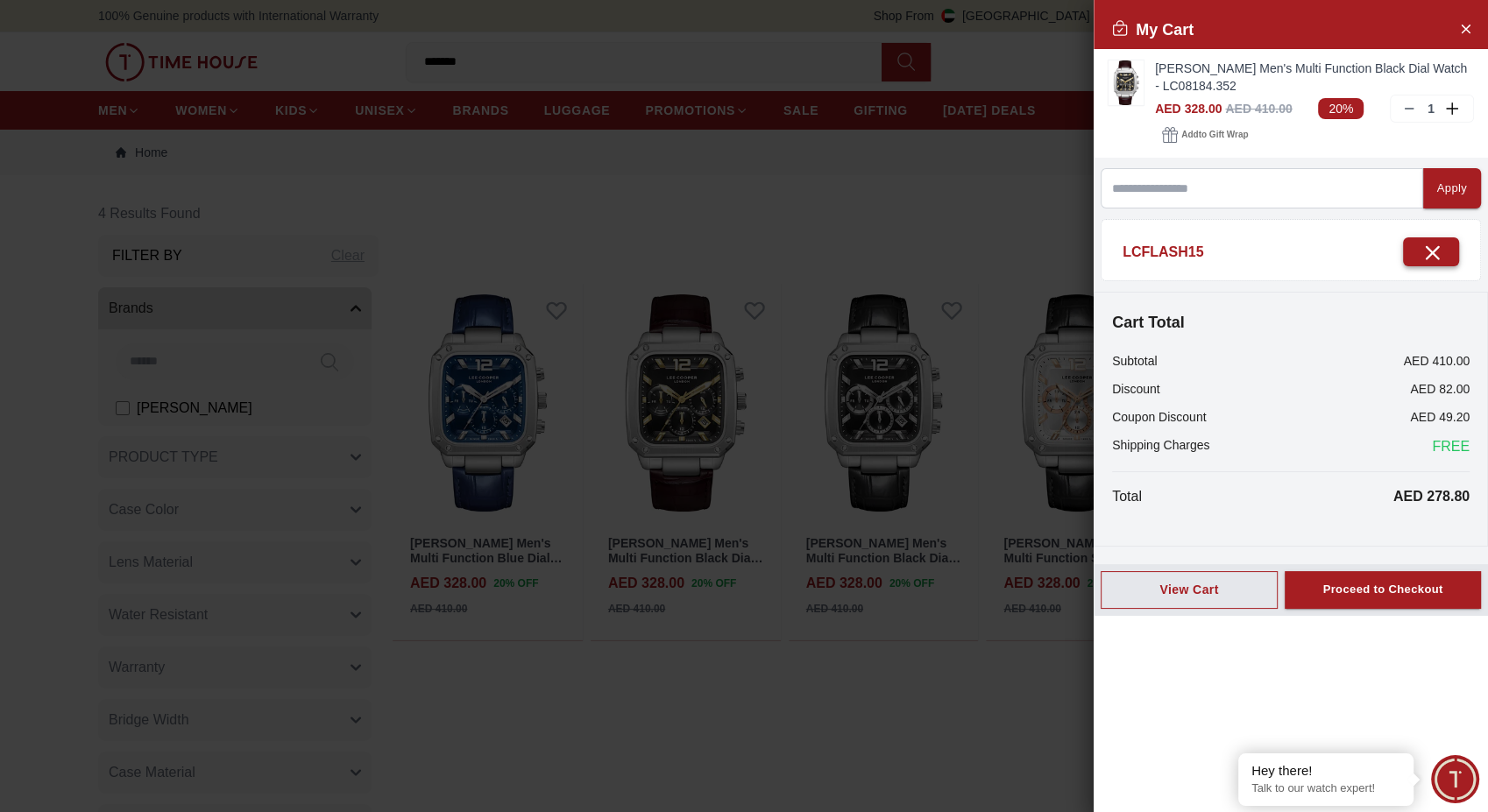
click at [1420, 246] on icon "button" at bounding box center [1430, 251] width 22 height 22
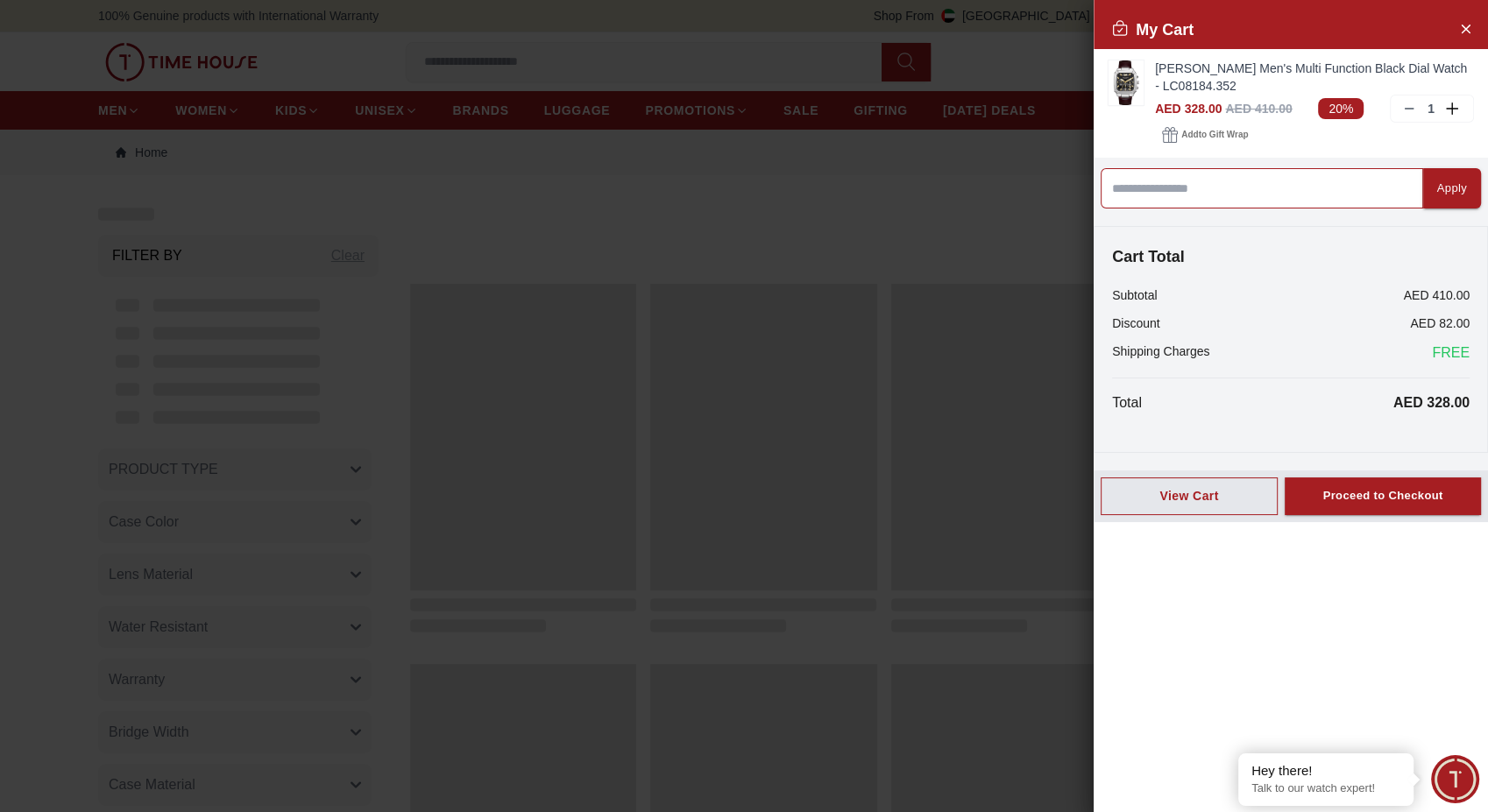
click at [1236, 189] on input at bounding box center [1261, 188] width 323 height 40
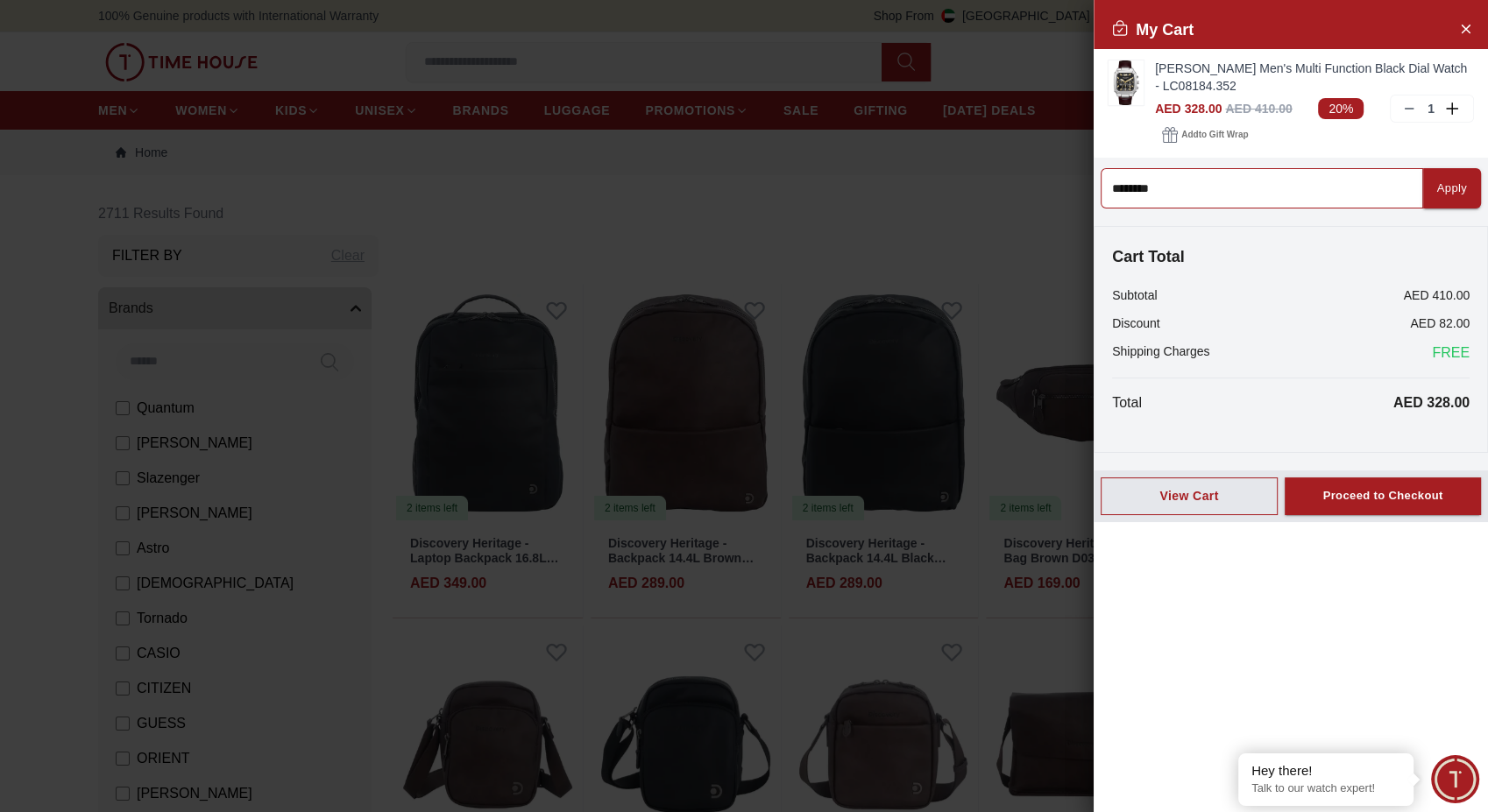
type input "*********"
click at [1236, 189] on input at bounding box center [1261, 188] width 323 height 40
type input "**"
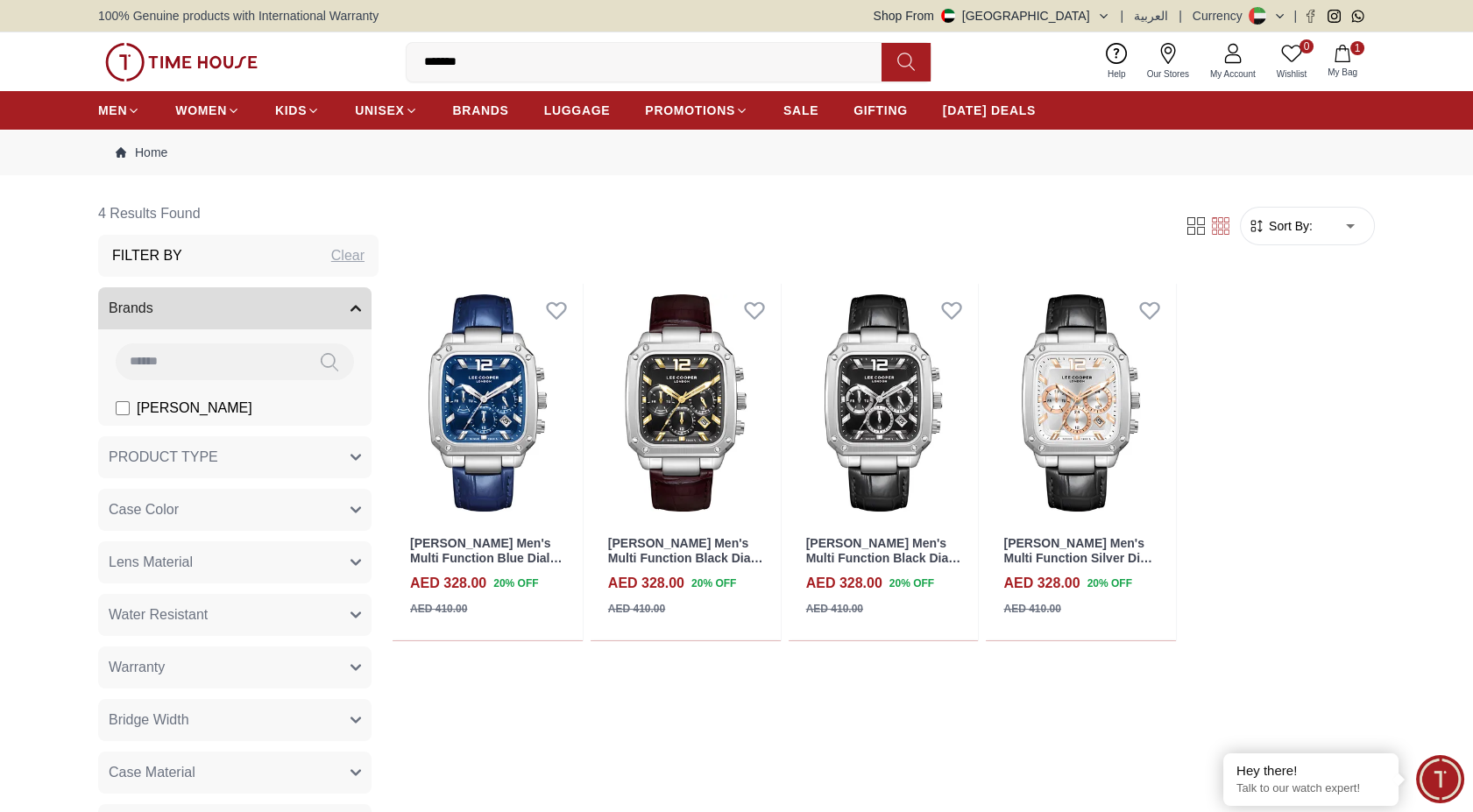
click at [1351, 52] on span "1" at bounding box center [1357, 48] width 14 height 14
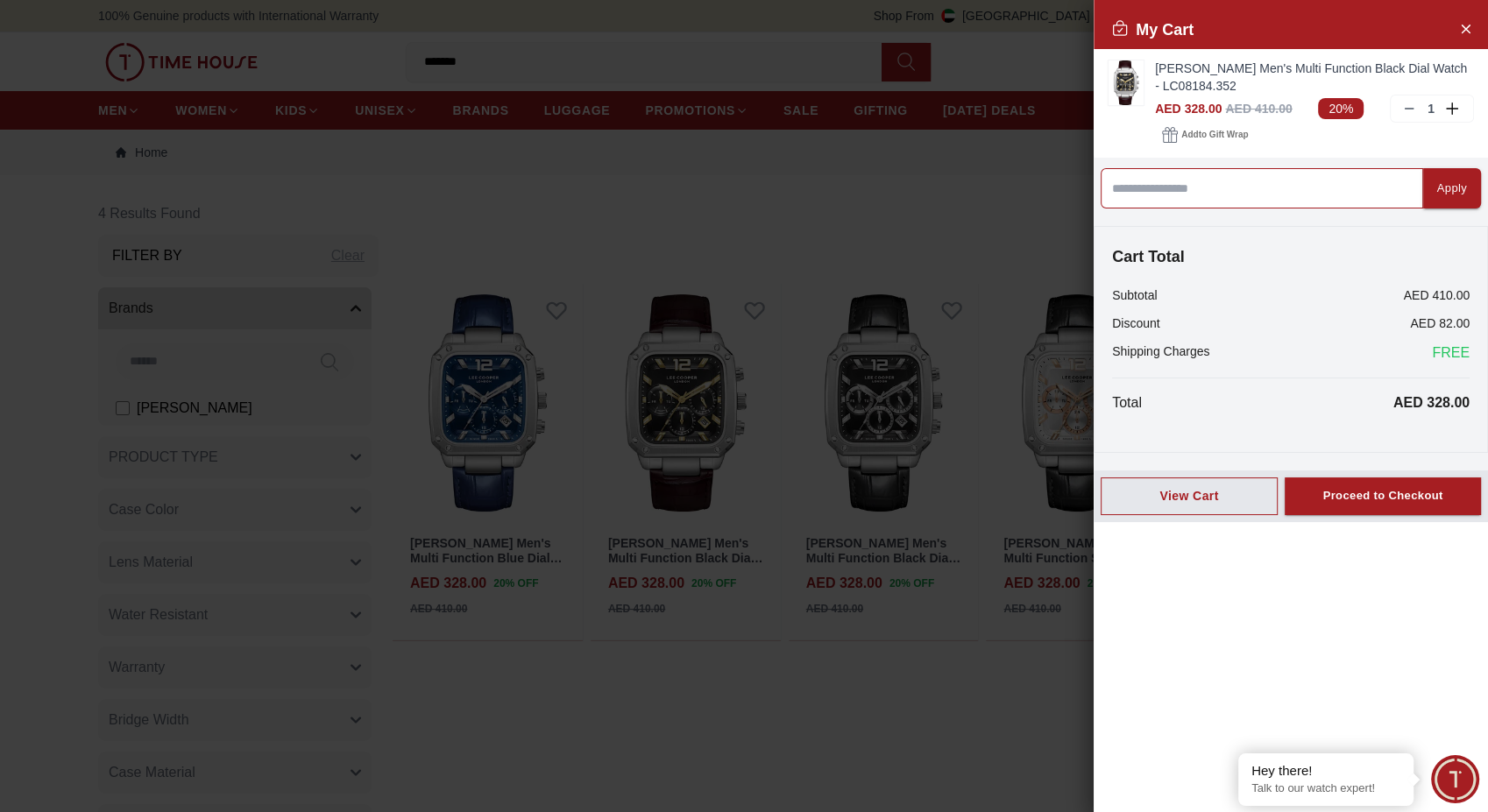
click at [1260, 187] on input at bounding box center [1261, 188] width 323 height 40
type input "*********"
click at [1312, 183] on input at bounding box center [1261, 188] width 323 height 40
type input "*********"
click at [1467, 25] on icon "Close Account" at bounding box center [1465, 28] width 14 height 22
